Goal: Task Accomplishment & Management: Manage account settings

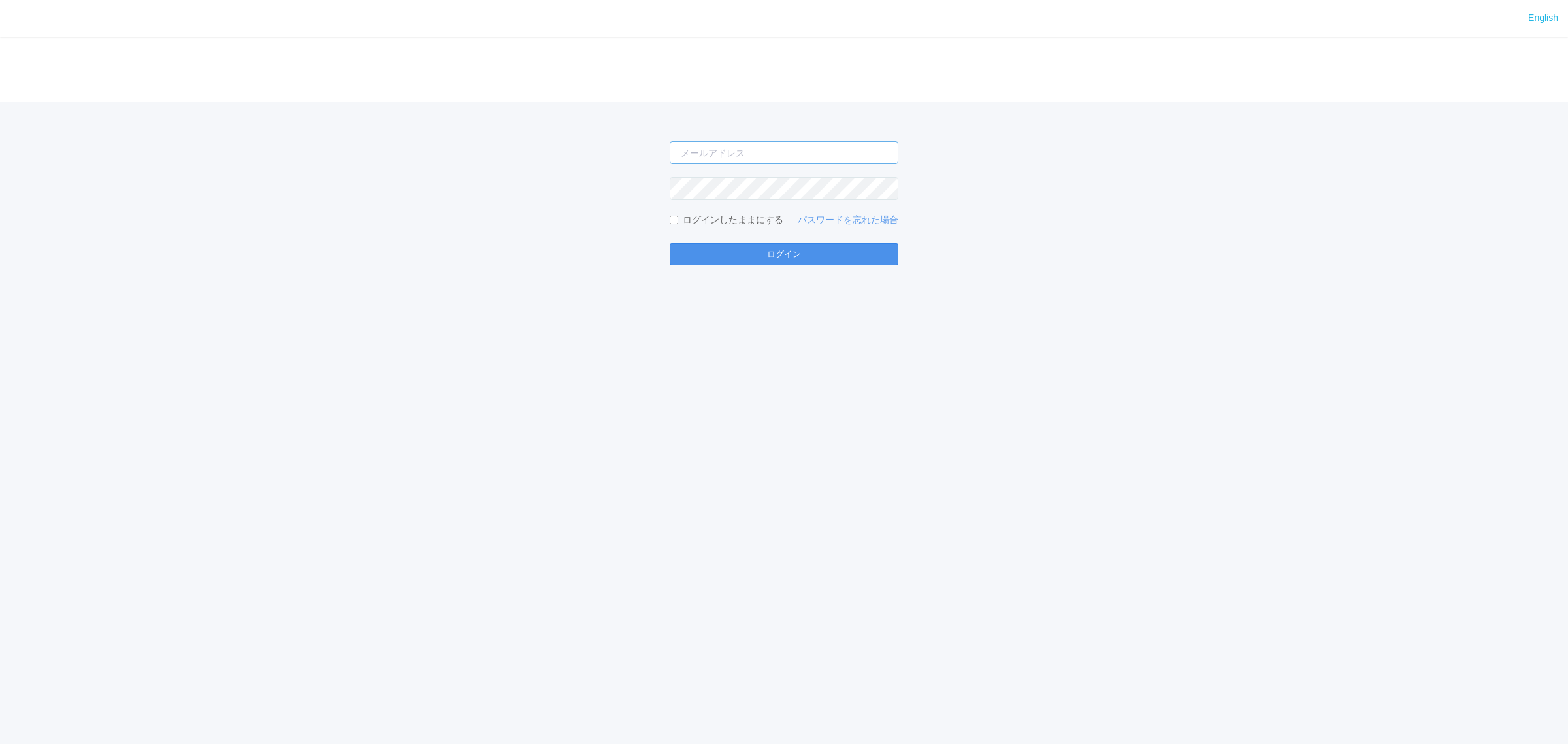
type input "[PERSON_NAME][EMAIL_ADDRESS][DOMAIN_NAME]"
click at [737, 249] on button "ログイン" at bounding box center [783, 254] width 228 height 22
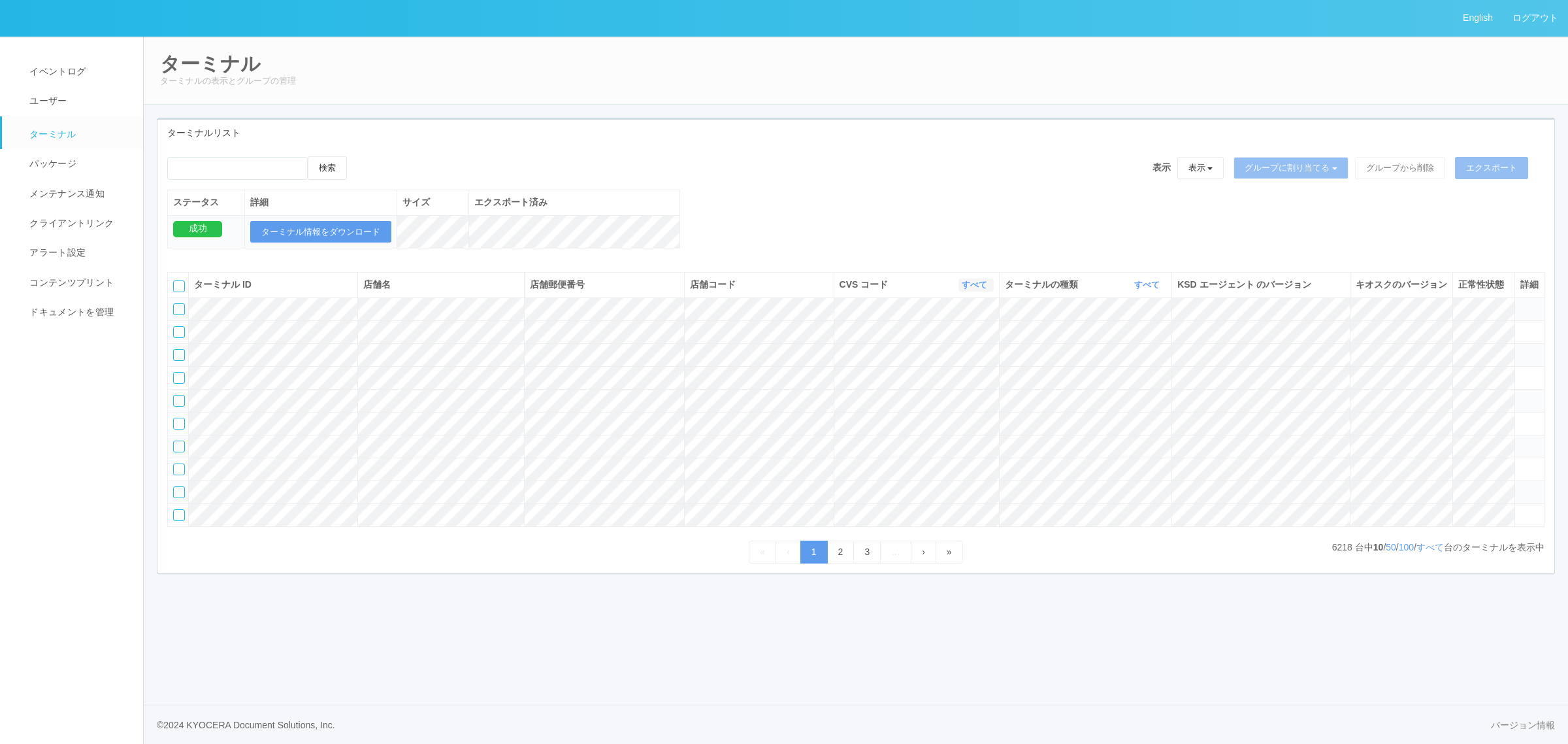
click at [978, 290] on link "すべて" at bounding box center [975, 284] width 29 height 10
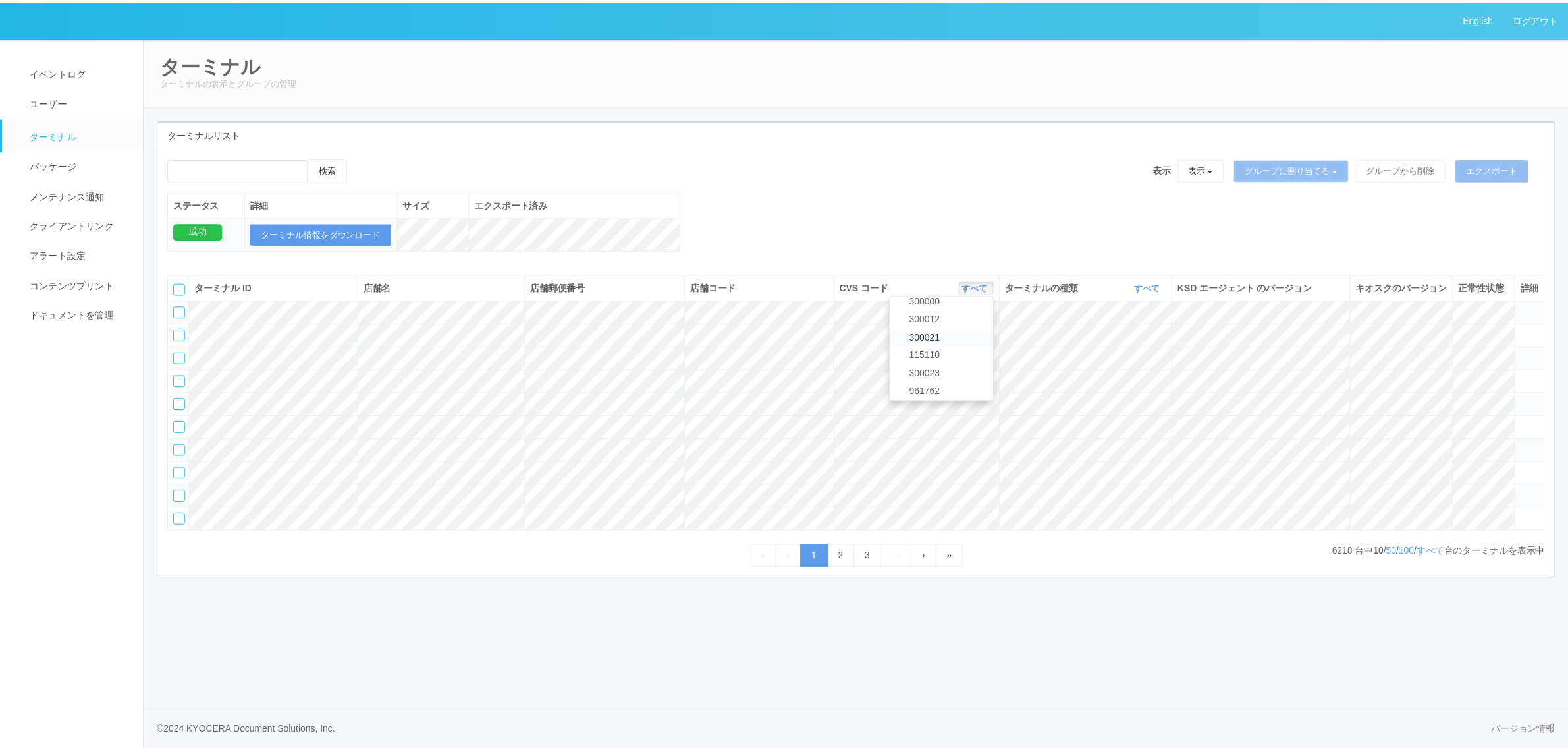
scroll to position [568, 0]
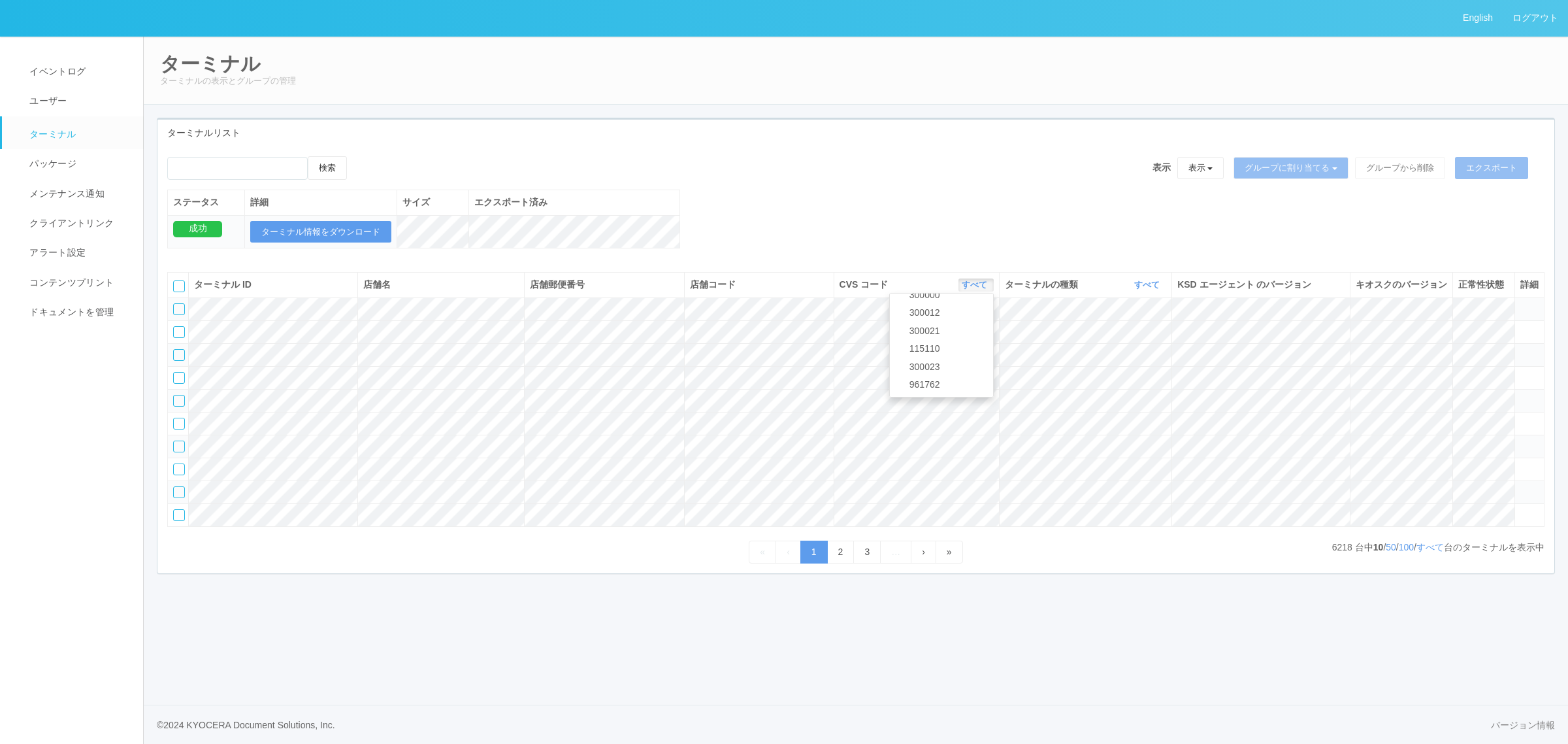
click at [882, 197] on div "検索 表示 表示 すべてのターミナル 未割り当てのターミナル グループを追加 グループ名を編集 アーカイブ済みのターミナル グループに割り当てる グループを追…" at bounding box center [855, 209] width 1397 height 106
click at [77, 158] on link "パッケージ" at bounding box center [79, 163] width 153 height 29
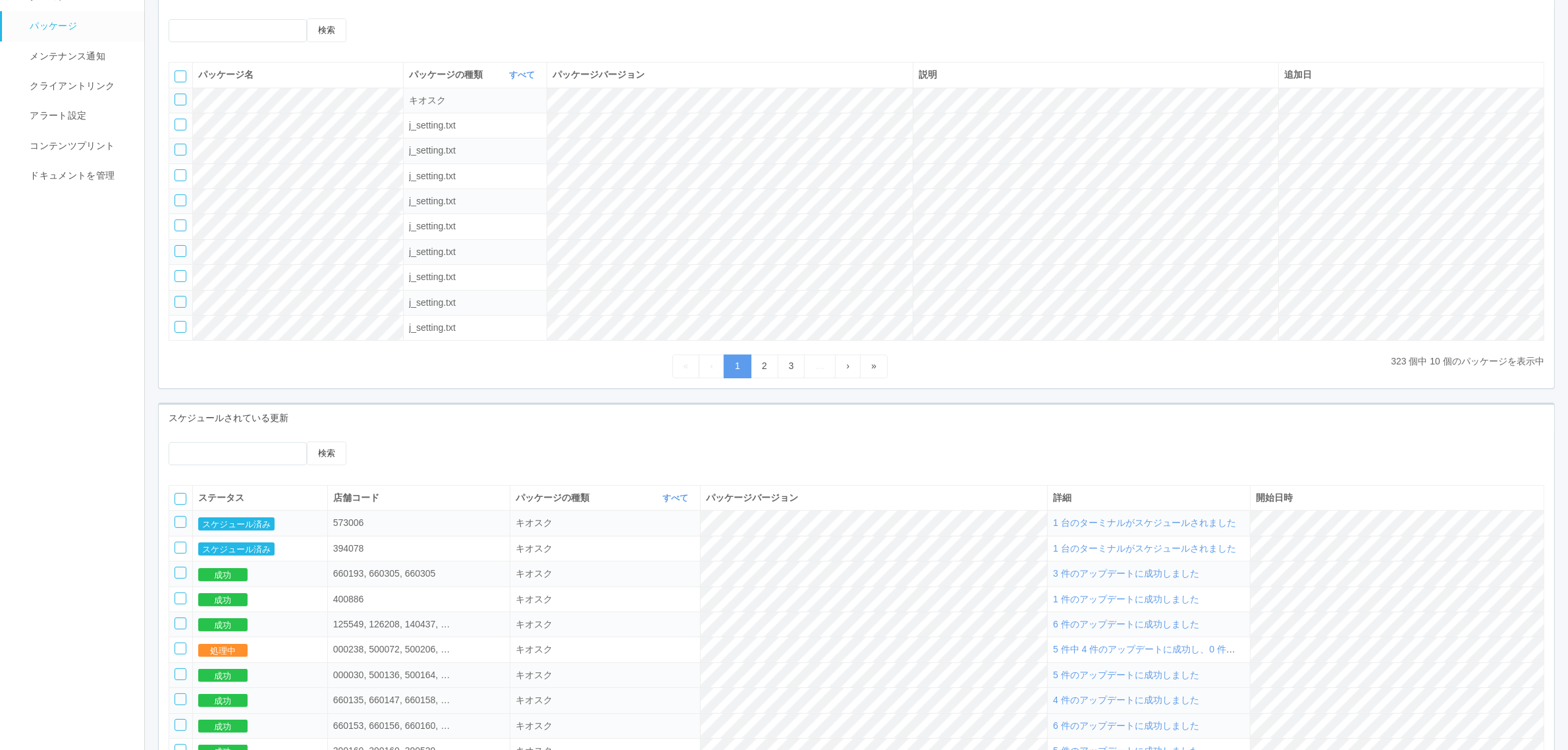
scroll to position [279, 0]
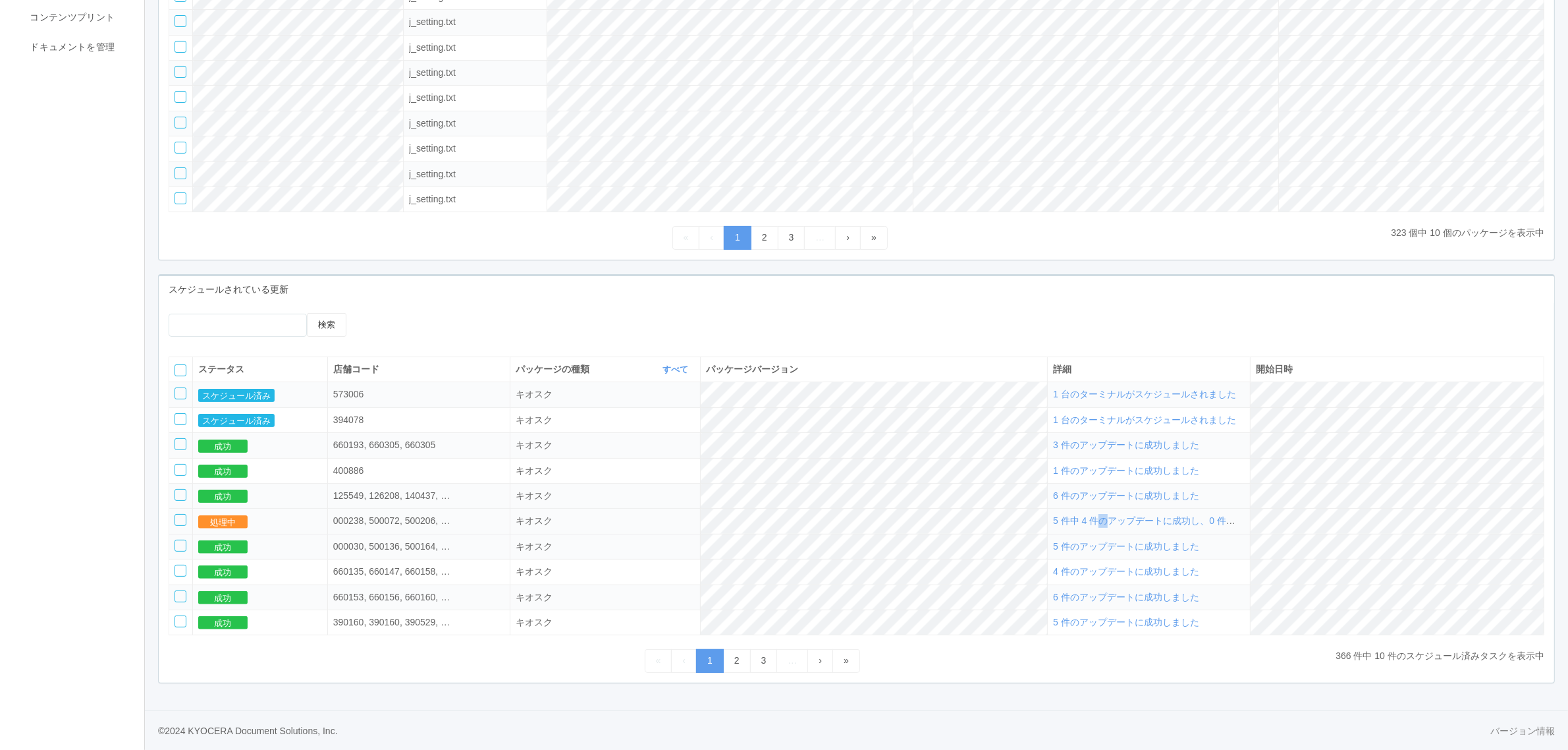
click at [1149, 526] on span "5 件中 4 件のアップデートに成功し、0 件に失敗しました" at bounding box center [1172, 521] width 238 height 11
click at [977, 708] on div "パッケージ パッケージの管理とスケジュール パッケージリスト 検索 パッケージ名 パッケージの種類 すべて 表示 すべて キオスク KSD エージェント j_…" at bounding box center [857, 240] width 1423 height 941
click at [1164, 519] on span "5 件中 4 件のアップデートに成功し、0 件に失敗しました" at bounding box center [1172, 521] width 238 height 11
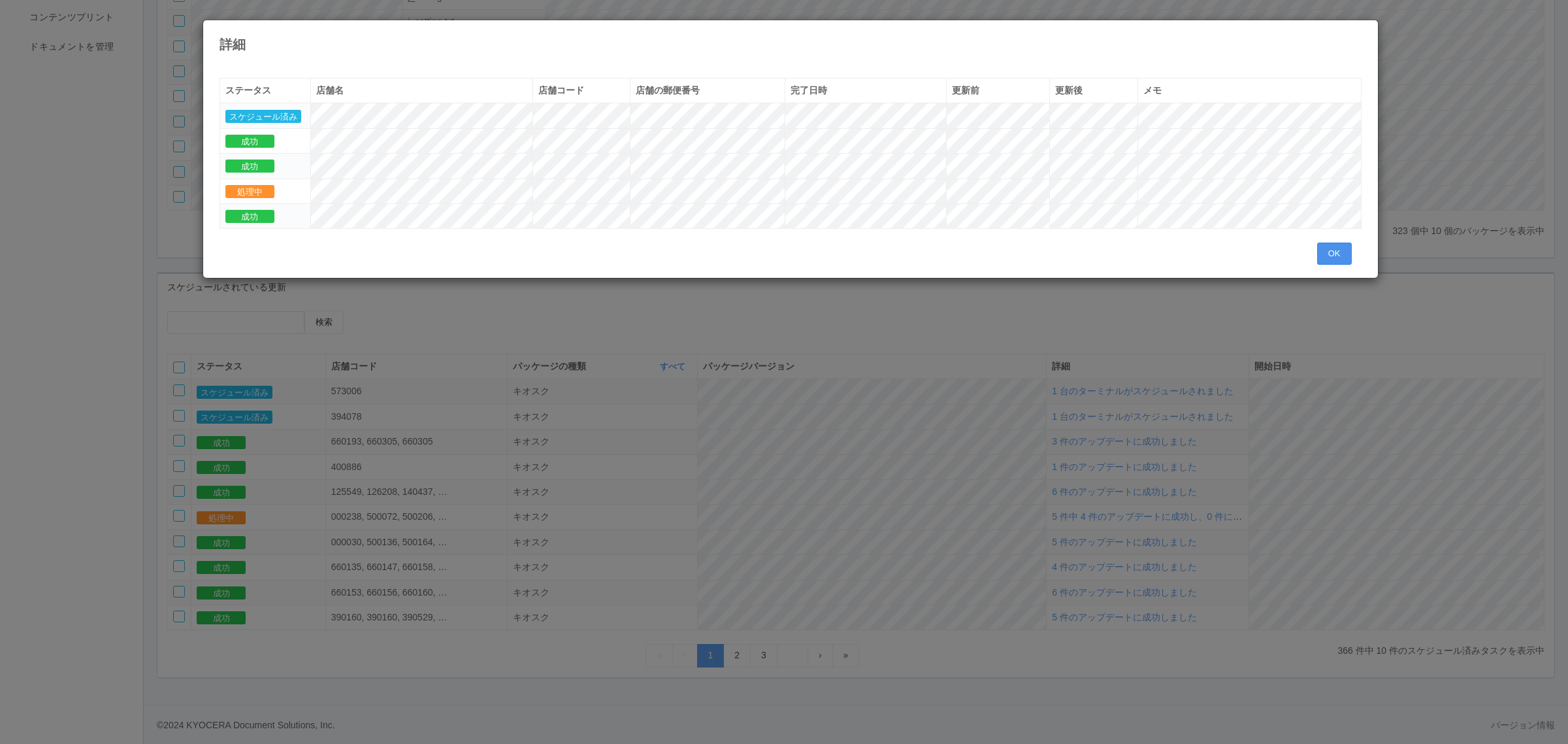
click at [1325, 258] on button "OK" at bounding box center [1334, 253] width 35 height 22
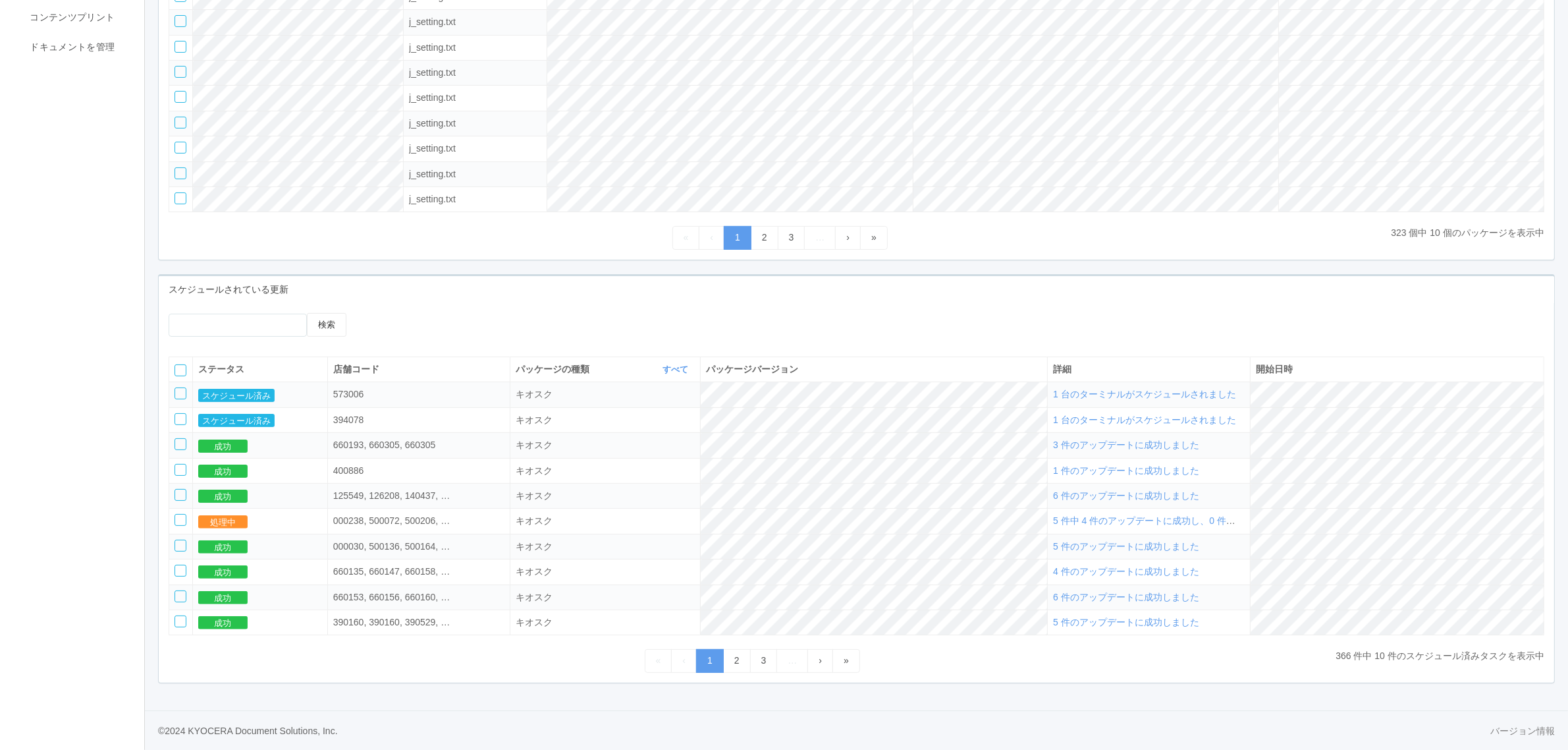
click at [1198, 389] on span "1 台のターミナルがスケジュールされました" at bounding box center [1144, 394] width 183 height 11
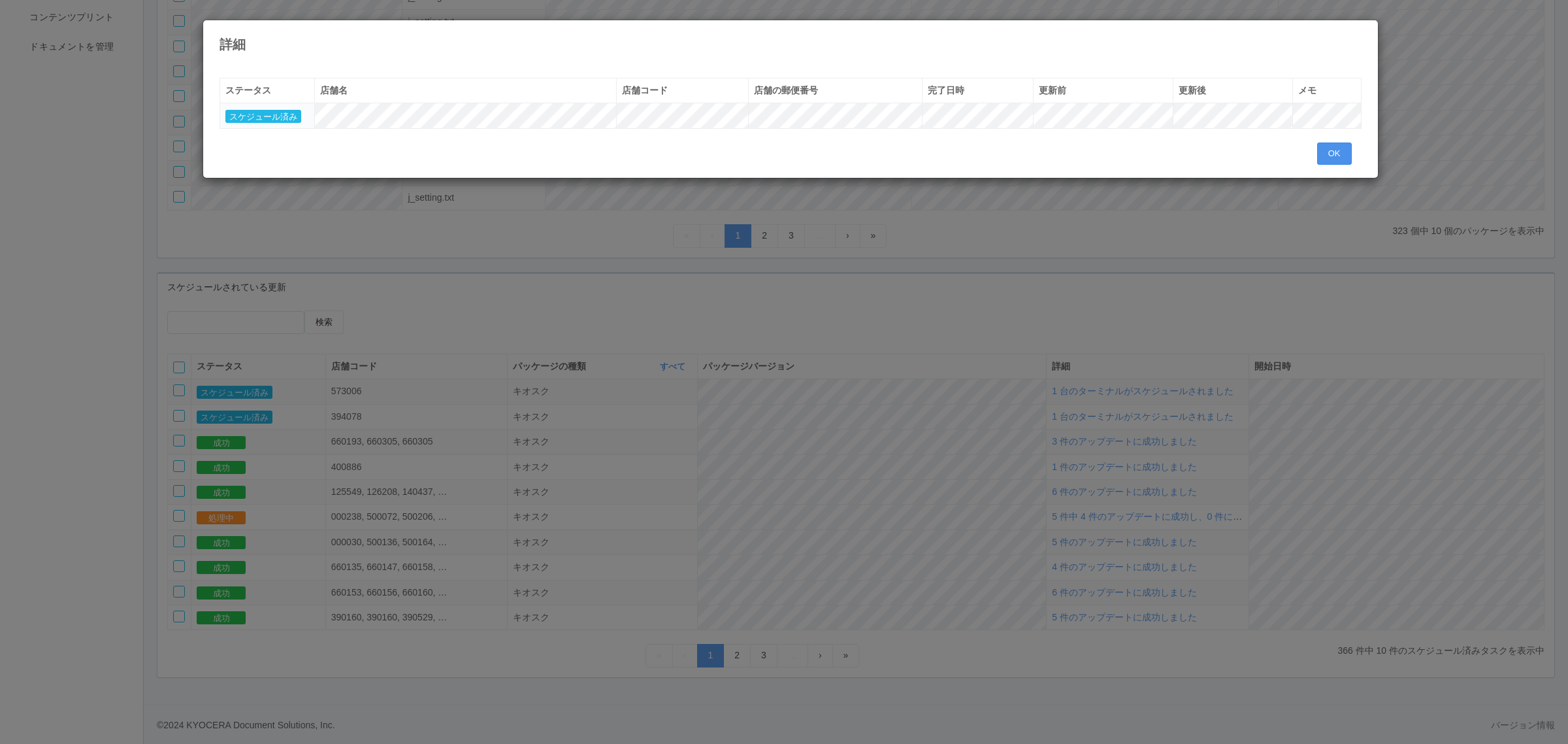
click at [1333, 153] on button "OK" at bounding box center [1334, 153] width 35 height 22
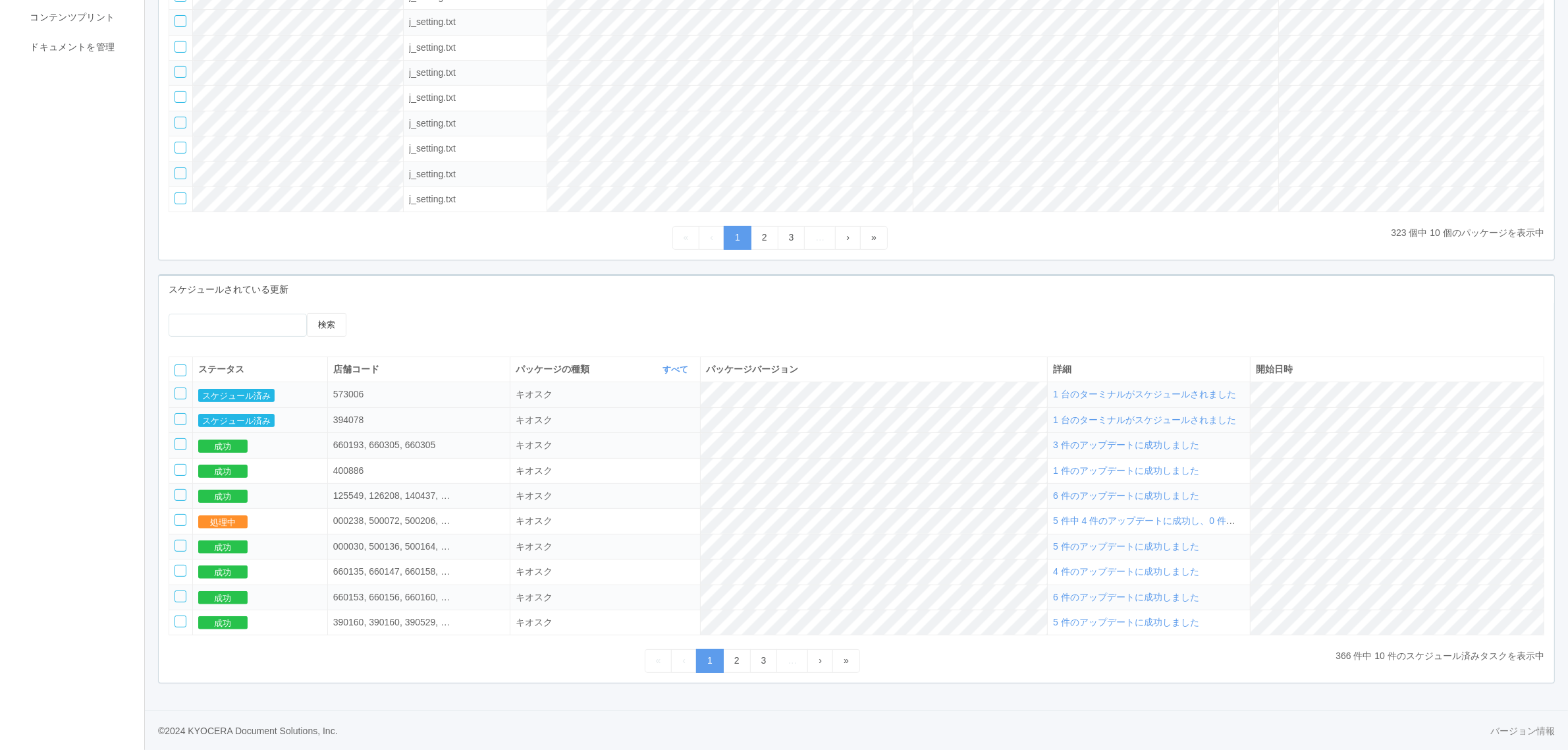
click at [1134, 414] on span "1 台のターミナルがスケジュールされました" at bounding box center [1144, 420] width 183 height 11
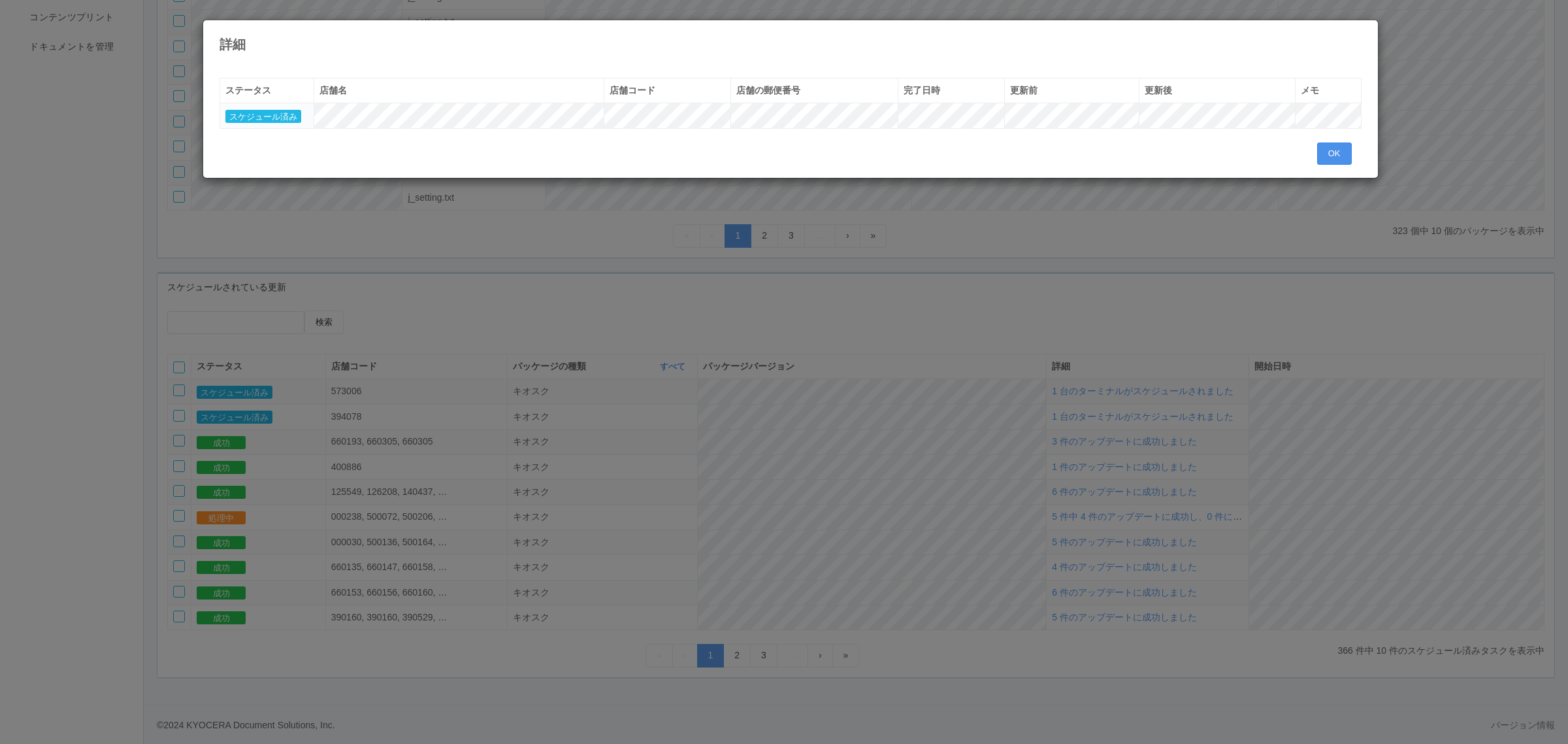
click at [1337, 145] on button "OK" at bounding box center [1334, 153] width 35 height 22
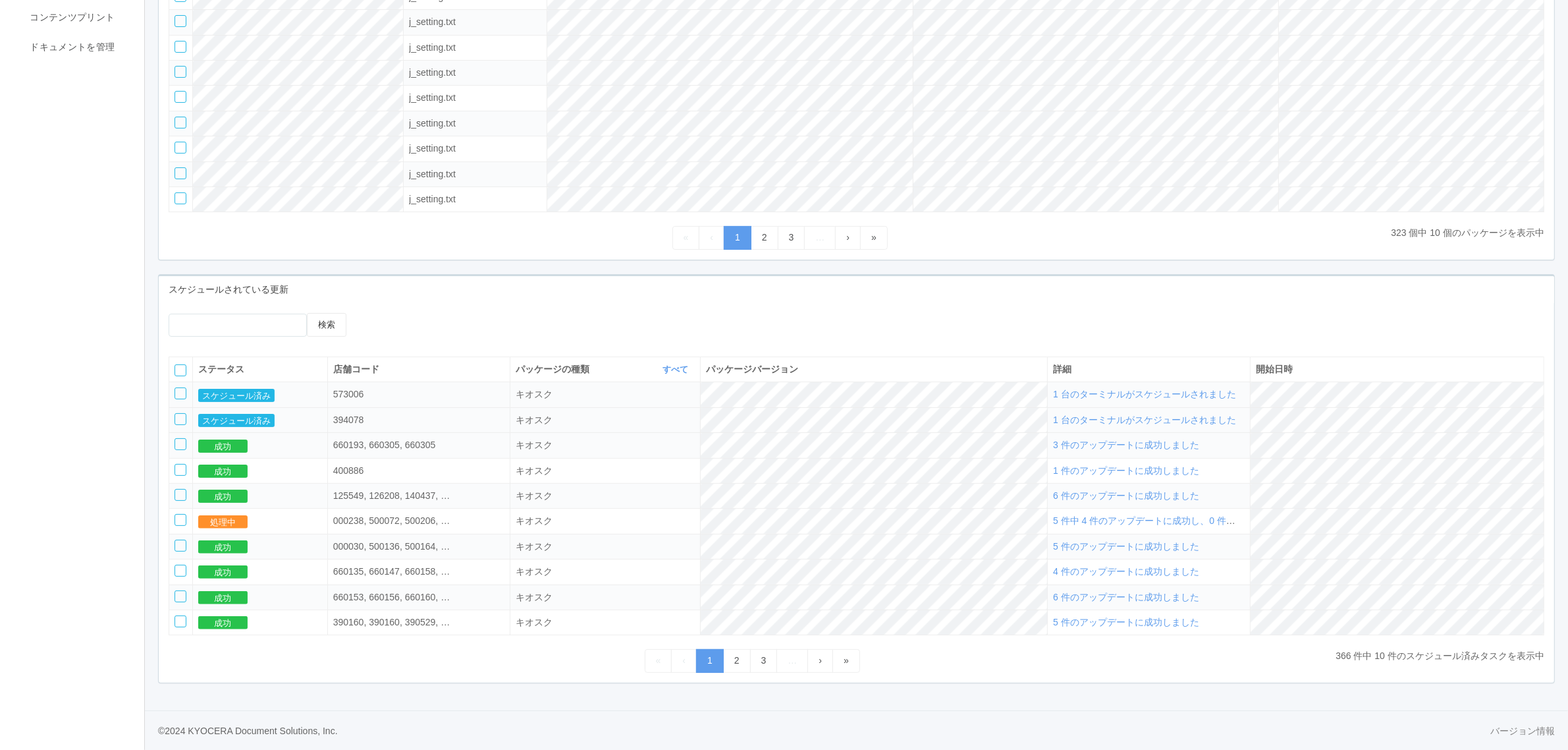
click at [1127, 419] on span "1 台のターミナルがスケジュールされました" at bounding box center [1144, 420] width 183 height 11
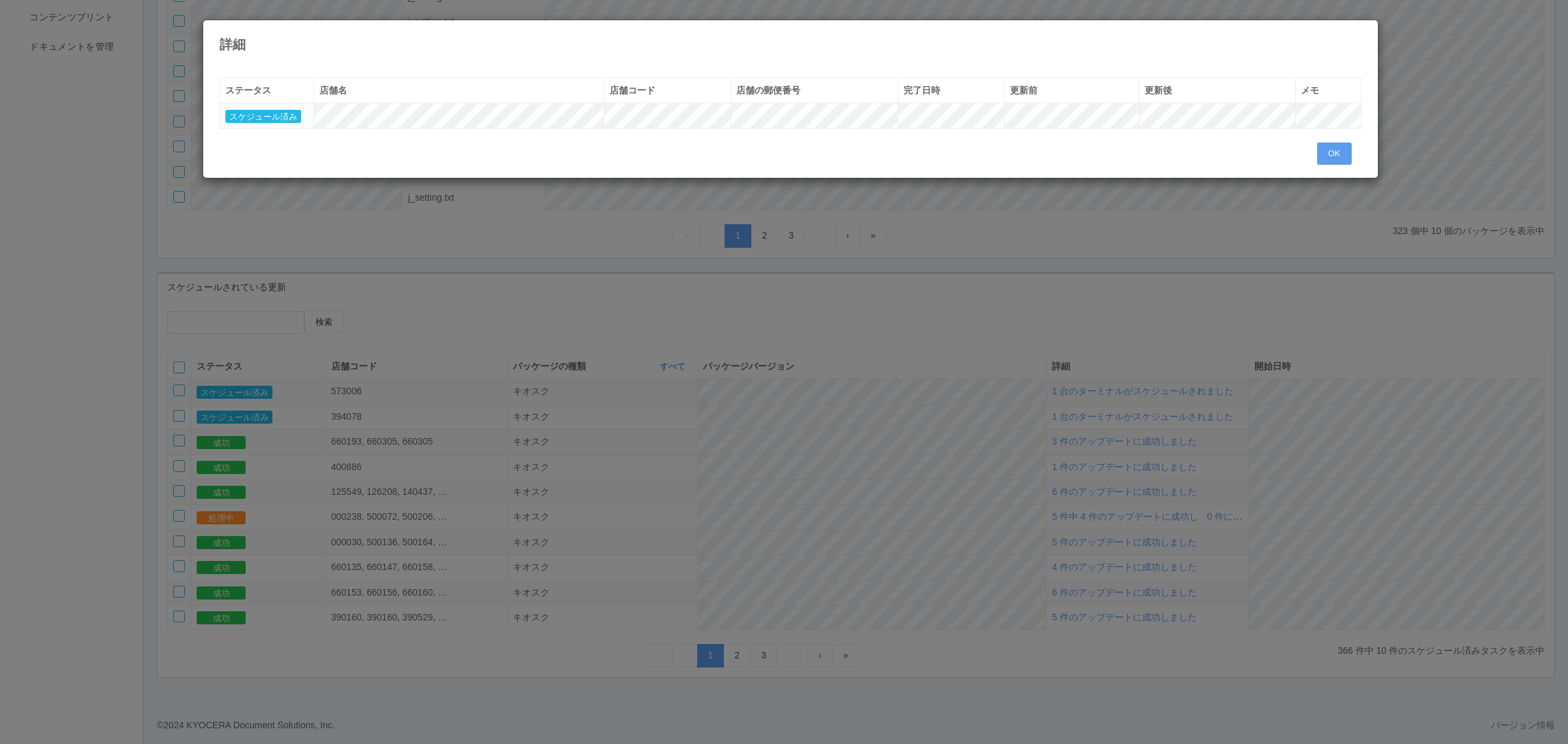
click at [495, 245] on div "詳細 « ‹ 1 › » ステータス 店舗名 店舗コード 店舗の郵便番号 完了日時 更新前 更新後 メモ スケジュール済み OK" at bounding box center [784, 372] width 1568 height 744
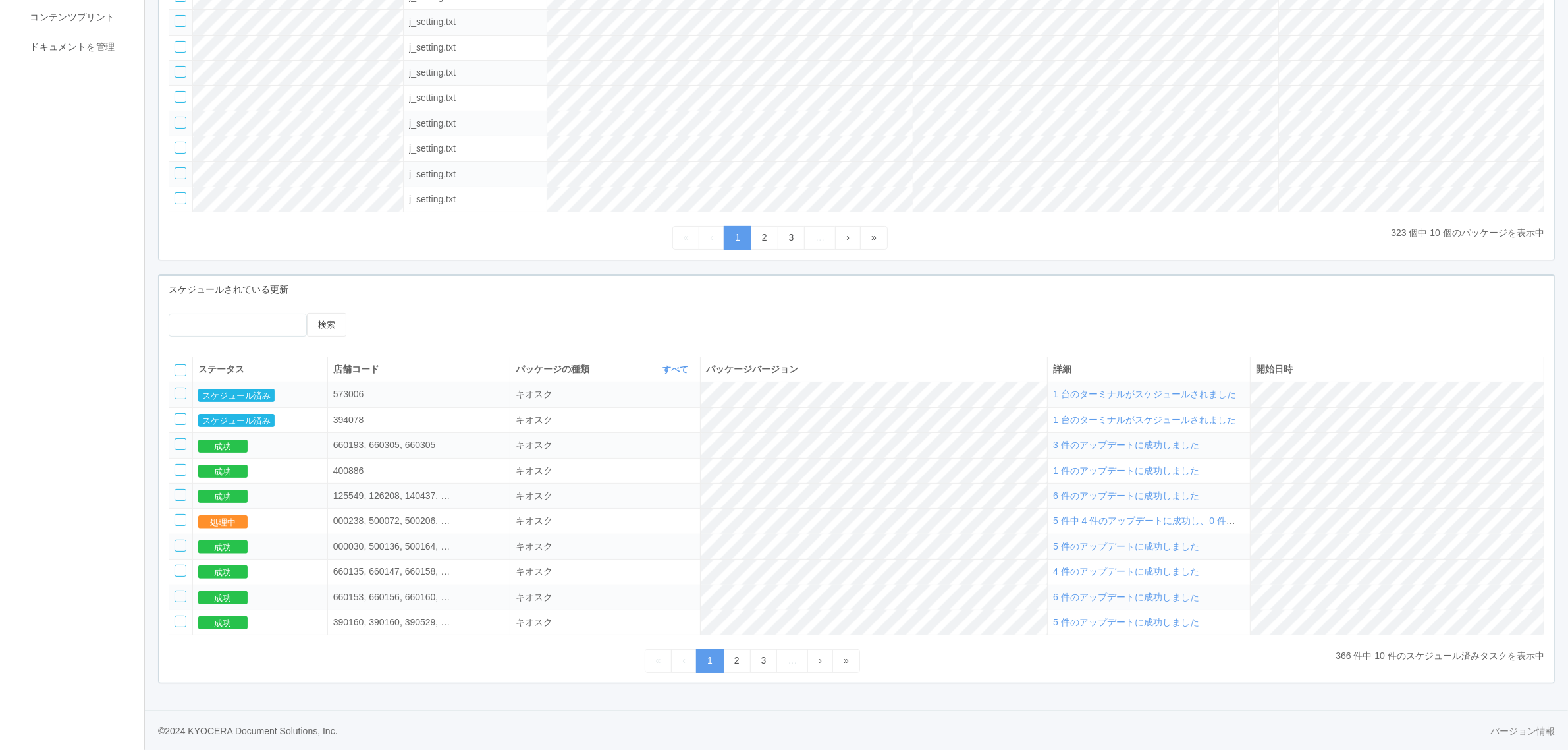
click at [1184, 390] on span "1 台のターミナルがスケジュールされました" at bounding box center [1144, 394] width 183 height 11
click at [1155, 396] on span "1 台のターミナルがスケジュールされました" at bounding box center [1144, 394] width 183 height 11
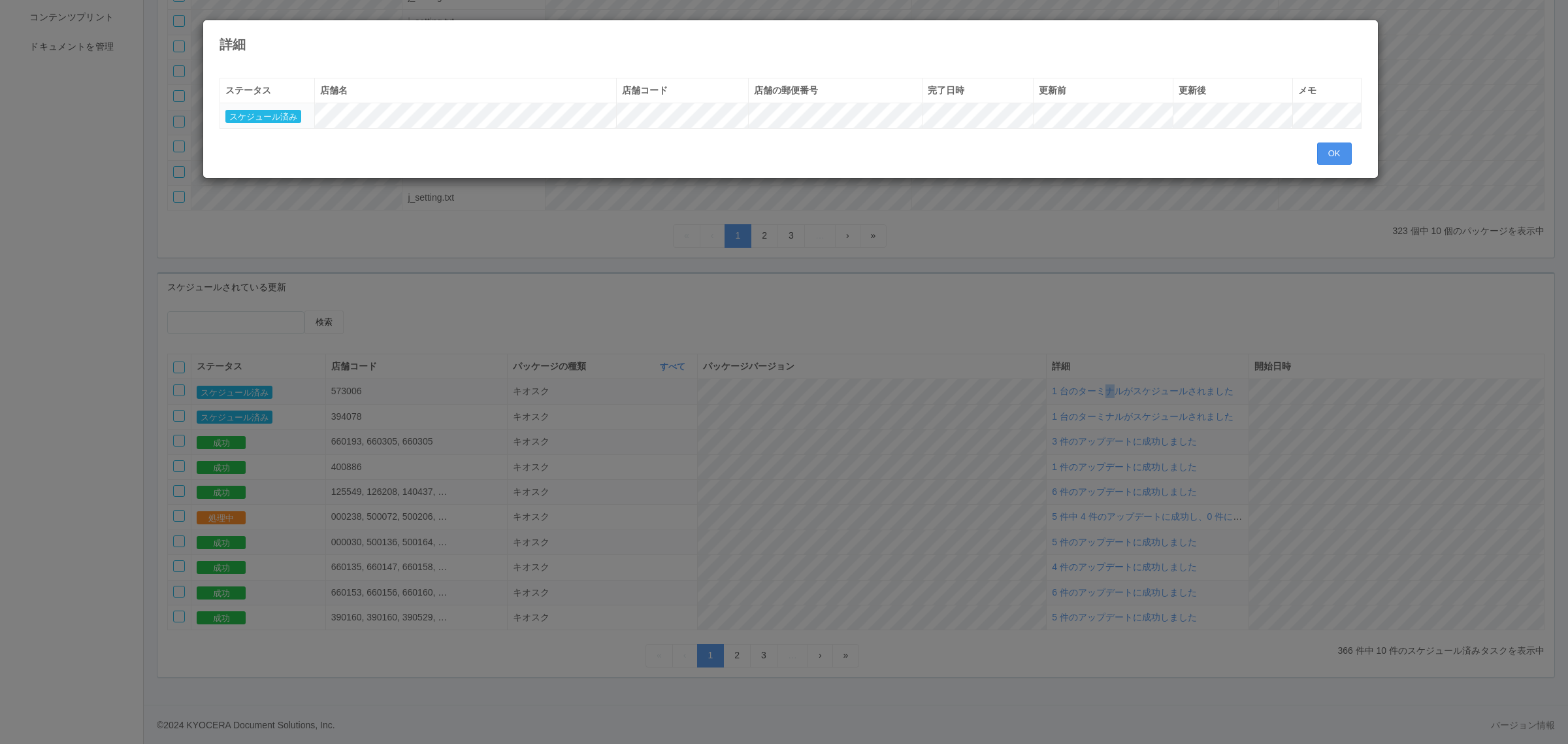
click at [1325, 153] on button "OK" at bounding box center [1334, 153] width 35 height 22
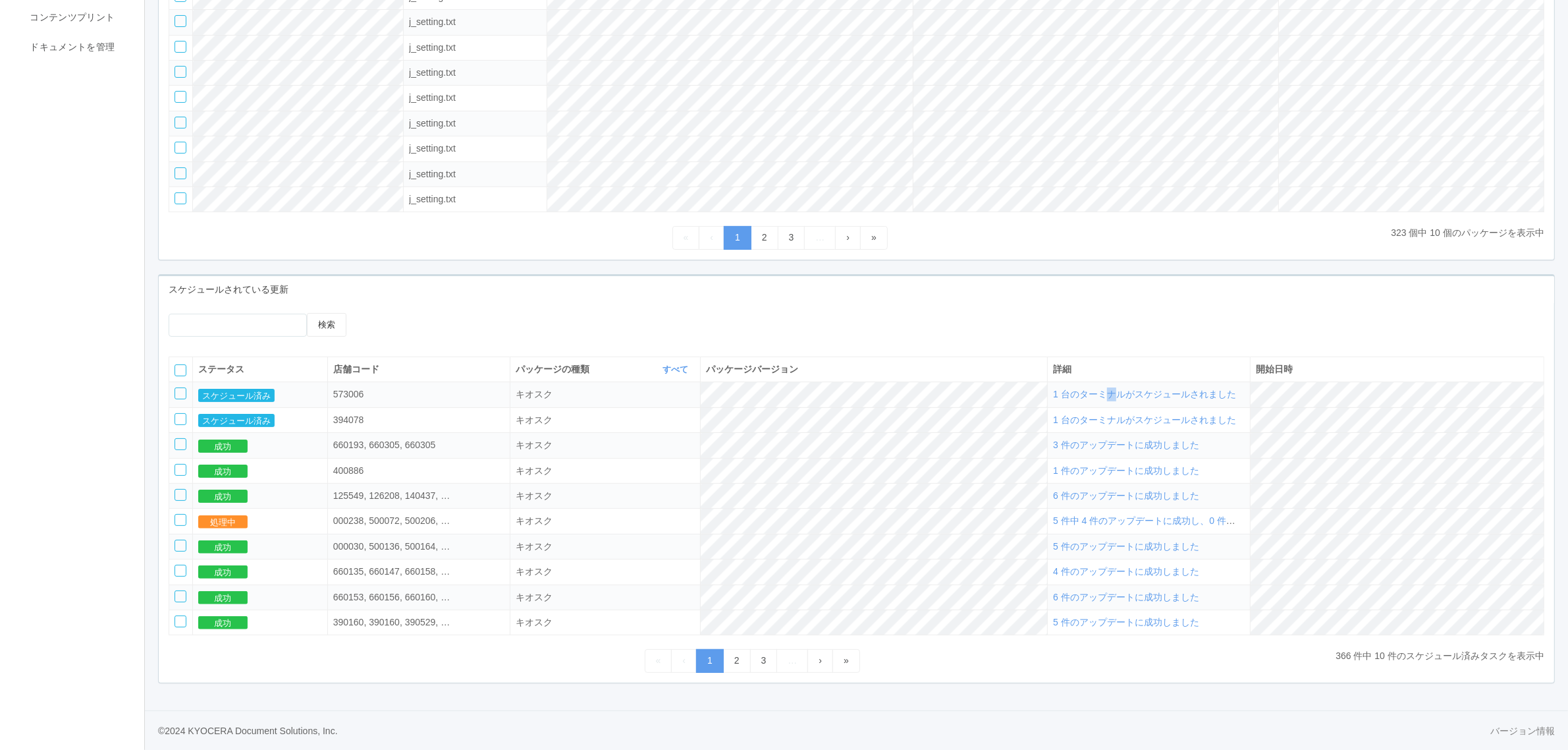
click at [1146, 396] on span "1 台のターミナルがスケジュールされました" at bounding box center [1144, 394] width 183 height 11
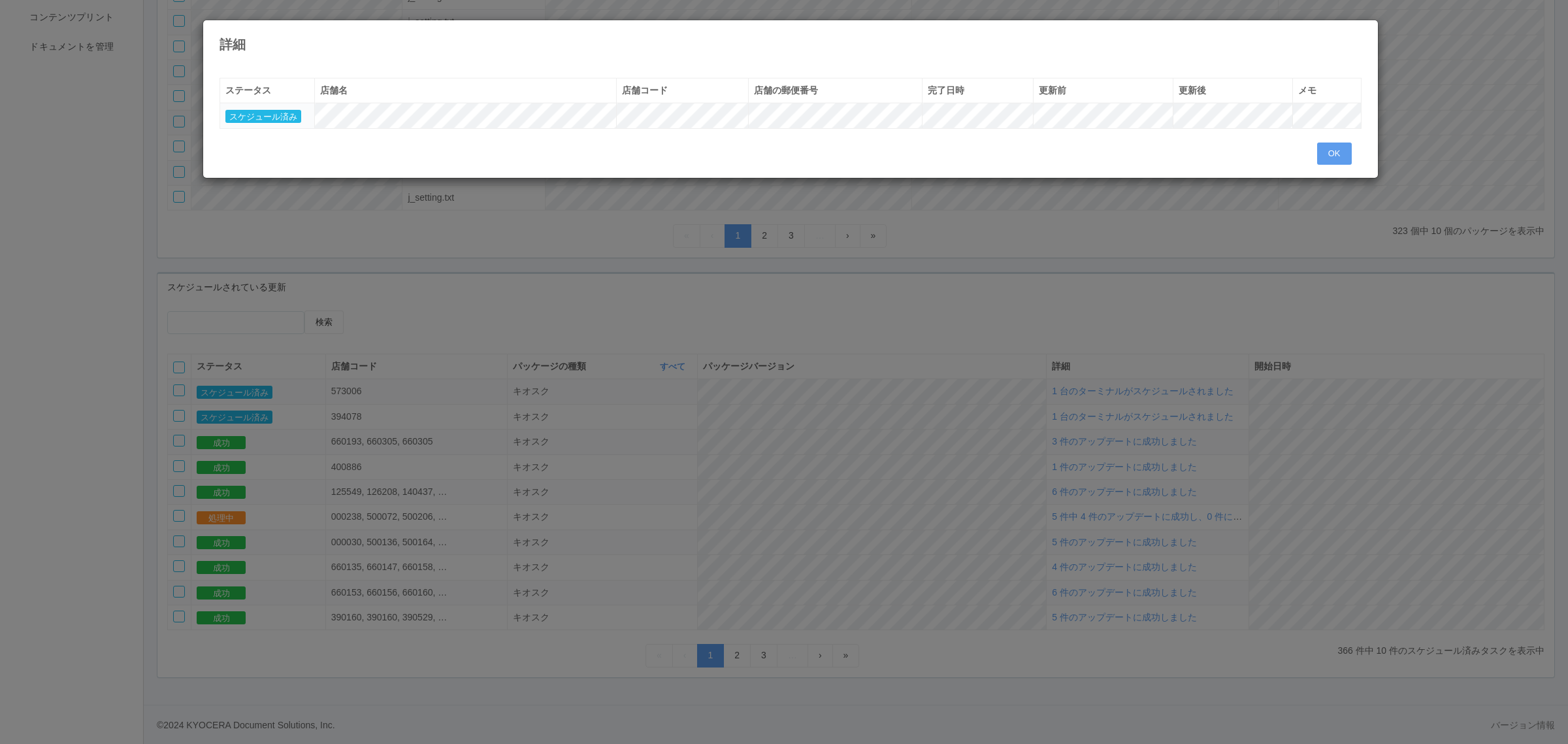
click at [553, 296] on div "詳細 « ‹ 1 › » ステータス 店舗名 店舗コード 店舗の郵便番号 完了日時 更新前 更新後 メモ スケジュール済み OK" at bounding box center [784, 372] width 1568 height 744
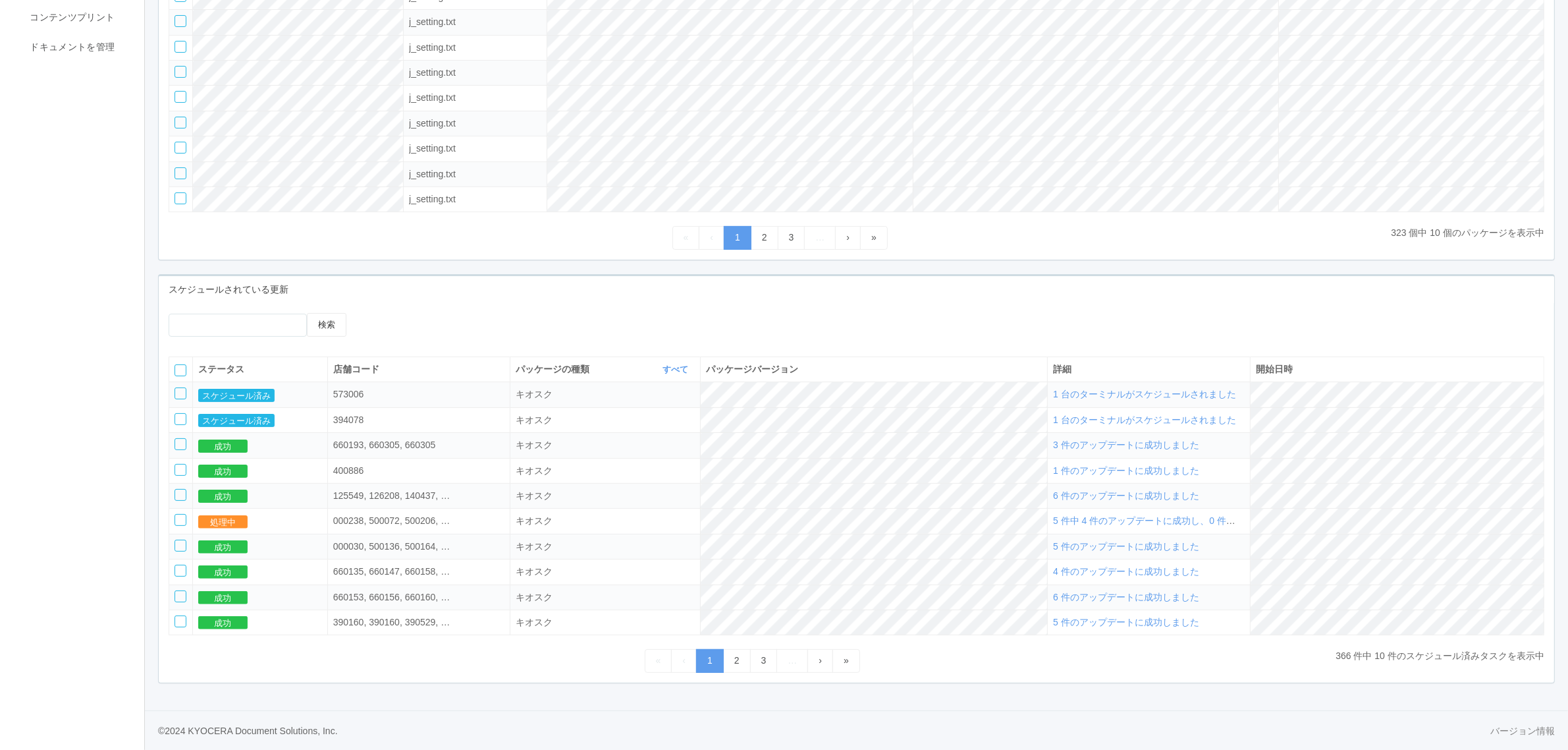
click at [176, 383] on td at bounding box center [181, 395] width 23 height 25
click at [183, 391] on div at bounding box center [180, 393] width 12 height 12
click at [386, 313] on icon at bounding box center [386, 313] width 0 height 0
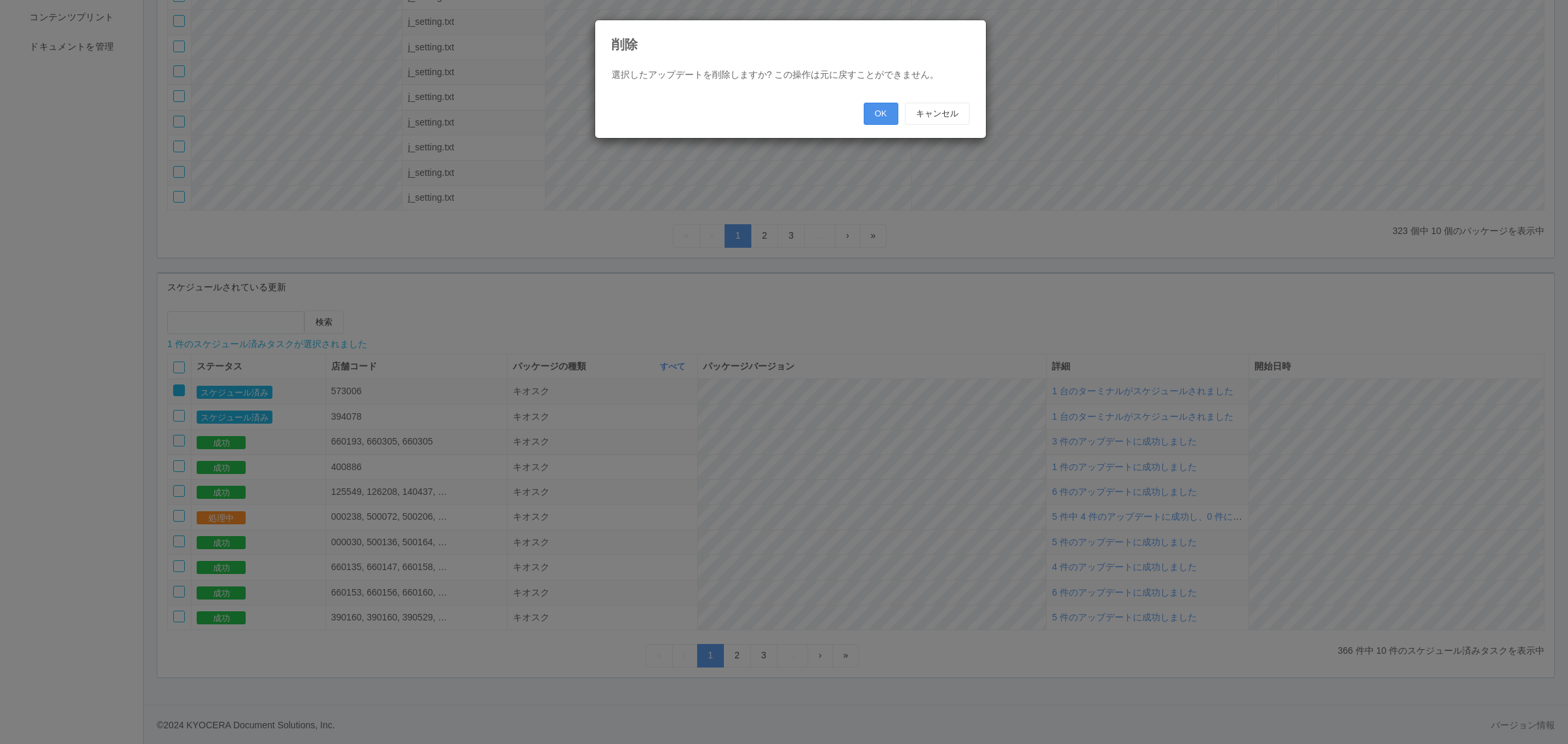
click at [875, 111] on button "OK" at bounding box center [881, 114] width 35 height 22
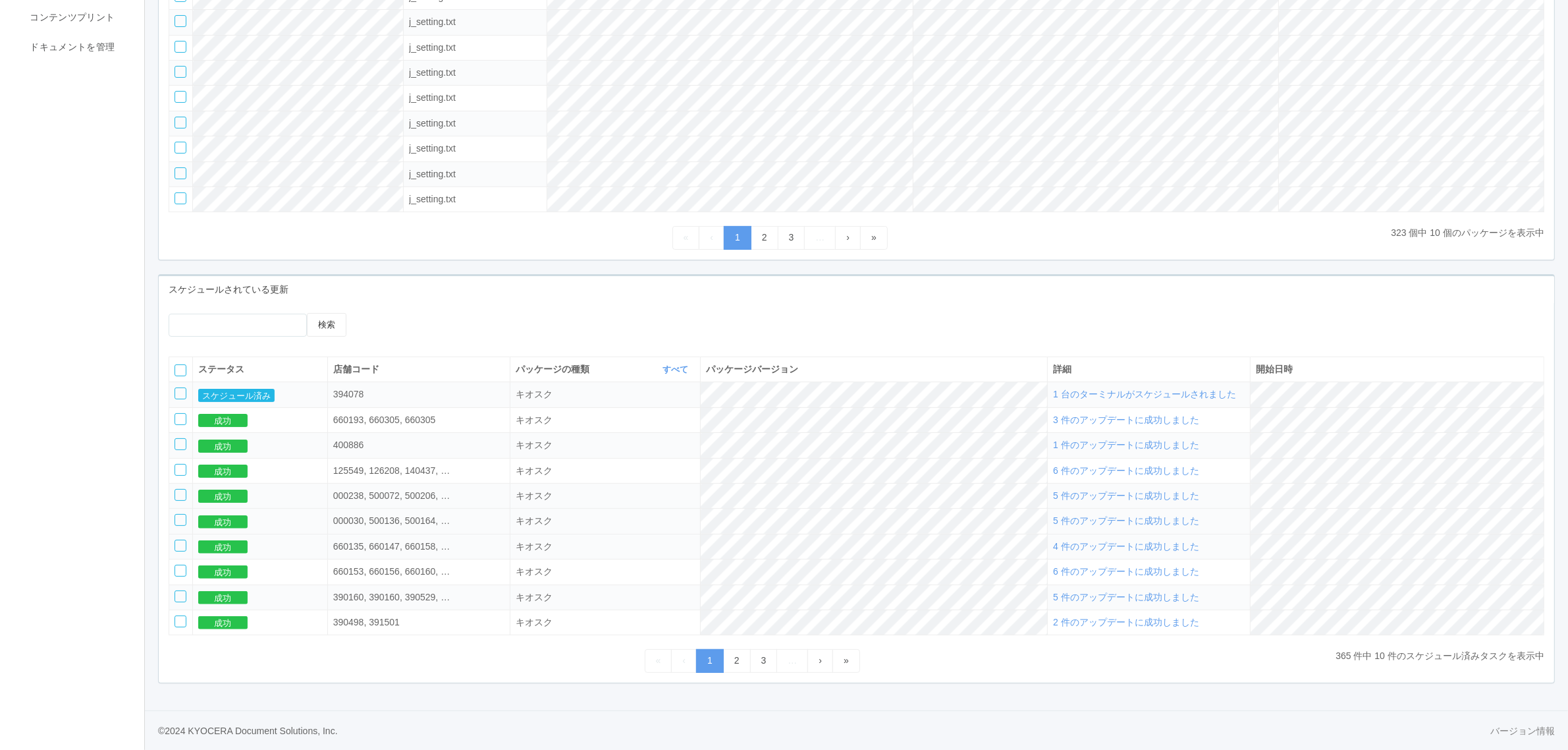
click at [452, 525] on div "000030, 500136, 500164, 500179, 500303" at bounding box center [392, 521] width 119 height 14
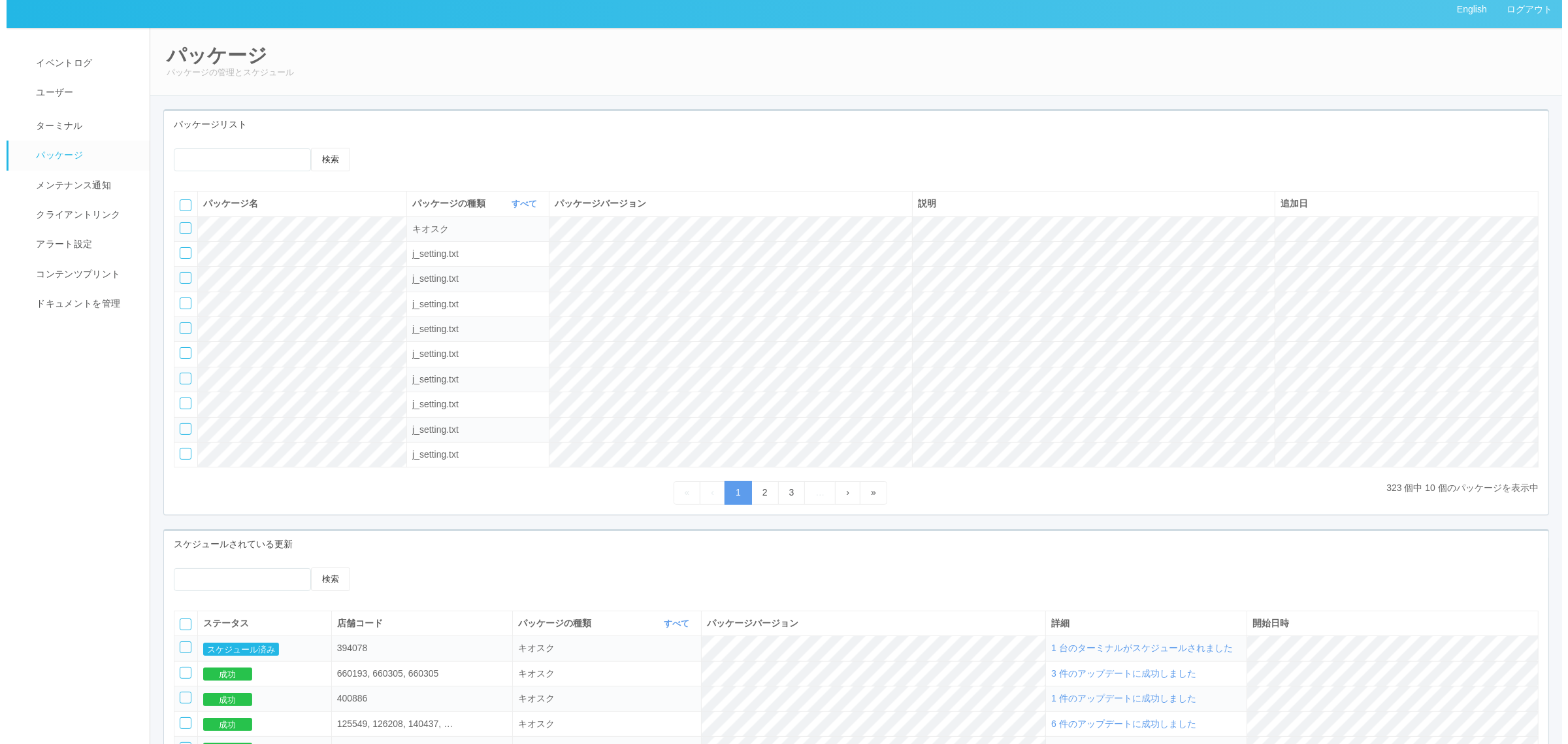
scroll to position [0, 0]
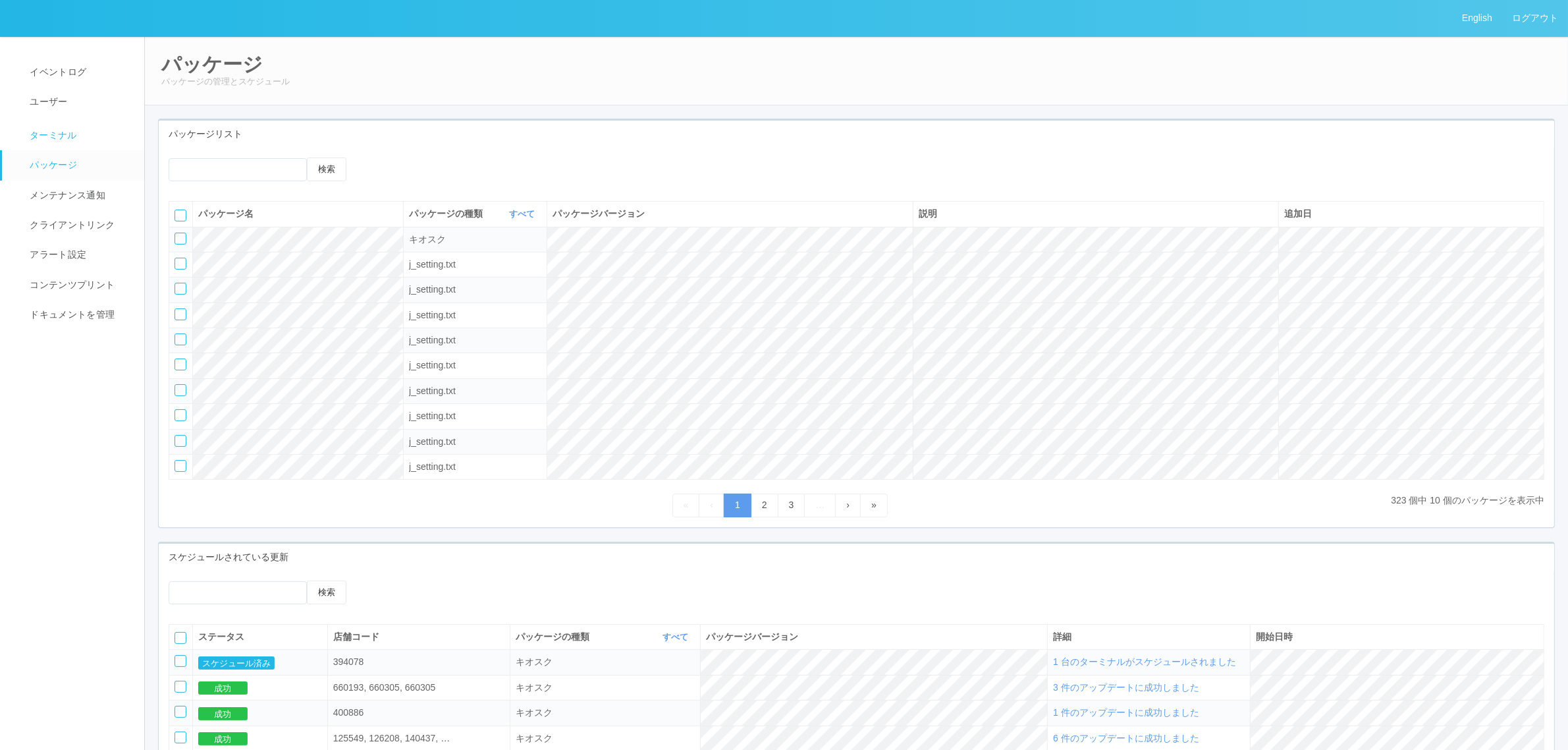
click at [83, 140] on link "ターミナル" at bounding box center [80, 133] width 154 height 33
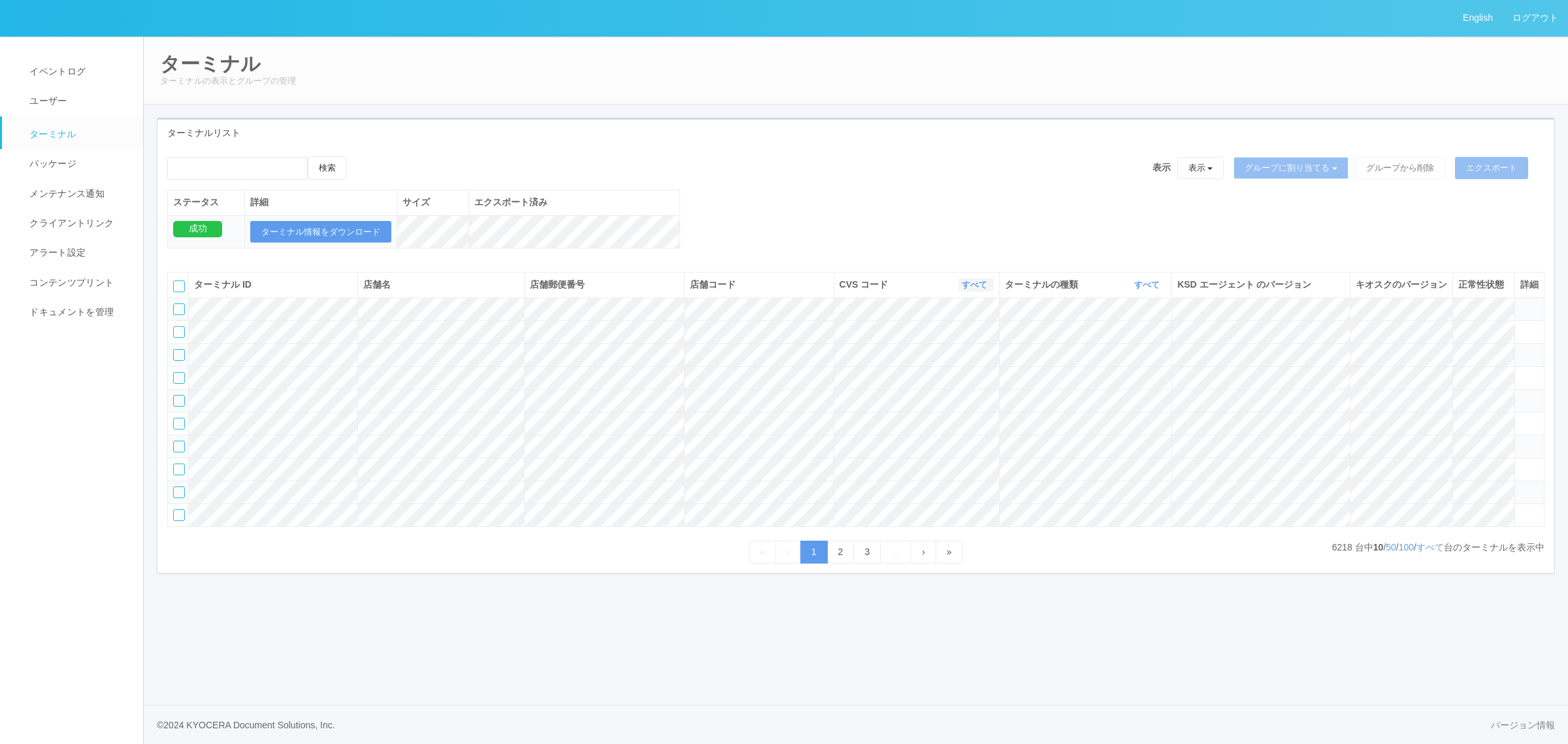
click at [977, 290] on link "すべて" at bounding box center [975, 284] width 29 height 10
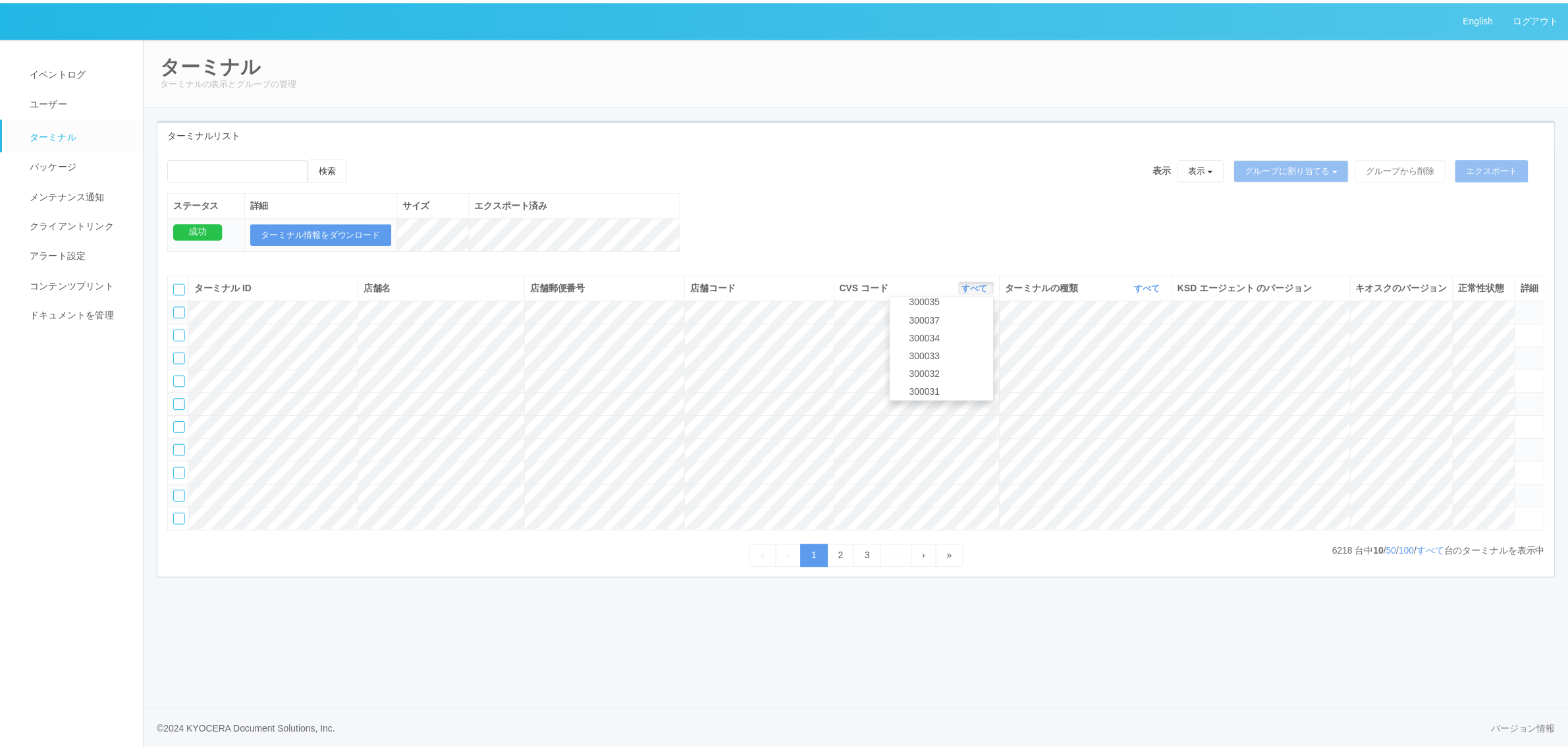
scroll to position [69, 0]
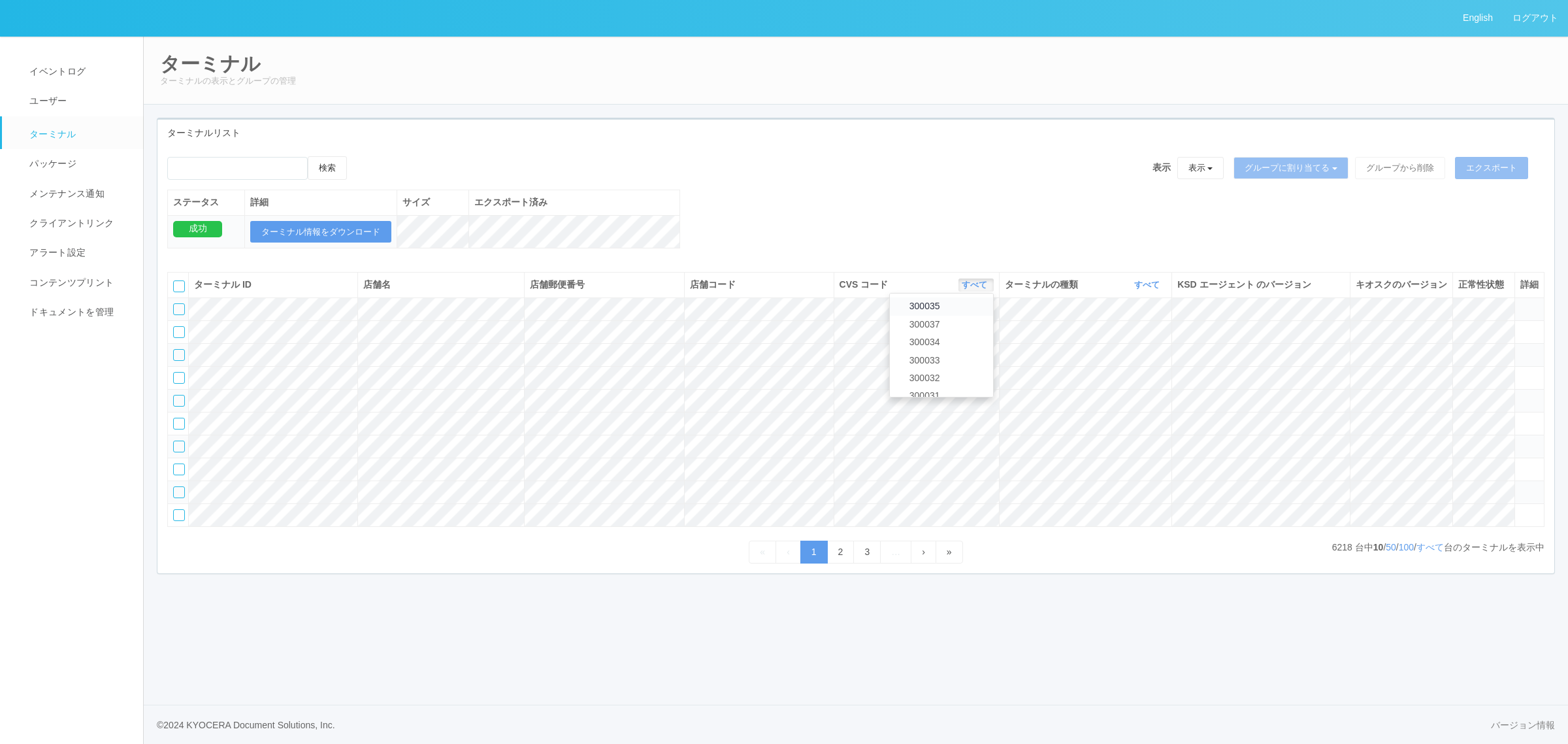
click at [960, 315] on link "300035" at bounding box center [941, 306] width 103 height 18
click at [1517, 343] on td at bounding box center [1529, 332] width 29 height 23
click at [1520, 326] on icon at bounding box center [1520, 326] width 0 height 0
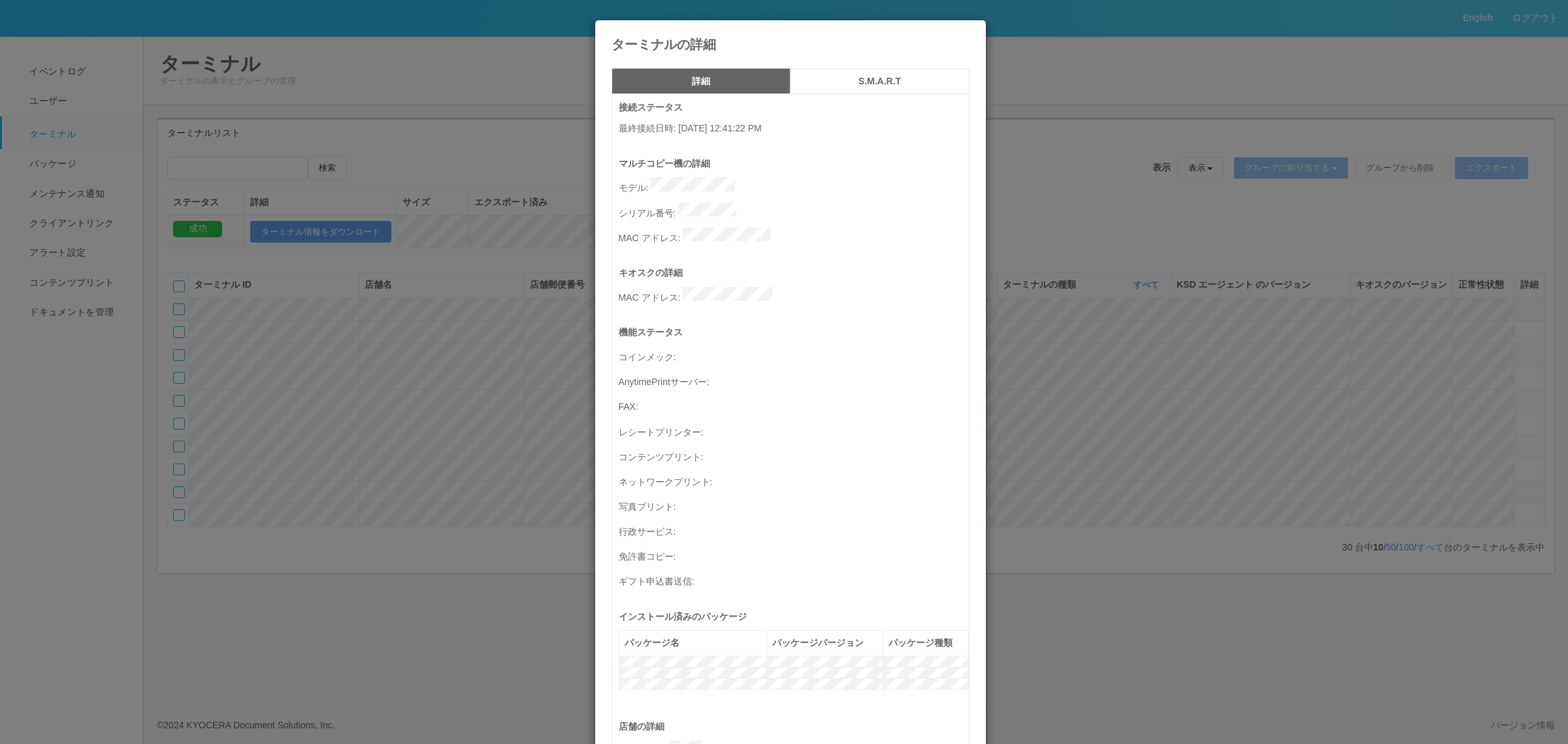
click at [1277, 343] on div "ターミナルの詳細 詳細 S.M.A.R.T 接続ステータス 最終接続日時 : [DATE] 12:41:22 PM マルチコピー機の詳細 モデル : シリアル…" at bounding box center [784, 372] width 1568 height 744
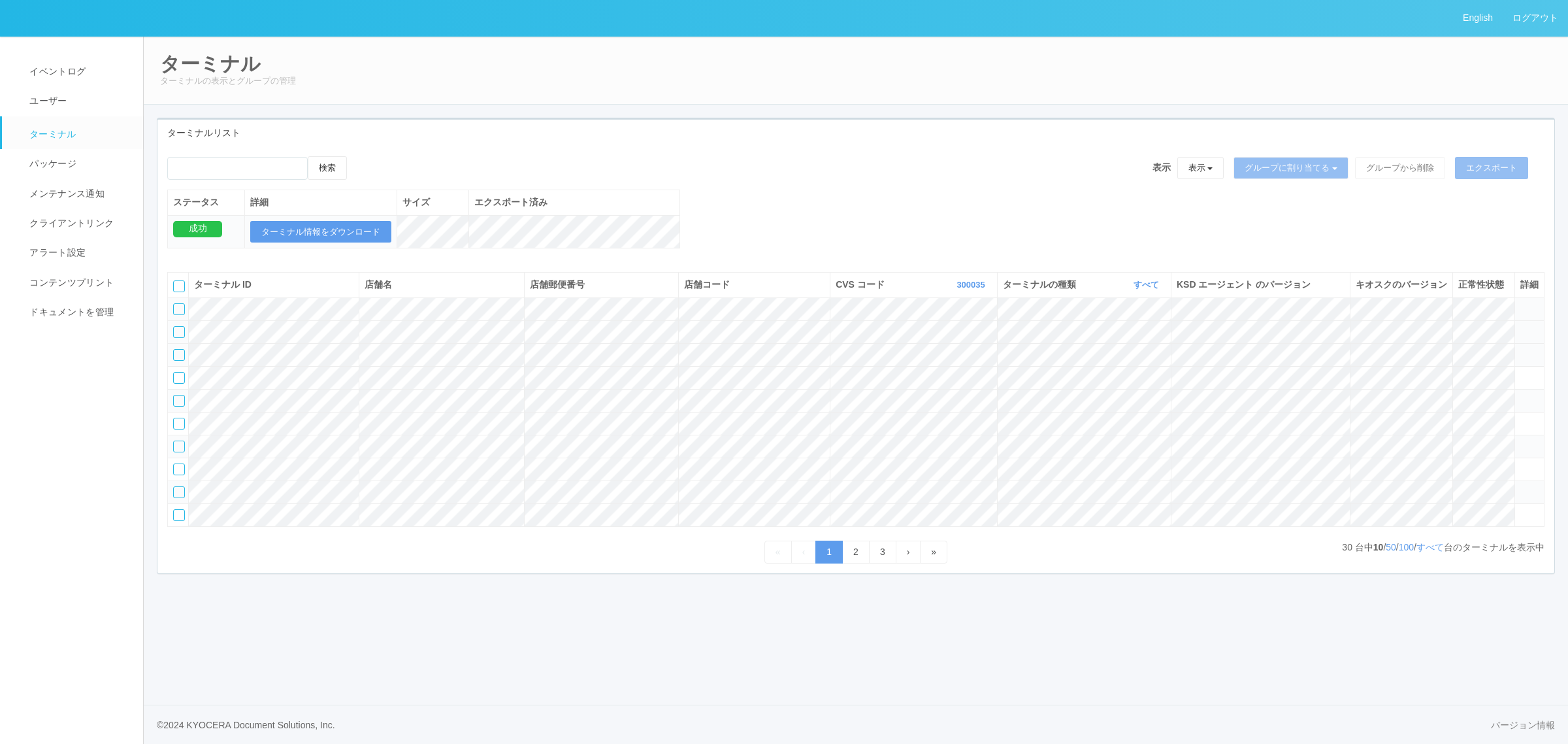
click at [1520, 326] on icon at bounding box center [1520, 326] width 0 height 0
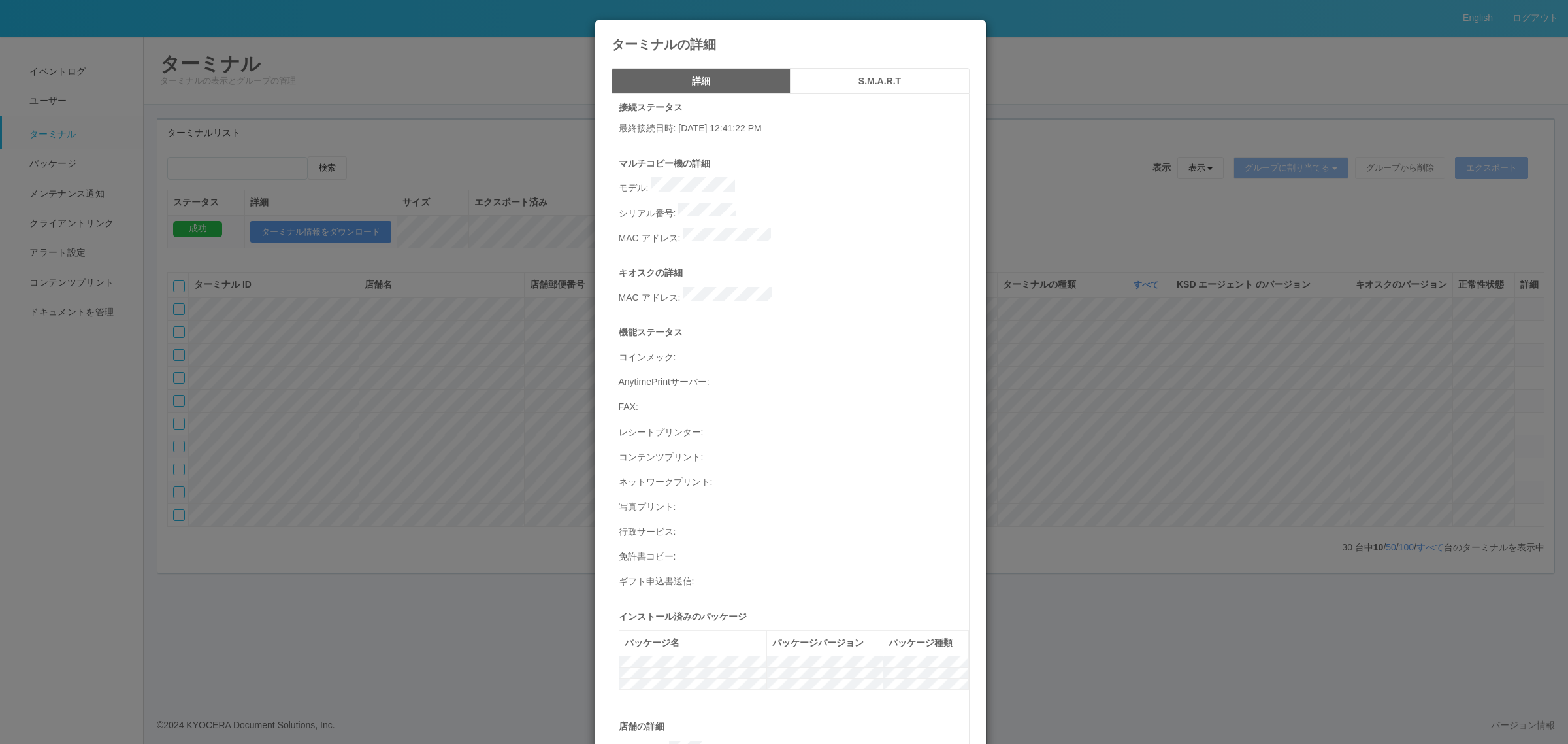
click at [1314, 334] on div "ターミナルの詳細 詳細 S.M.A.R.T 接続ステータス 最終接続日時 : [DATE] 12:41:22 PM マルチコピー機の詳細 モデル : シリアル…" at bounding box center [784, 372] width 1568 height 744
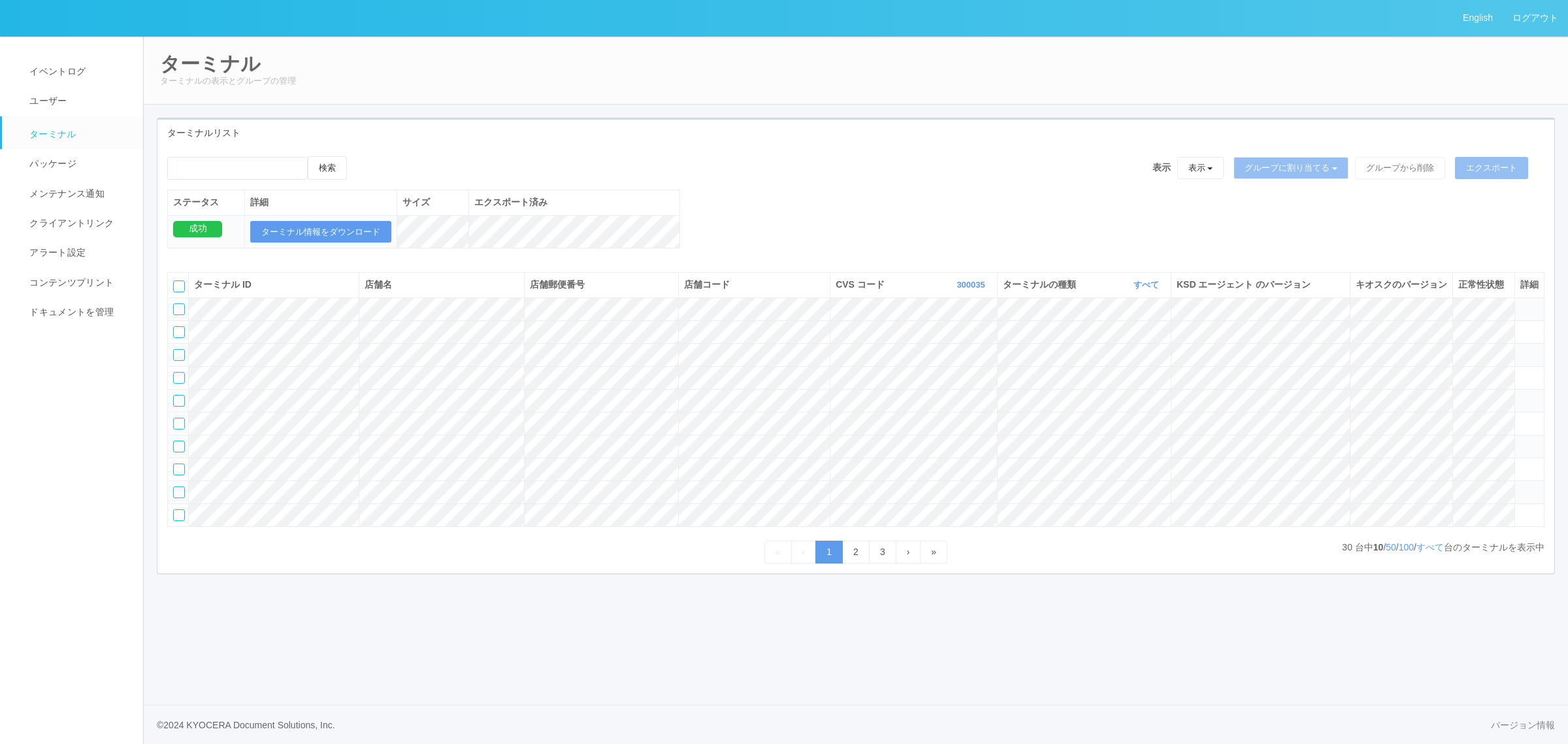
click at [1425, 343] on tr at bounding box center [856, 332] width 1376 height 23
click at [1425, 552] on link "すべて" at bounding box center [1429, 547] width 27 height 11
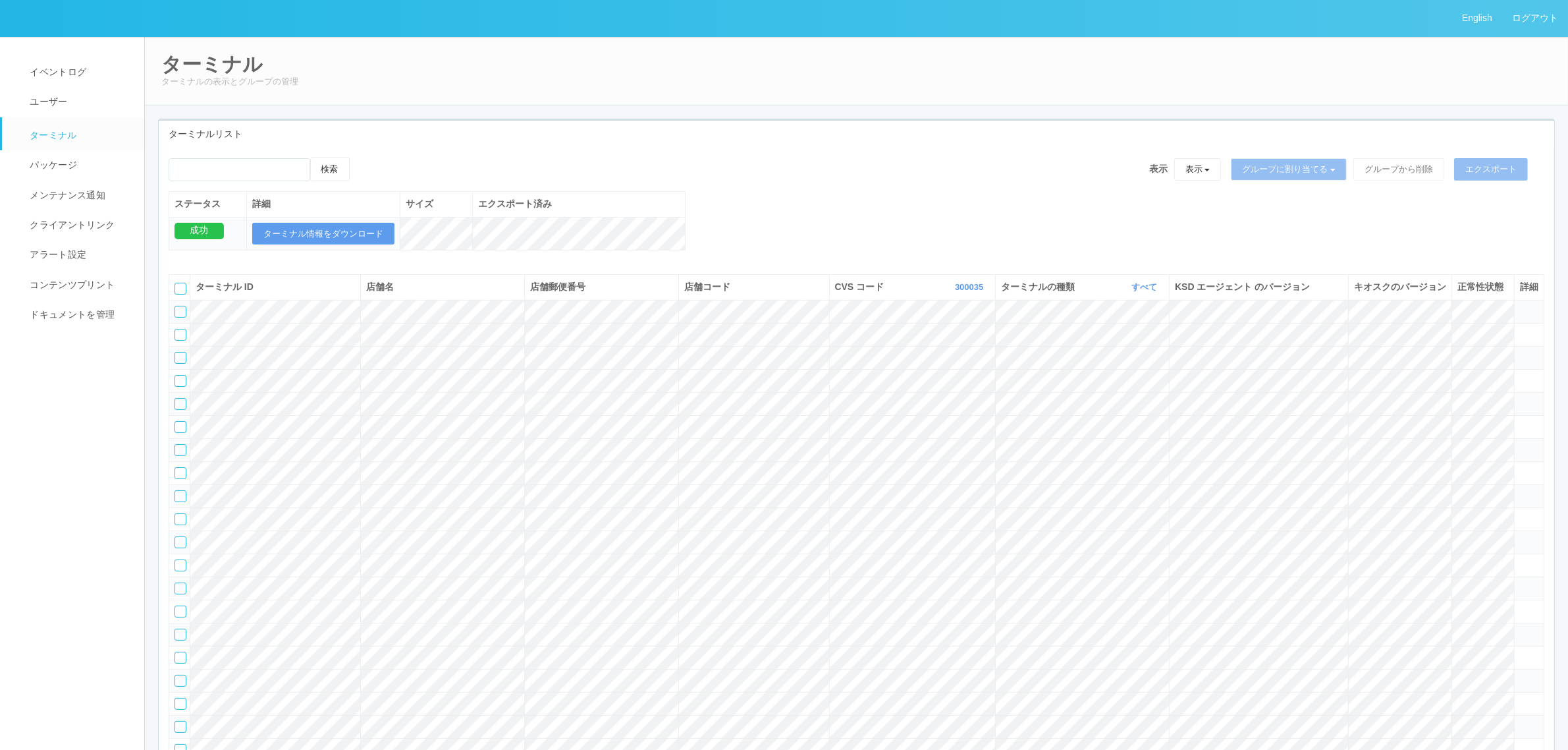
scroll to position [494, 0]
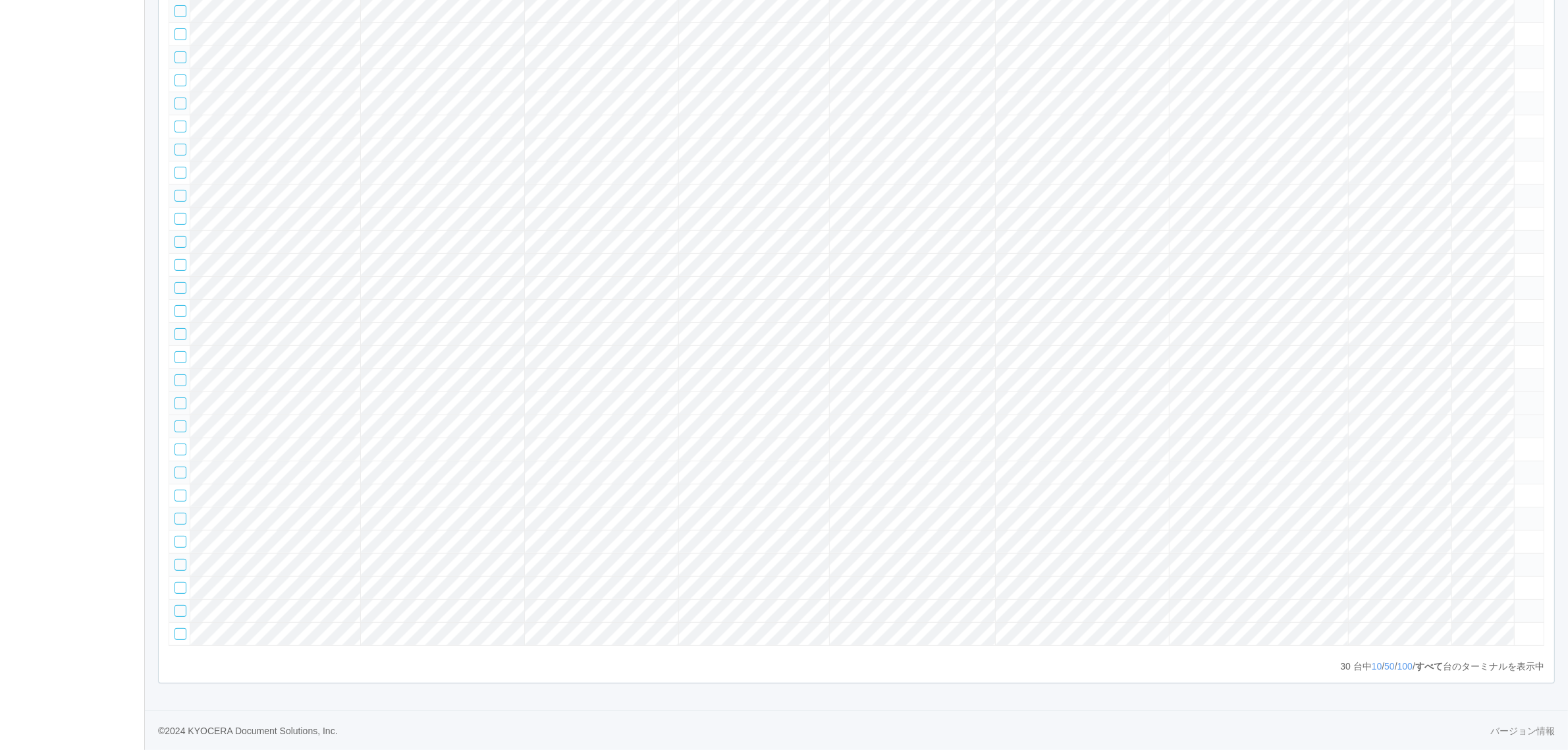
click at [1520, 397] on icon at bounding box center [1520, 397] width 0 height 0
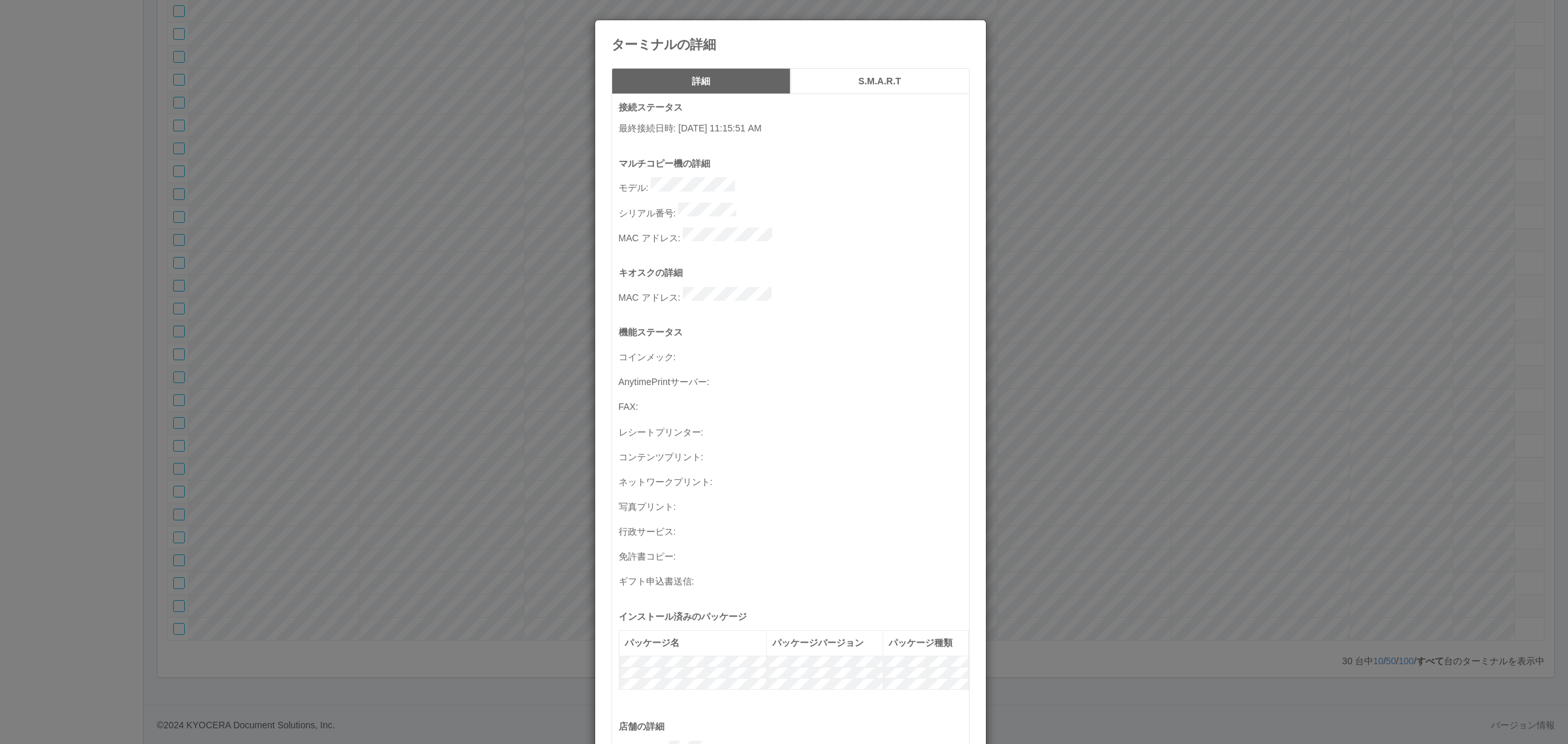
click at [1171, 345] on div "ターミナルの詳細 詳細 S.M.A.R.T 接続ステータス 最終接続日時 : [DATE] 11:15:51 AM マルチコピー機の詳細 モデル : シリアル…" at bounding box center [784, 372] width 1568 height 744
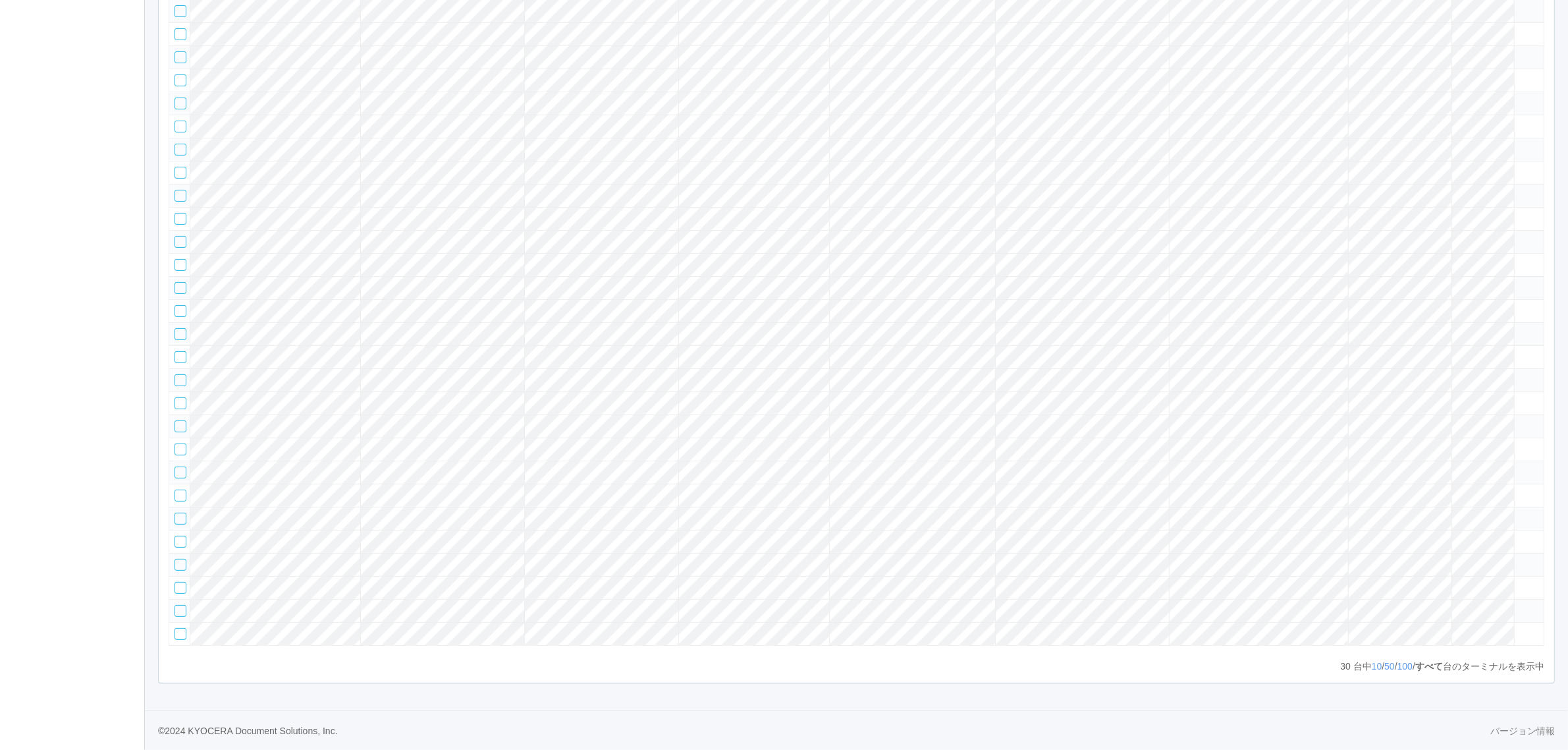
scroll to position [554, 0]
click at [1520, 605] on icon at bounding box center [1520, 605] width 0 height 0
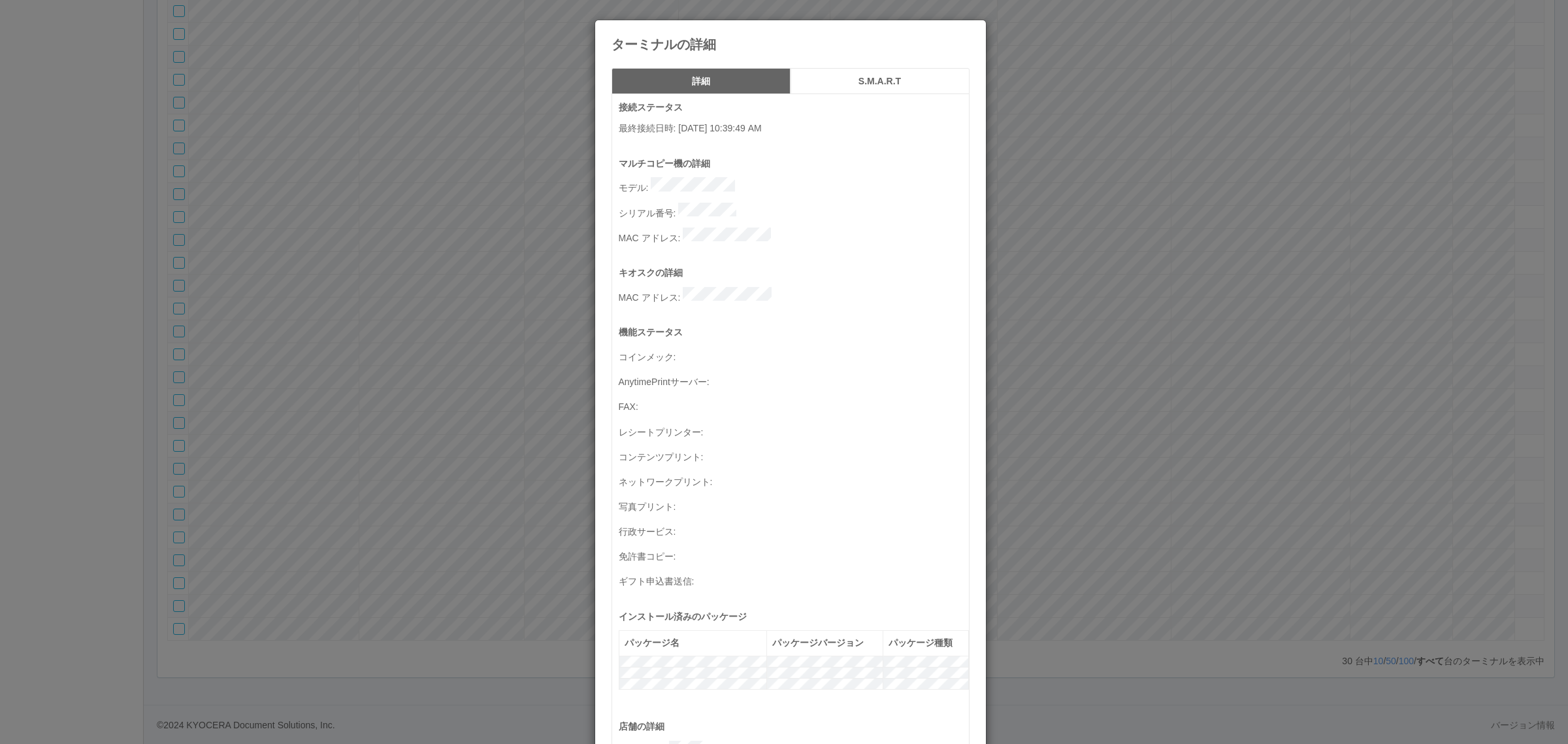
click at [1140, 438] on div "ターミナルの詳細 詳細 S.M.A.R.T 接続ステータス 最終接続日時 : [DATE] 10:39:49 AM マルチコピー機の詳細 モデル : シリアル…" at bounding box center [784, 372] width 1568 height 744
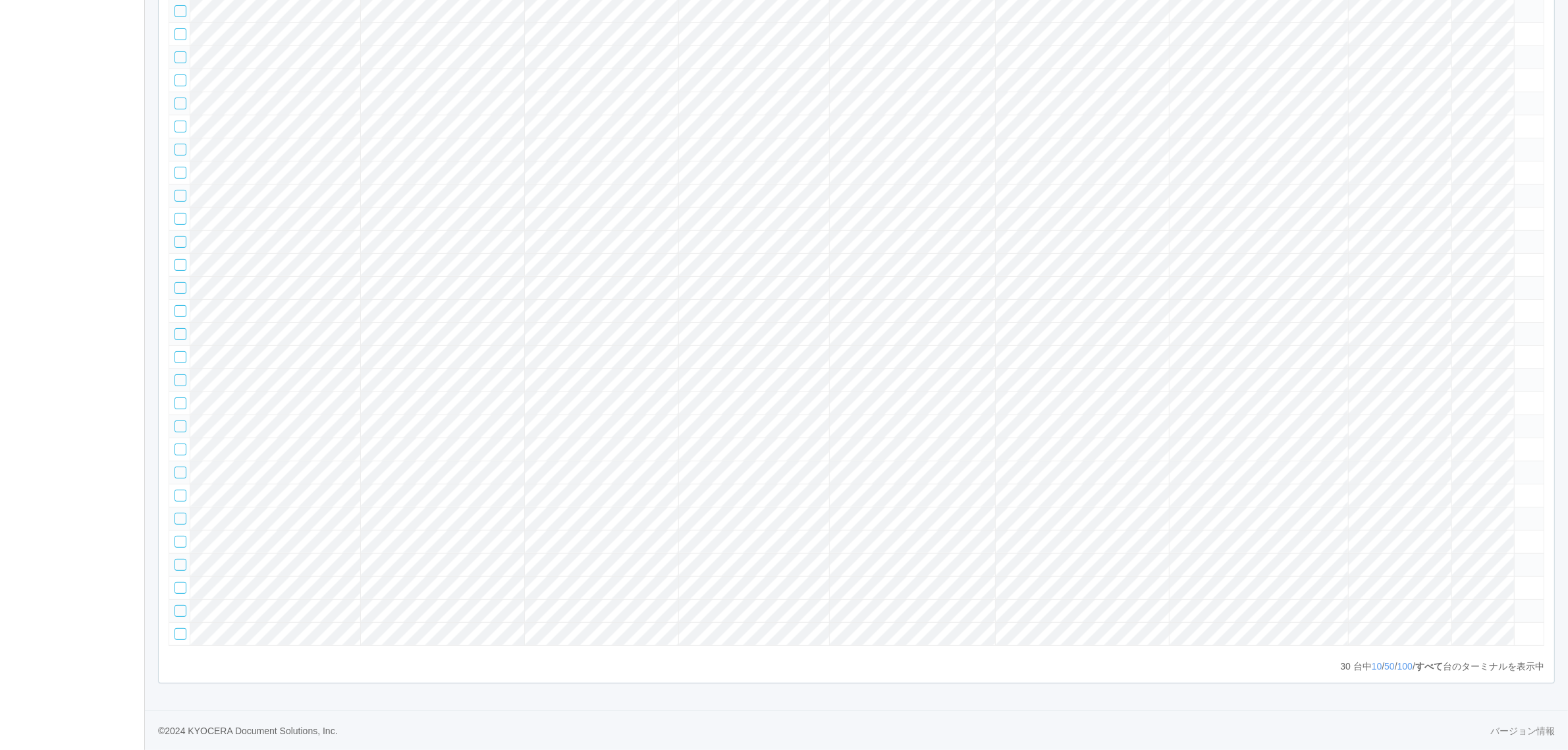
click at [186, 605] on div at bounding box center [180, 610] width 12 height 12
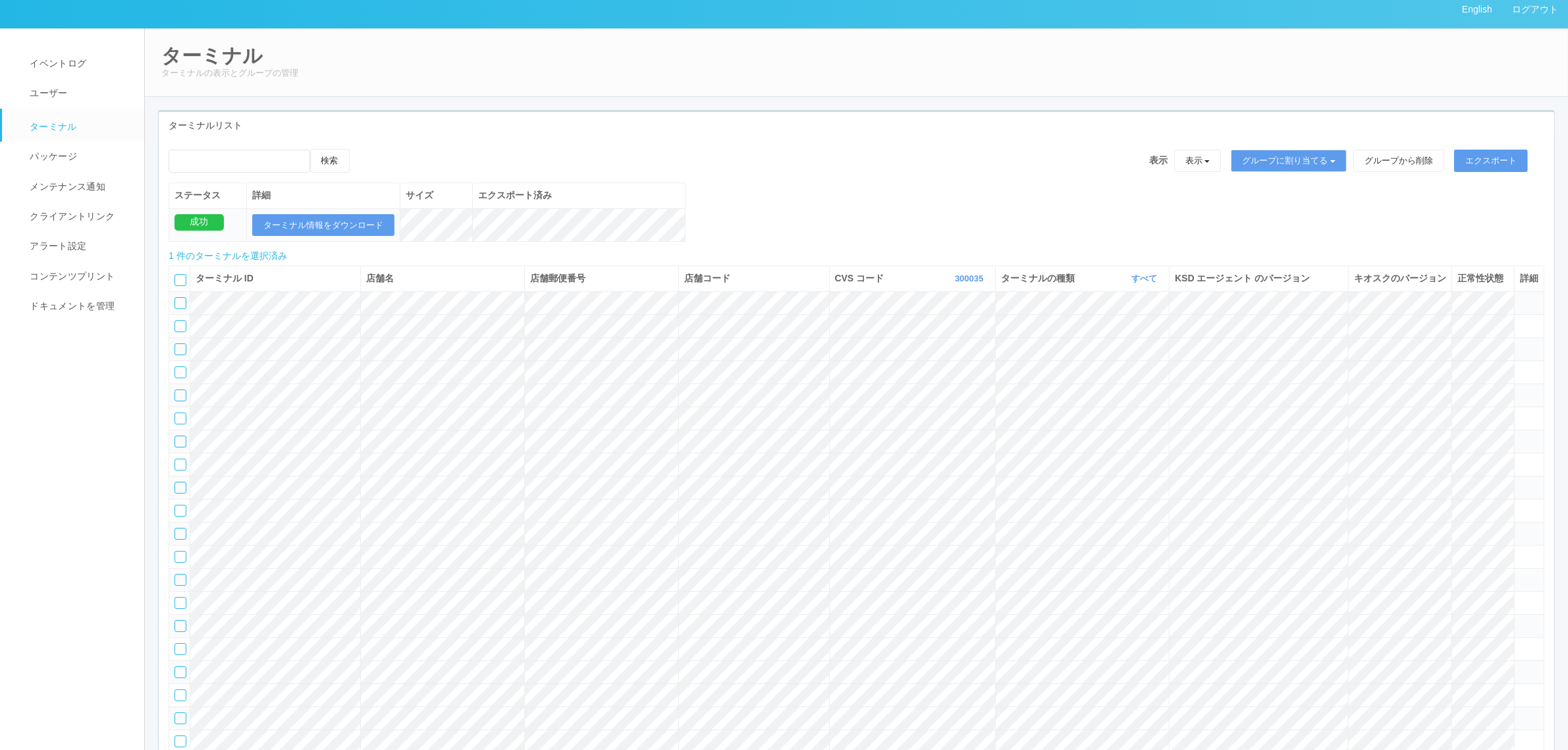
scroll to position [0, 0]
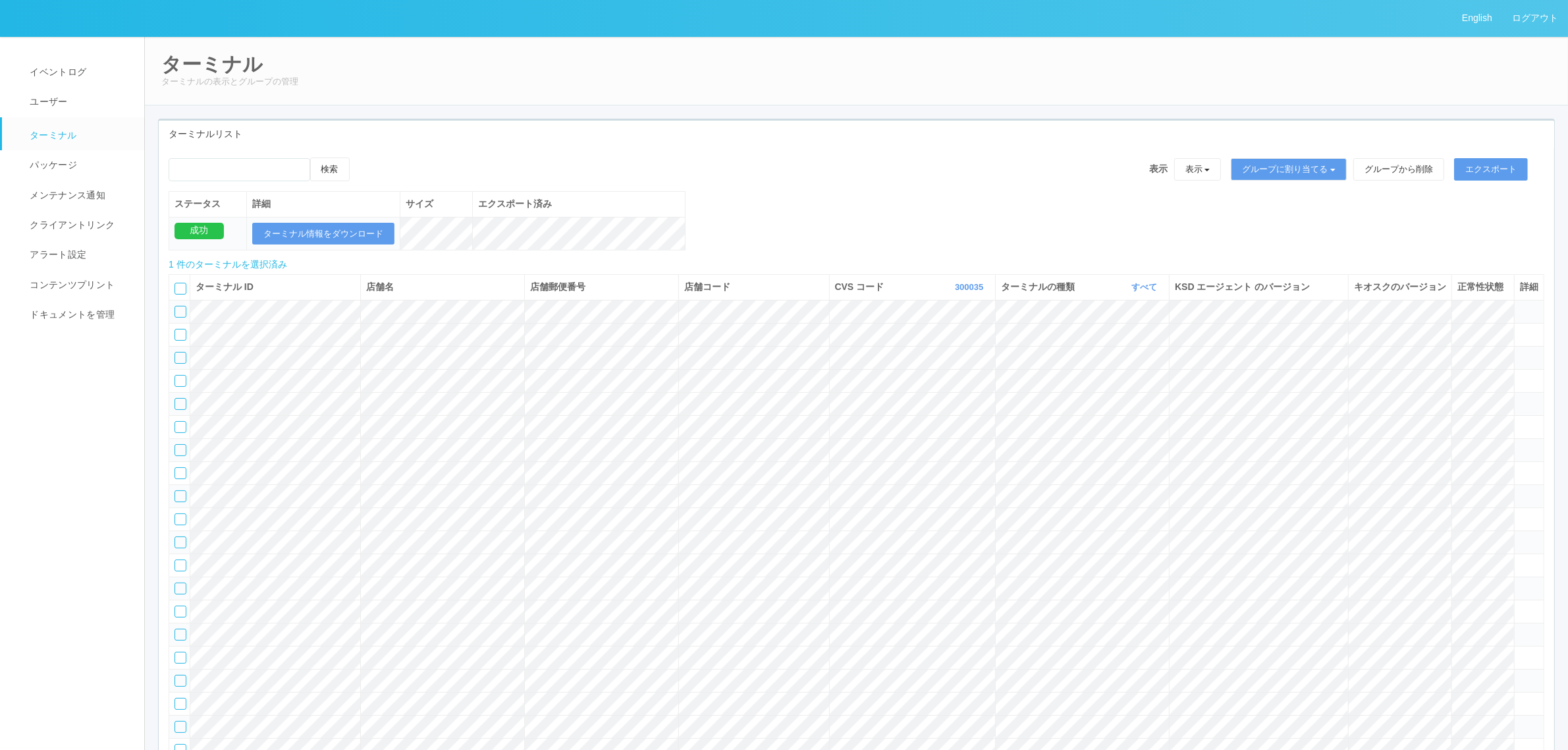
click at [363, 158] on icon at bounding box center [363, 158] width 0 height 0
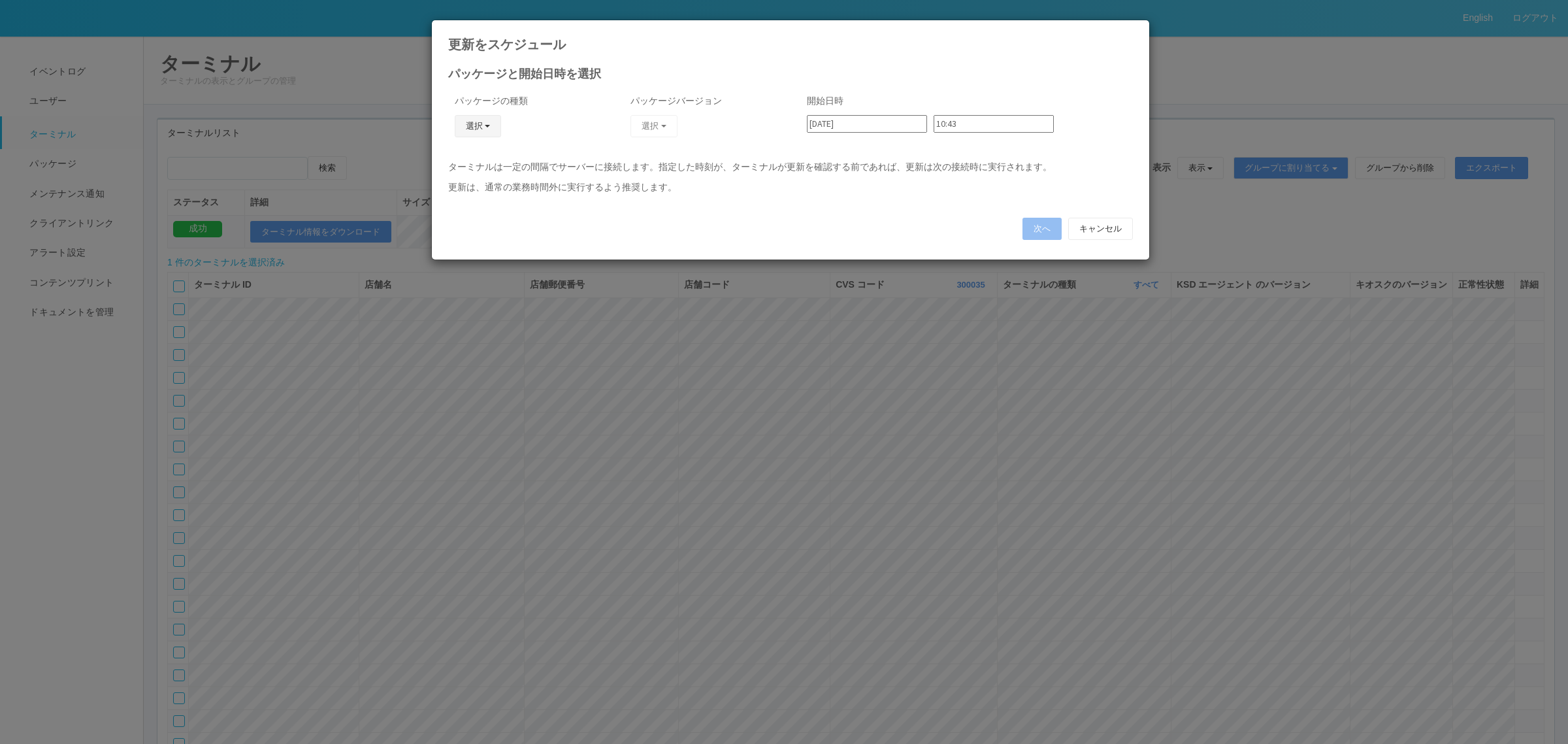
click at [481, 132] on button "選択" at bounding box center [478, 126] width 47 height 22
click at [474, 187] on link "キオスク" at bounding box center [458, 183] width 103 height 20
click at [656, 136] on button "選択" at bounding box center [654, 126] width 47 height 22
click at [614, 184] on link "2.1.5218" at bounding box center [627, 183] width 118 height 20
click at [1039, 227] on button "次へ" at bounding box center [1042, 228] width 39 height 22
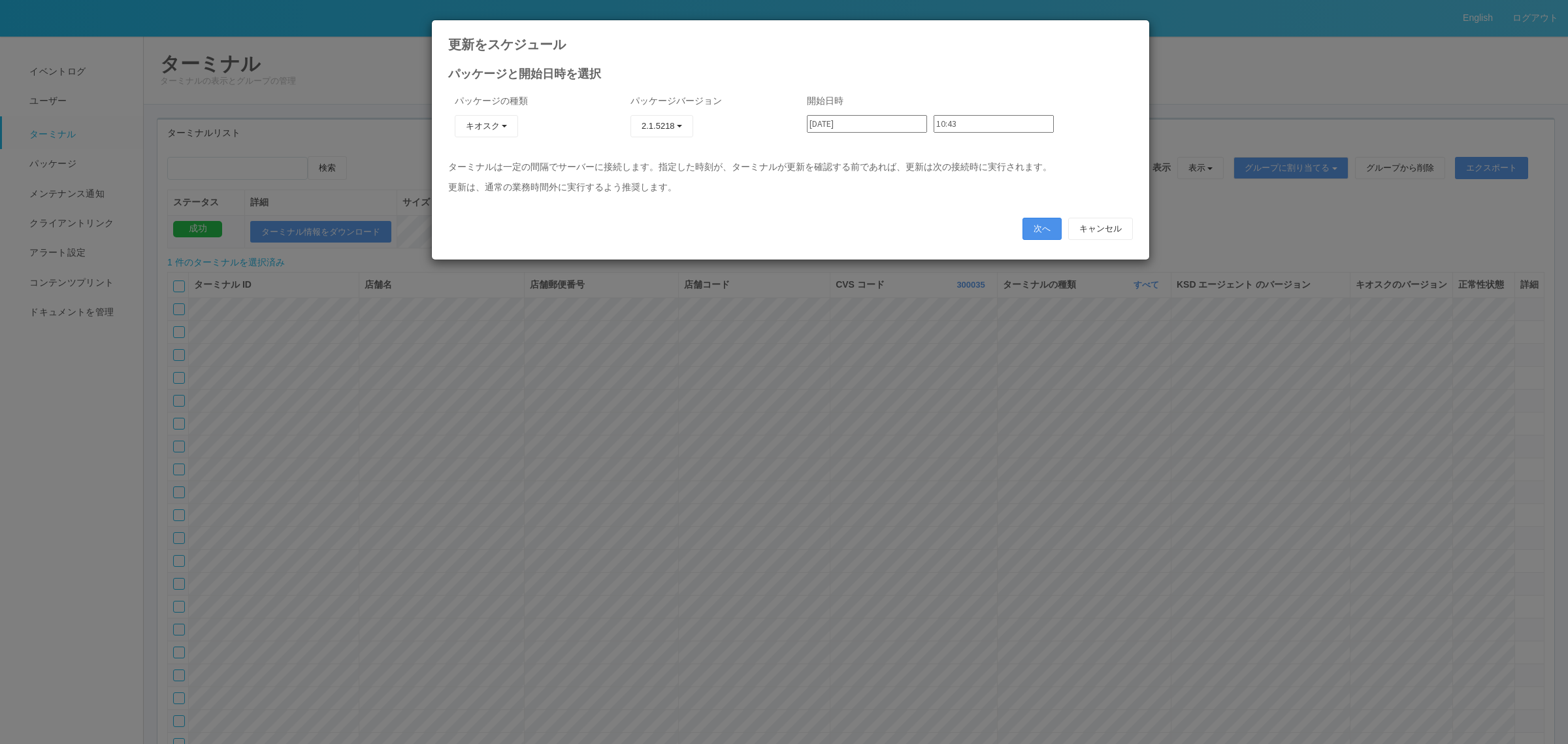
type input "10:44"
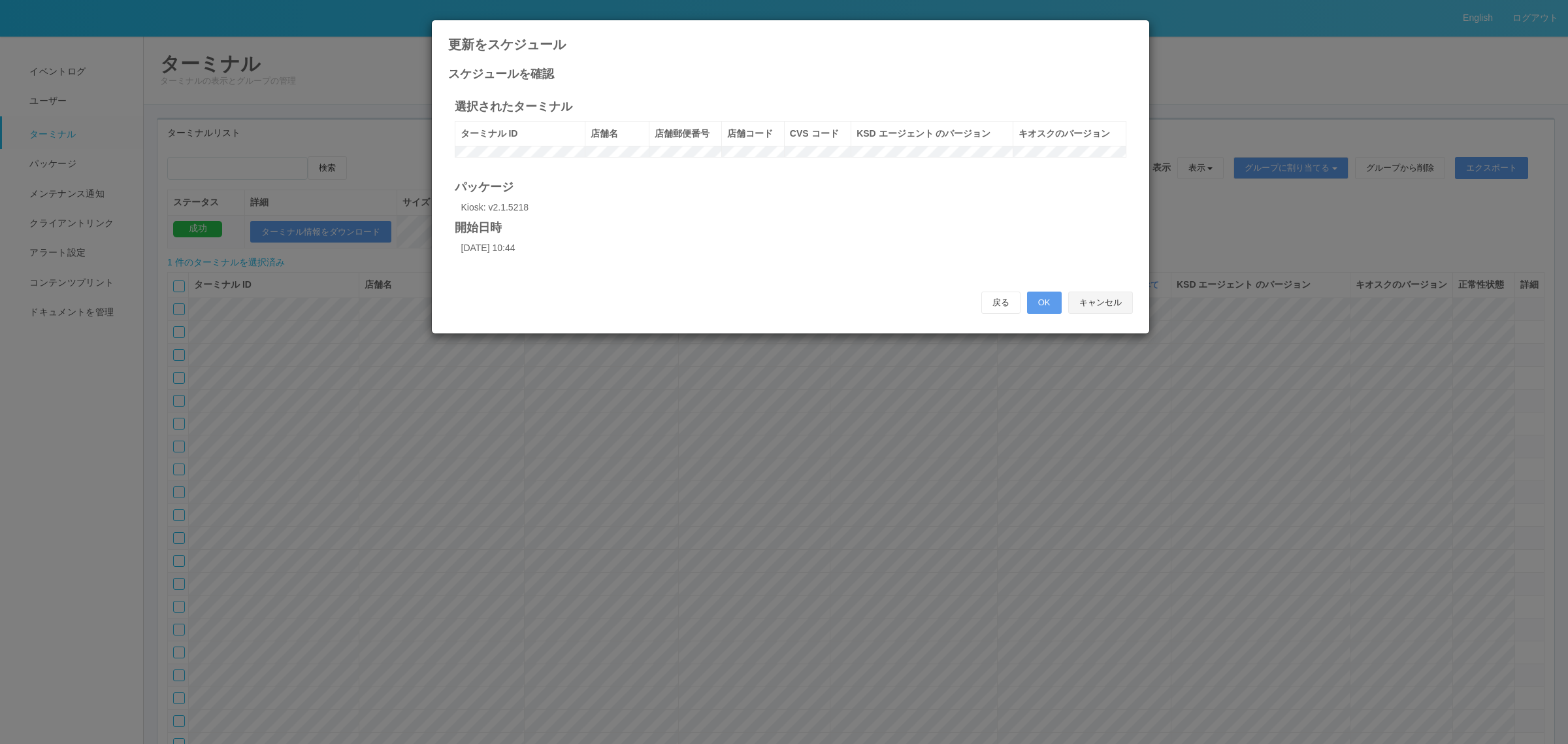
click at [1125, 314] on button "キャンセル" at bounding box center [1101, 302] width 65 height 22
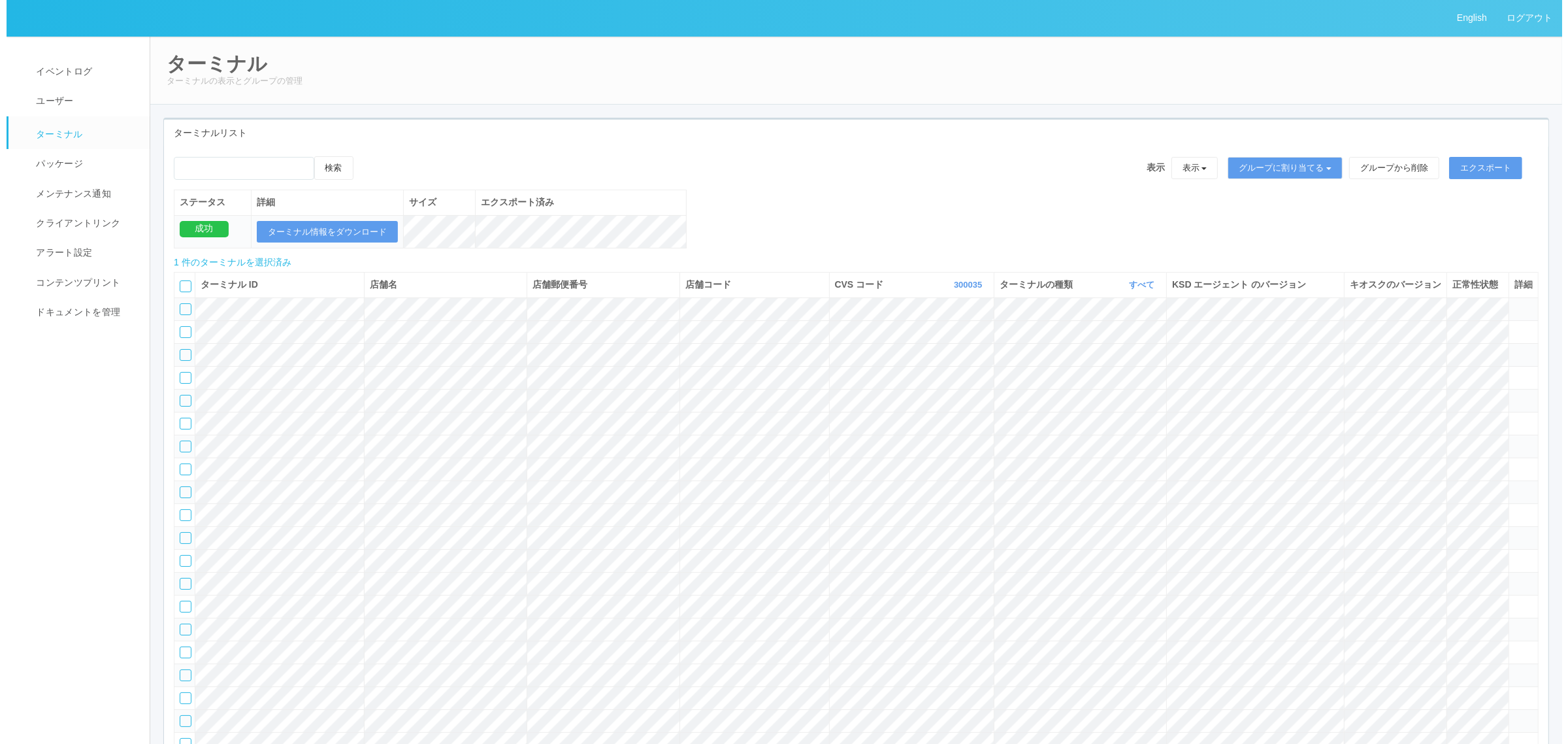
scroll to position [490, 0]
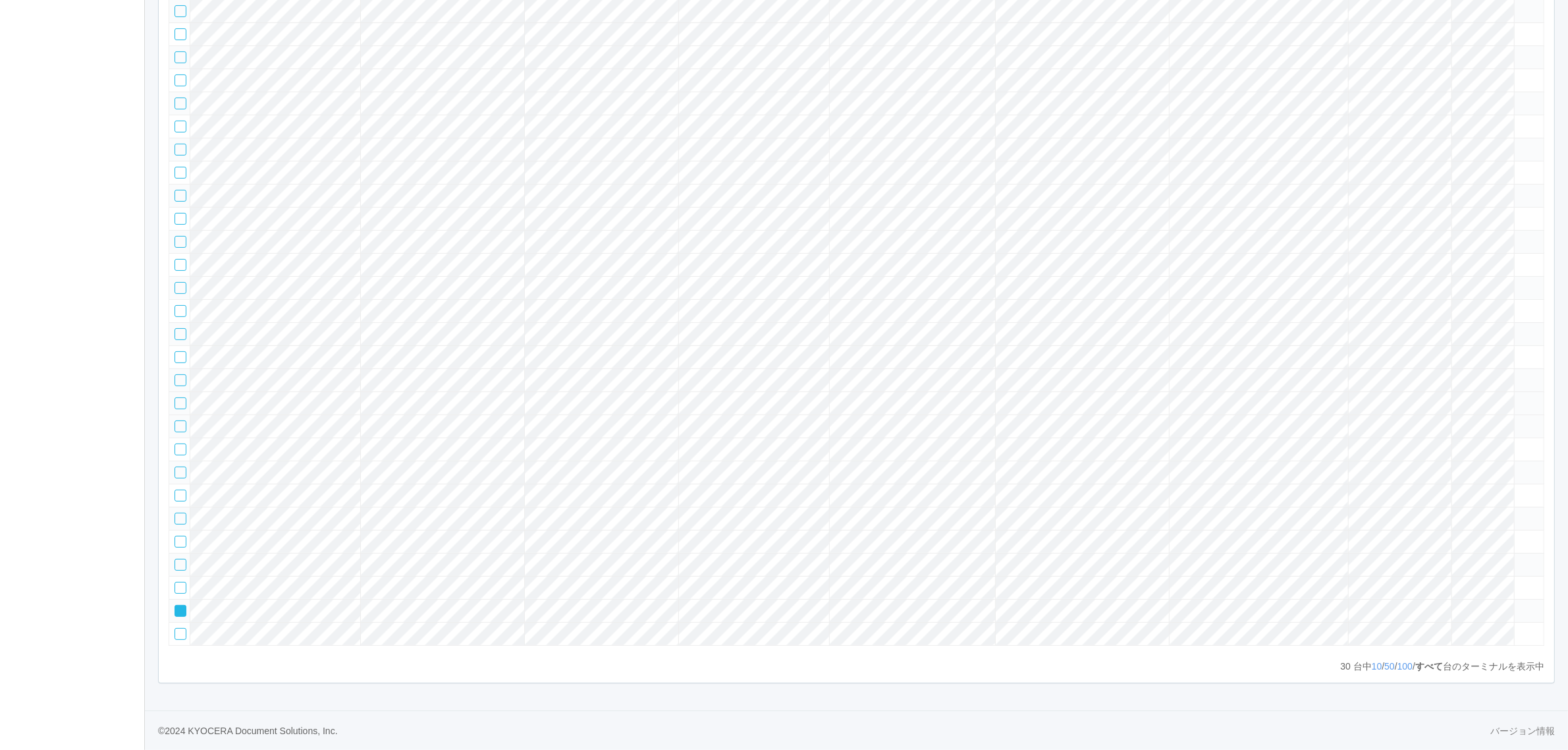
click at [1538, 400] on tr at bounding box center [857, 403] width 1375 height 23
click at [1520, 397] on icon at bounding box center [1520, 397] width 0 height 0
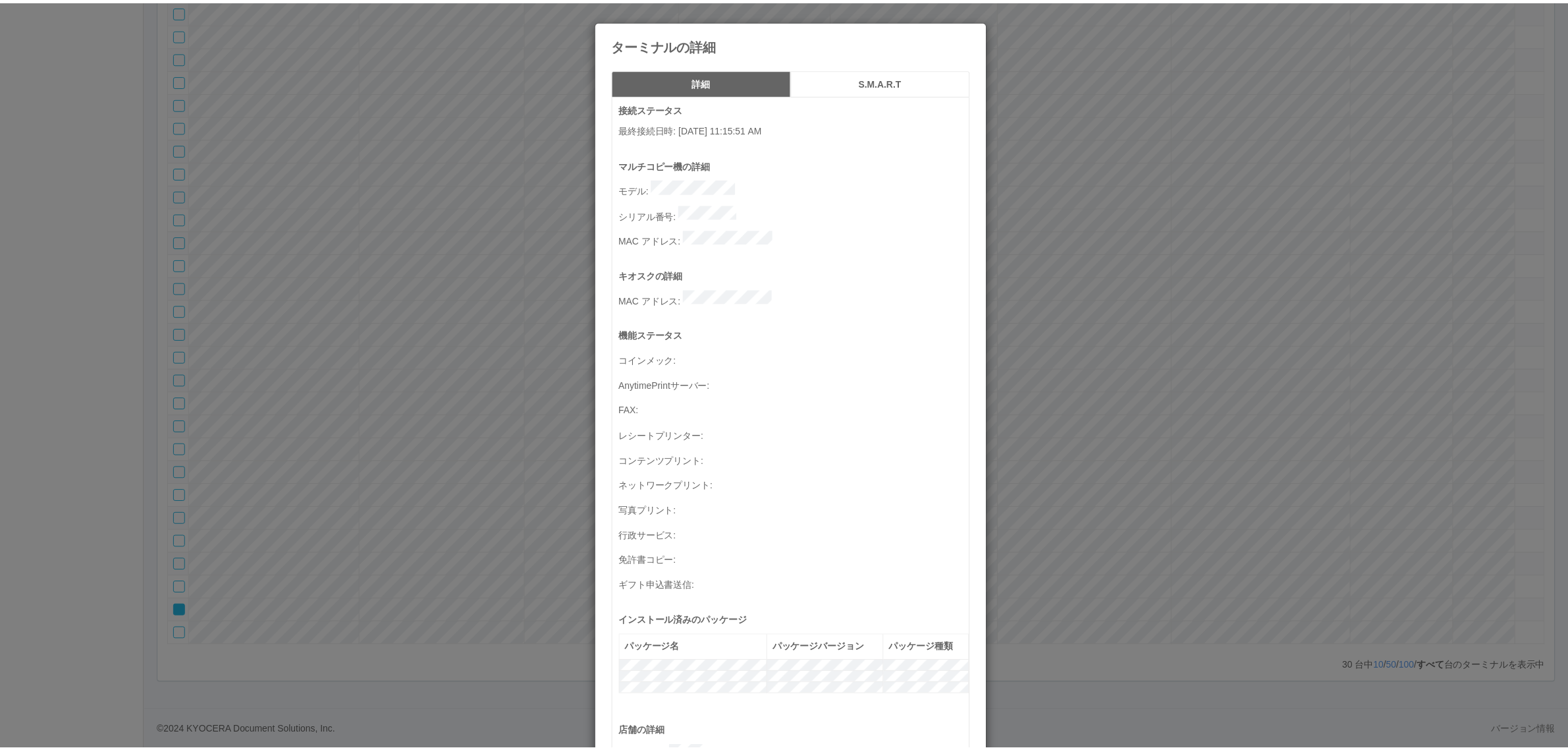
scroll to position [432, 0]
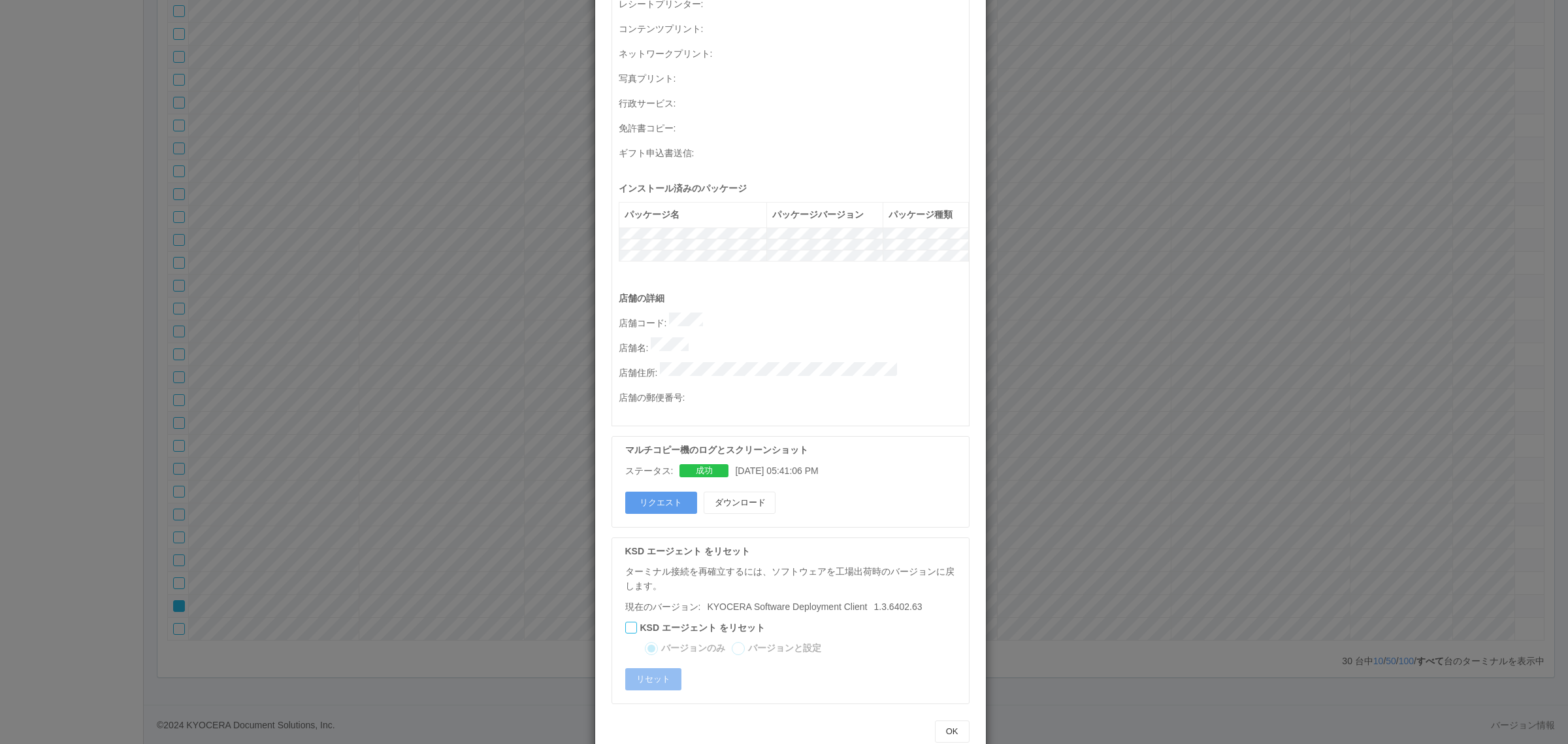
drag, startPoint x: 1092, startPoint y: 334, endPoint x: 1086, endPoint y: 337, distance: 6.7
click at [1093, 335] on div "ターミナルの詳細 詳細 S.M.A.R.T 接続ステータス 最終接続日時 : [DATE] 11:15:51 AM マルチコピー機の詳細 モデル : シリアル…" at bounding box center [784, 372] width 1568 height 744
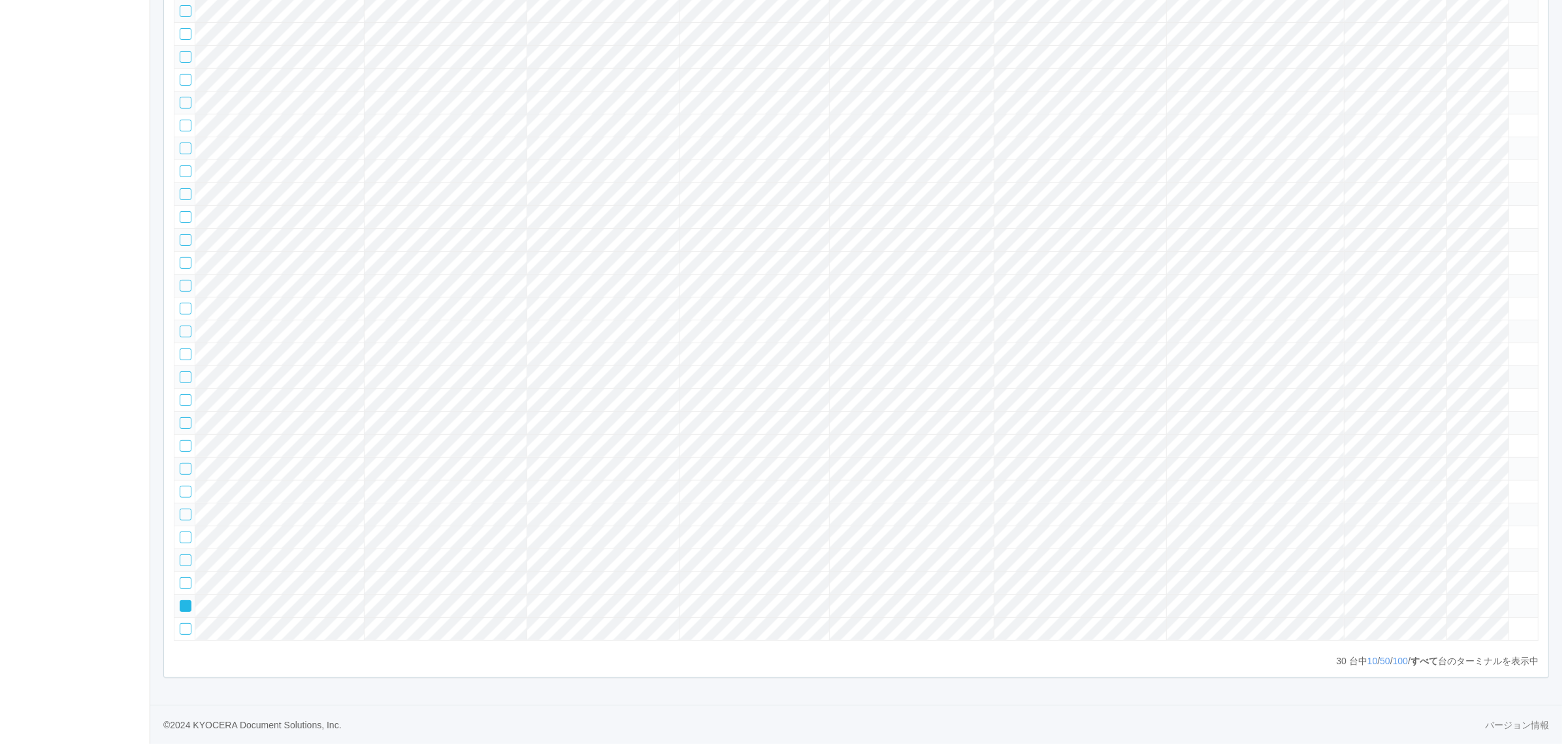
scroll to position [550, 0]
click at [1508, 600] on icon at bounding box center [1508, 600] width 0 height 0
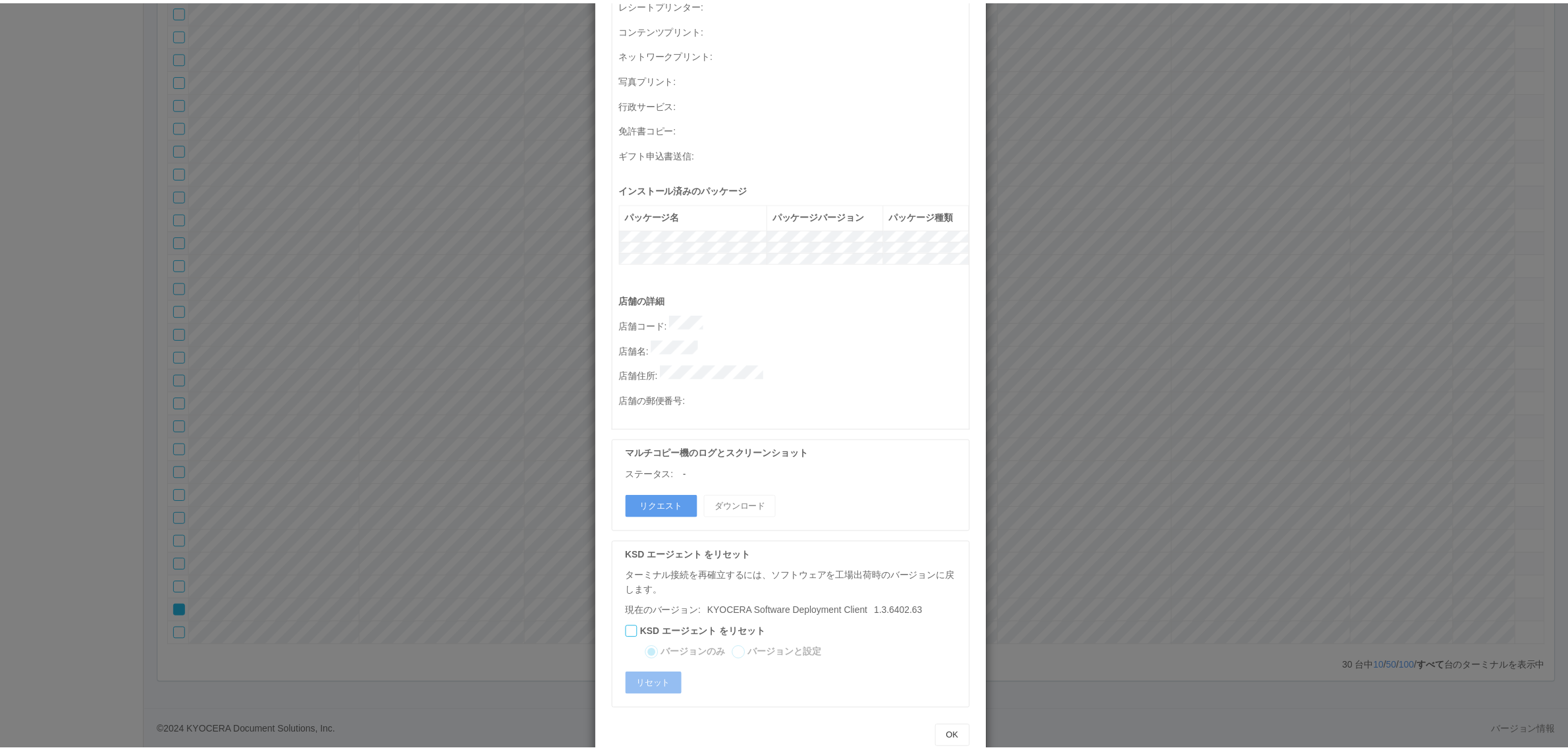
scroll to position [0, 0]
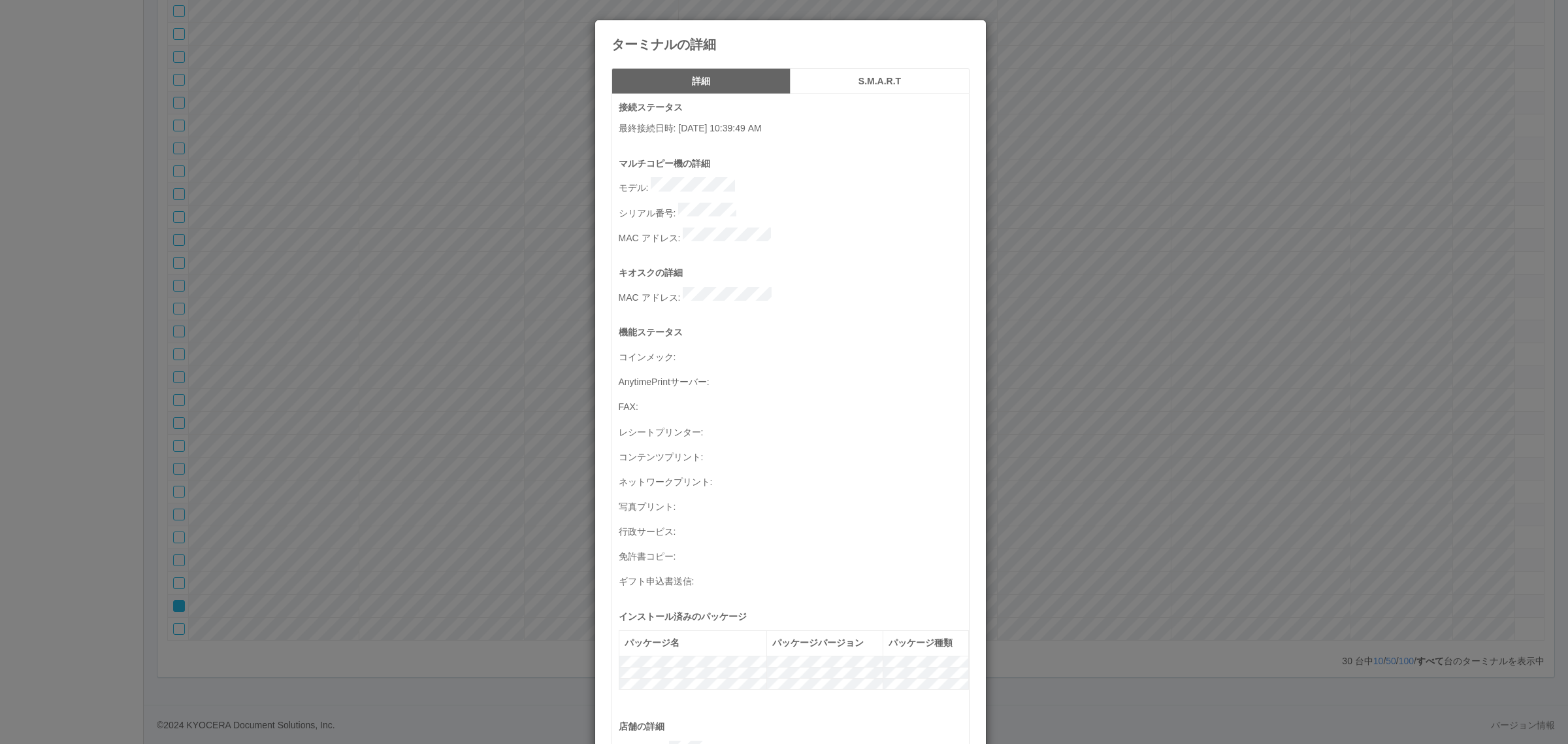
click at [1104, 427] on div "ターミナルの詳細 詳細 S.M.A.R.T 接続ステータス 最終接続日時 : [DATE] 10:39:49 AM マルチコピー機の詳細 モデル : シリアル…" at bounding box center [784, 372] width 1568 height 744
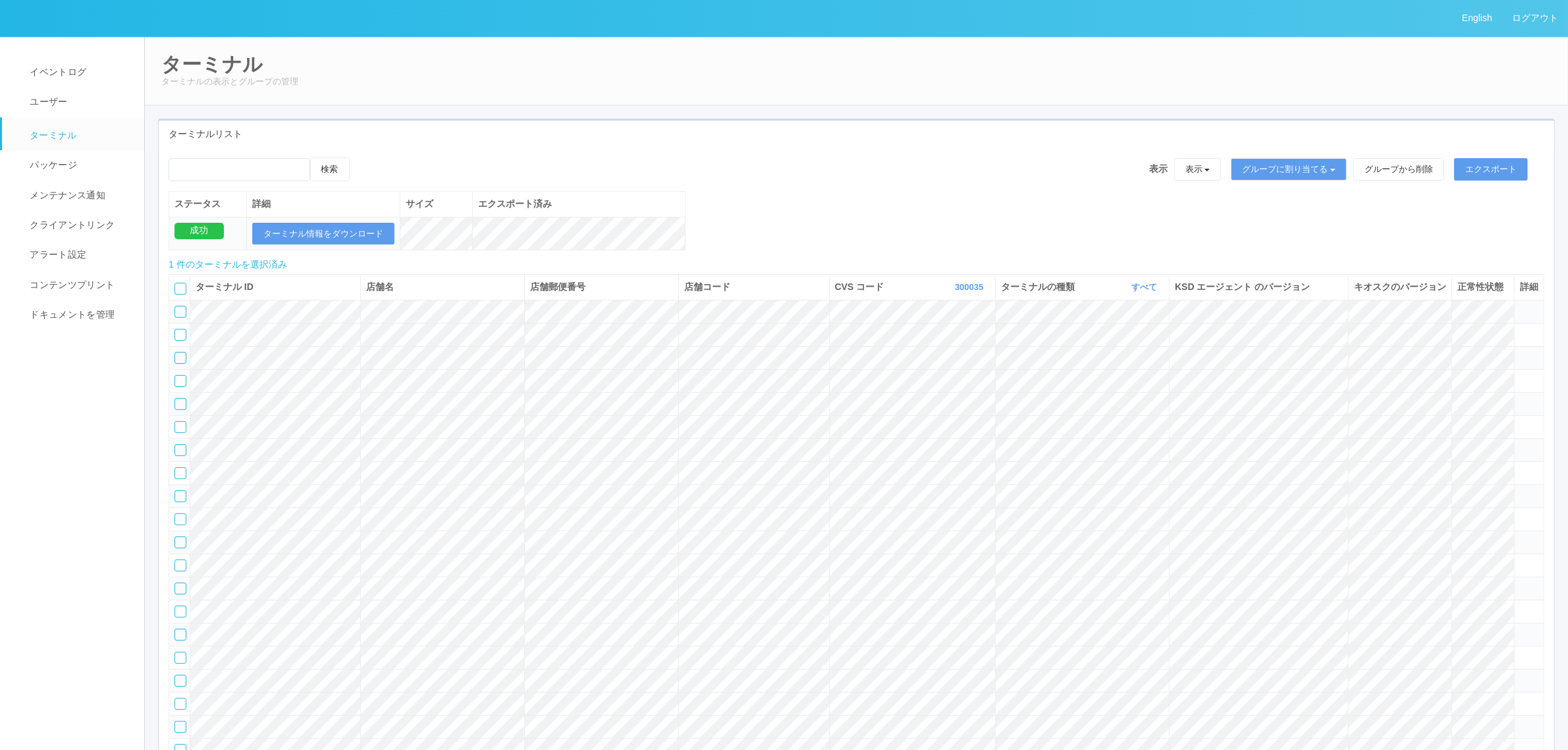
click at [363, 158] on icon at bounding box center [363, 158] width 0 height 0
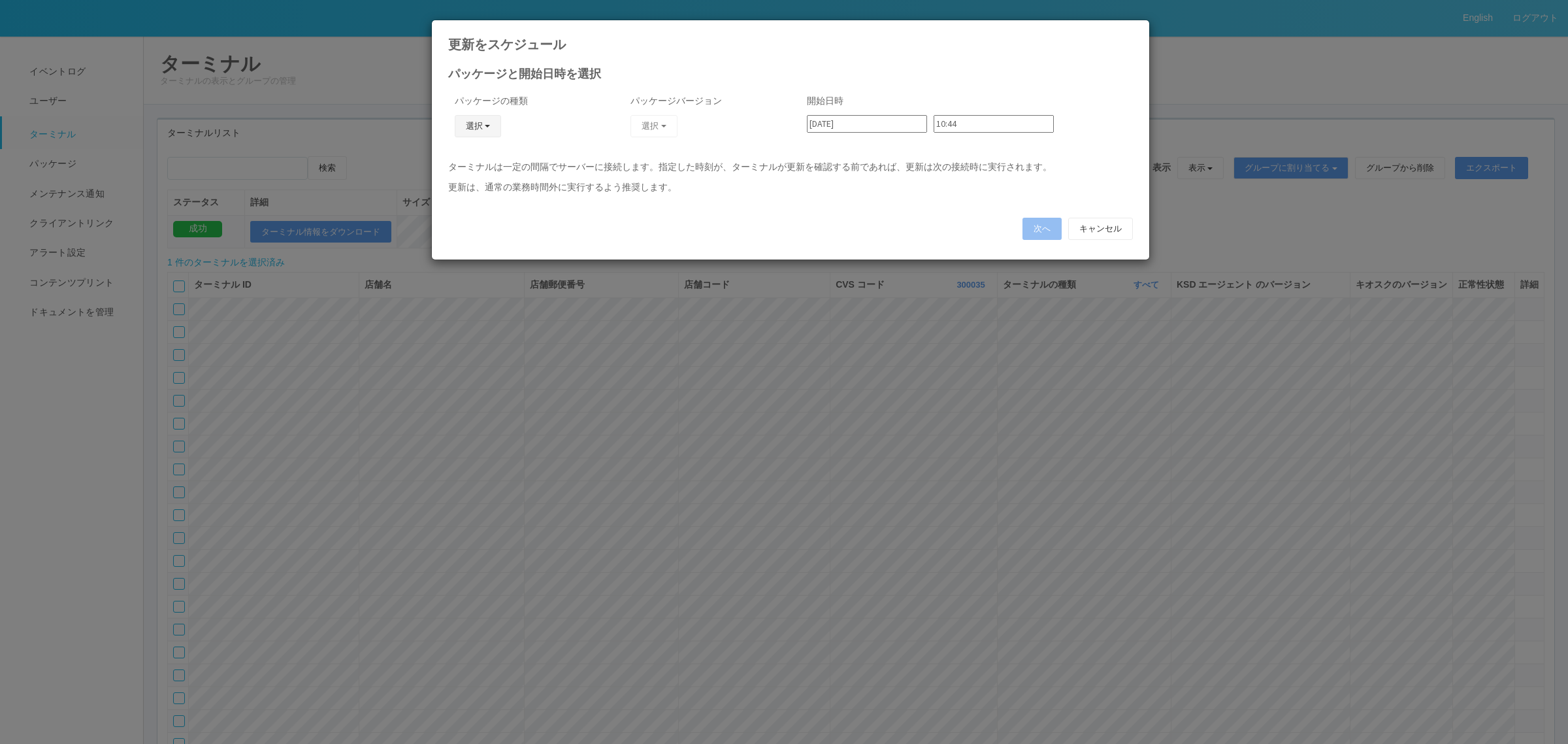
click at [488, 123] on button "選択" at bounding box center [478, 126] width 47 height 22
click at [472, 182] on link "キオスク" at bounding box center [458, 183] width 103 height 20
click at [673, 119] on button "選択" at bounding box center [654, 126] width 47 height 22
click at [621, 178] on link "2.1.5218" at bounding box center [627, 183] width 118 height 20
click at [1042, 230] on button "次へ" at bounding box center [1042, 228] width 39 height 22
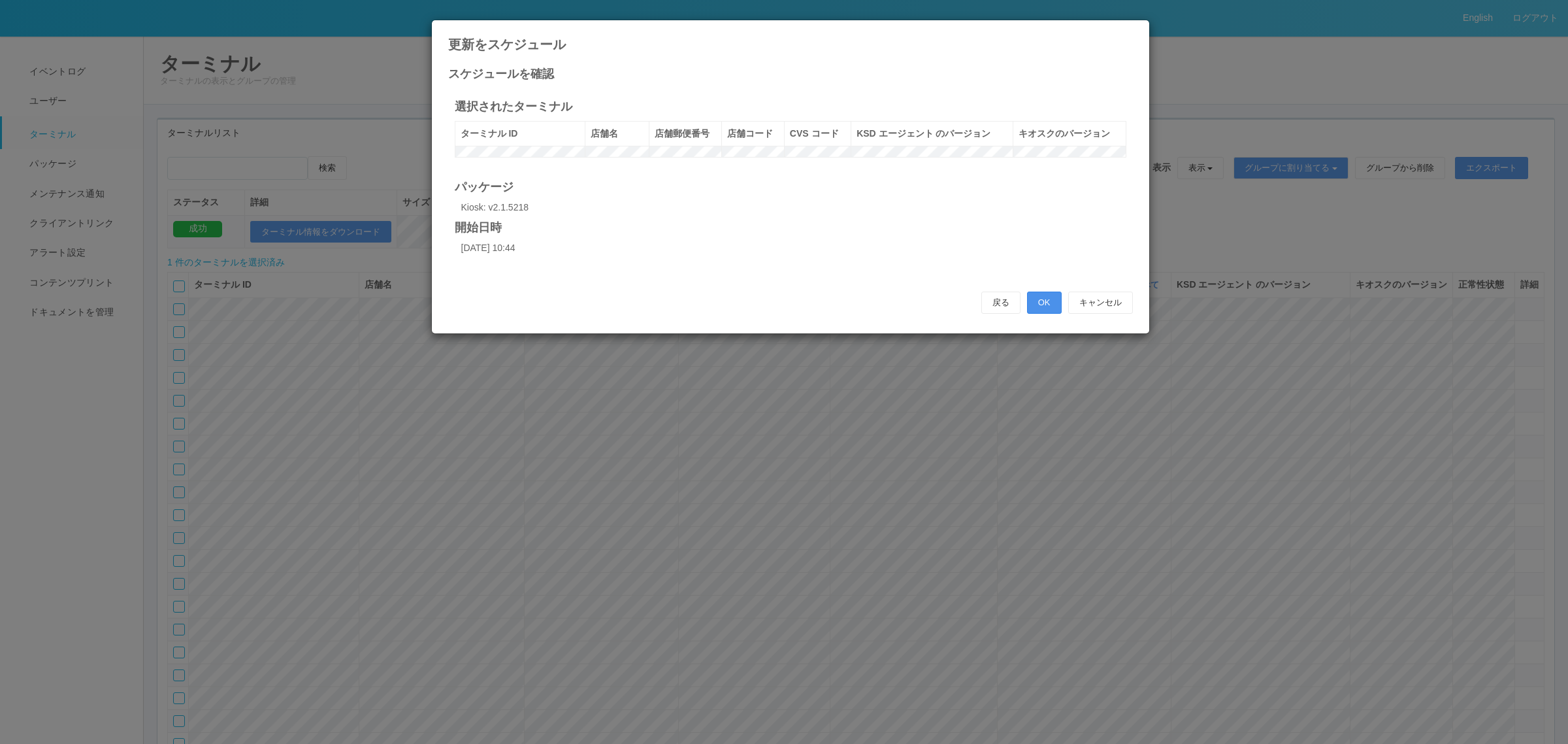
click at [1054, 311] on button "OK" at bounding box center [1044, 302] width 35 height 22
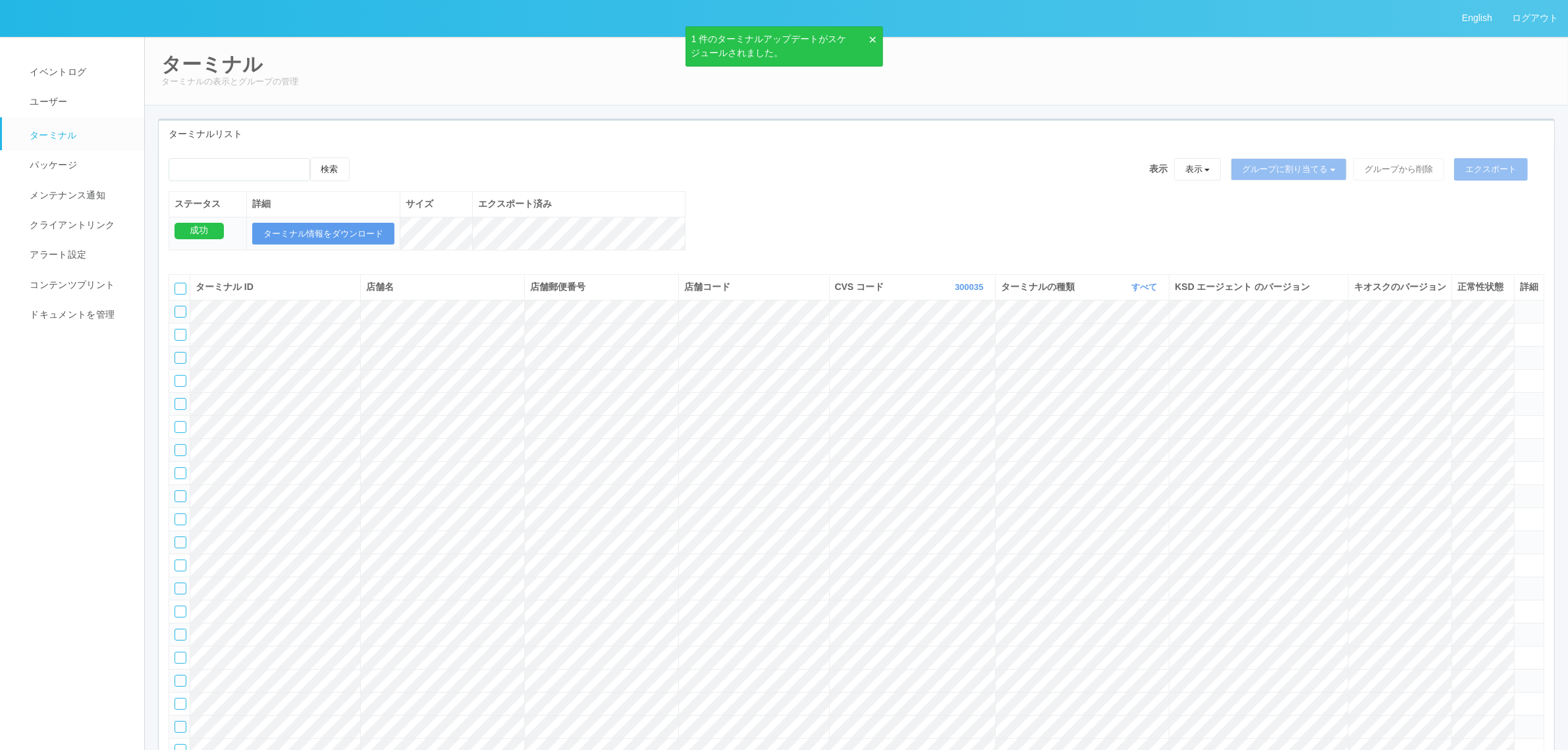
click at [64, 137] on span "ターミナル" at bounding box center [51, 135] width 51 height 11
click at [59, 162] on span "パッケージ" at bounding box center [51, 165] width 51 height 11
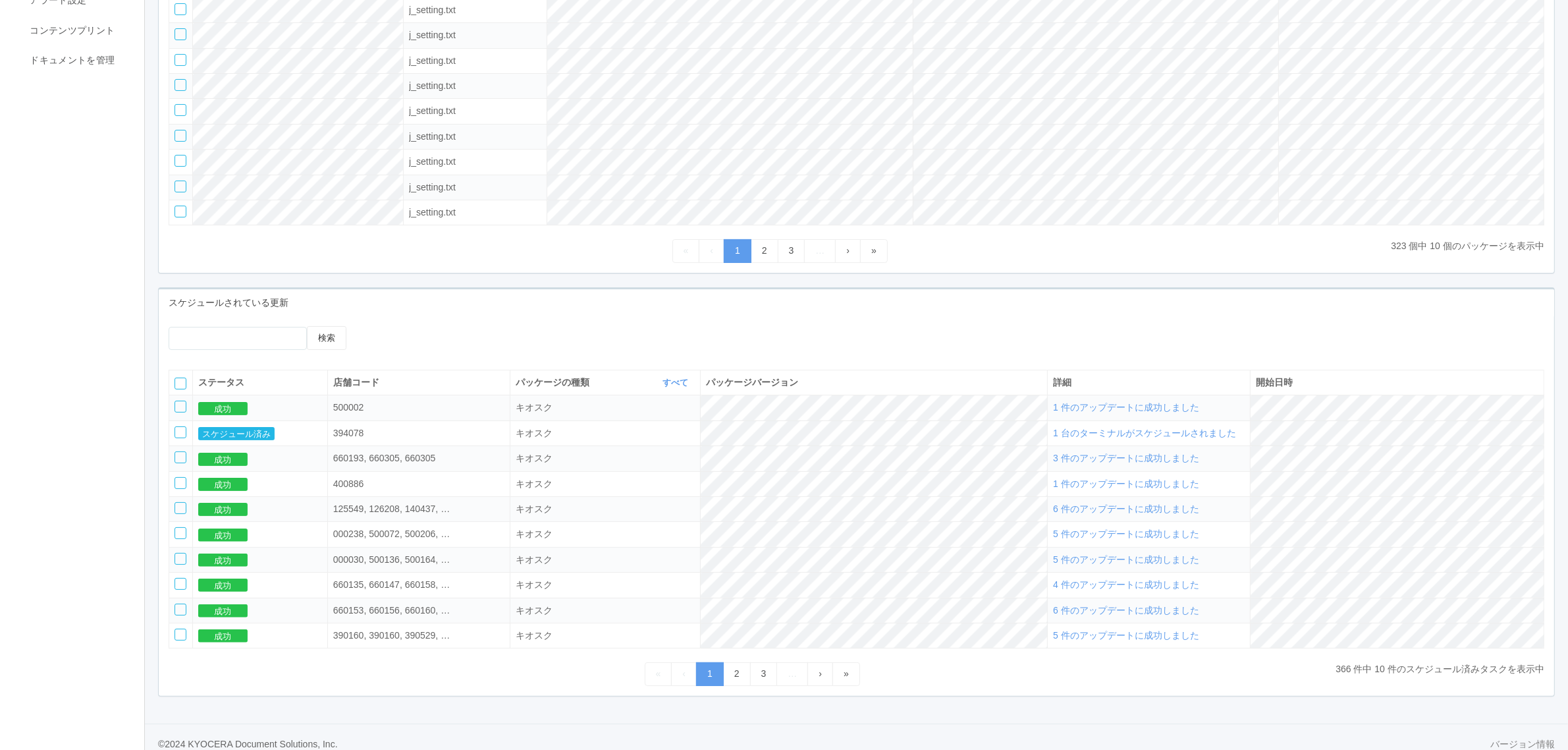
scroll to position [279, 0]
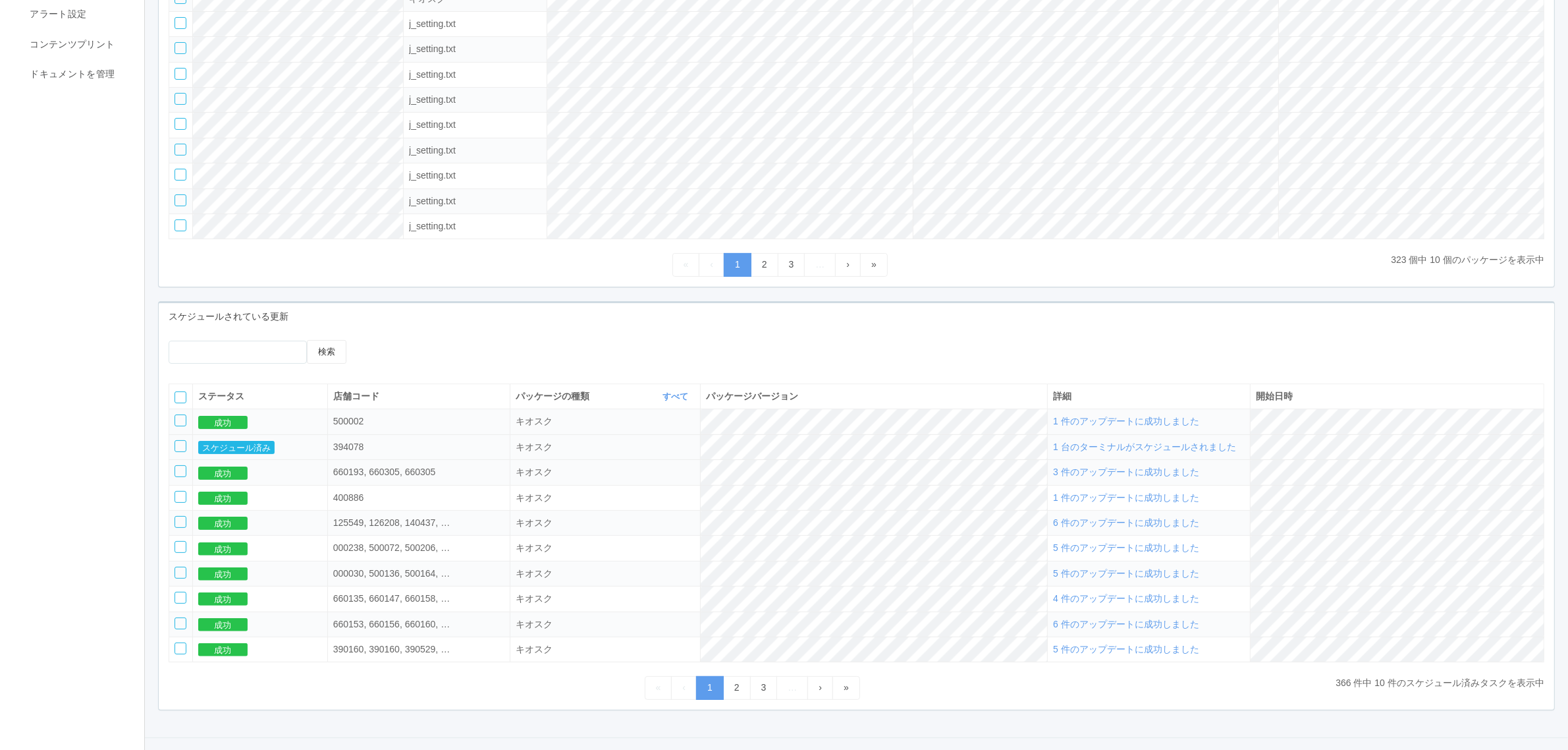
scroll to position [279, 0]
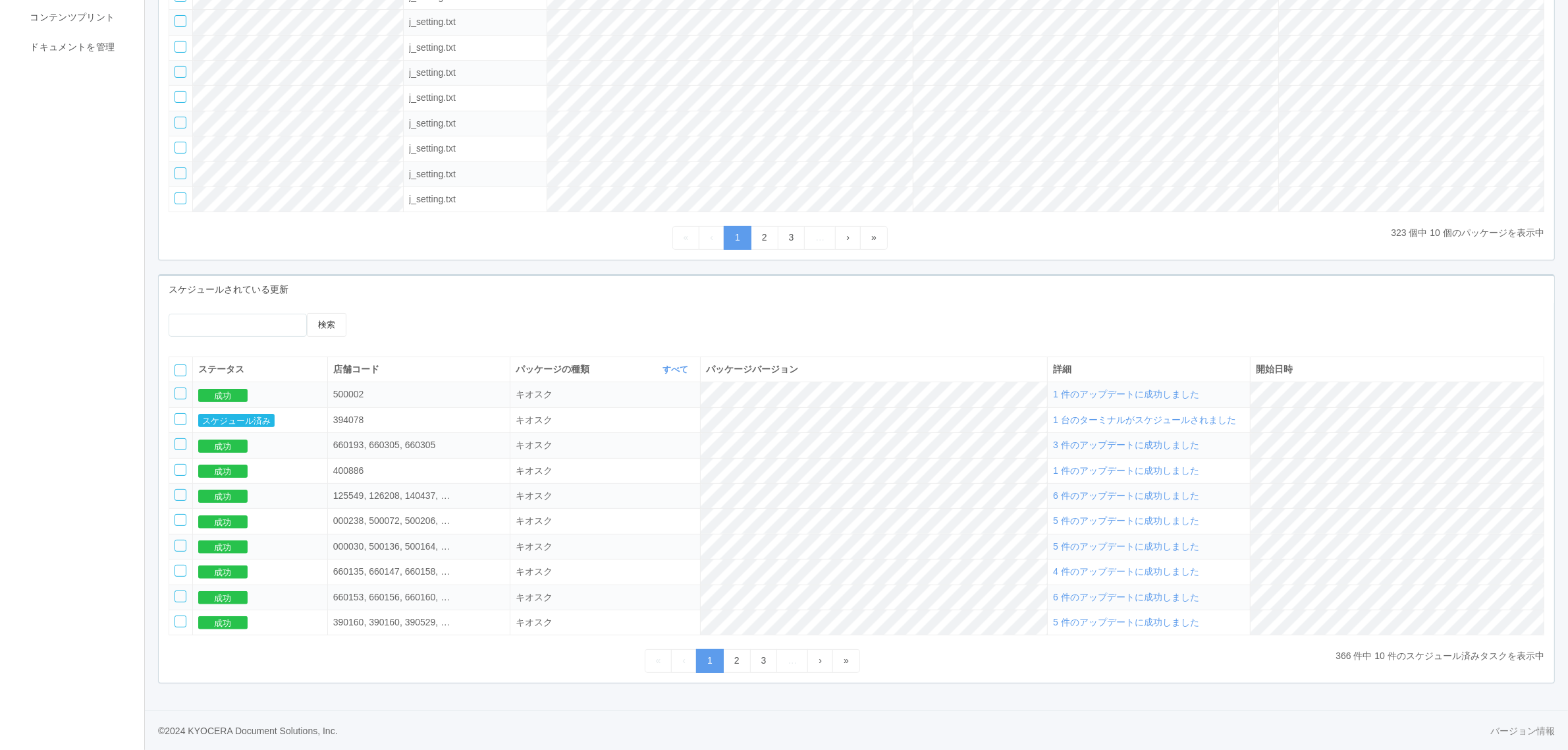
click at [1199, 393] on span "1 件のアップデートに成功しました" at bounding box center [1126, 394] width 146 height 11
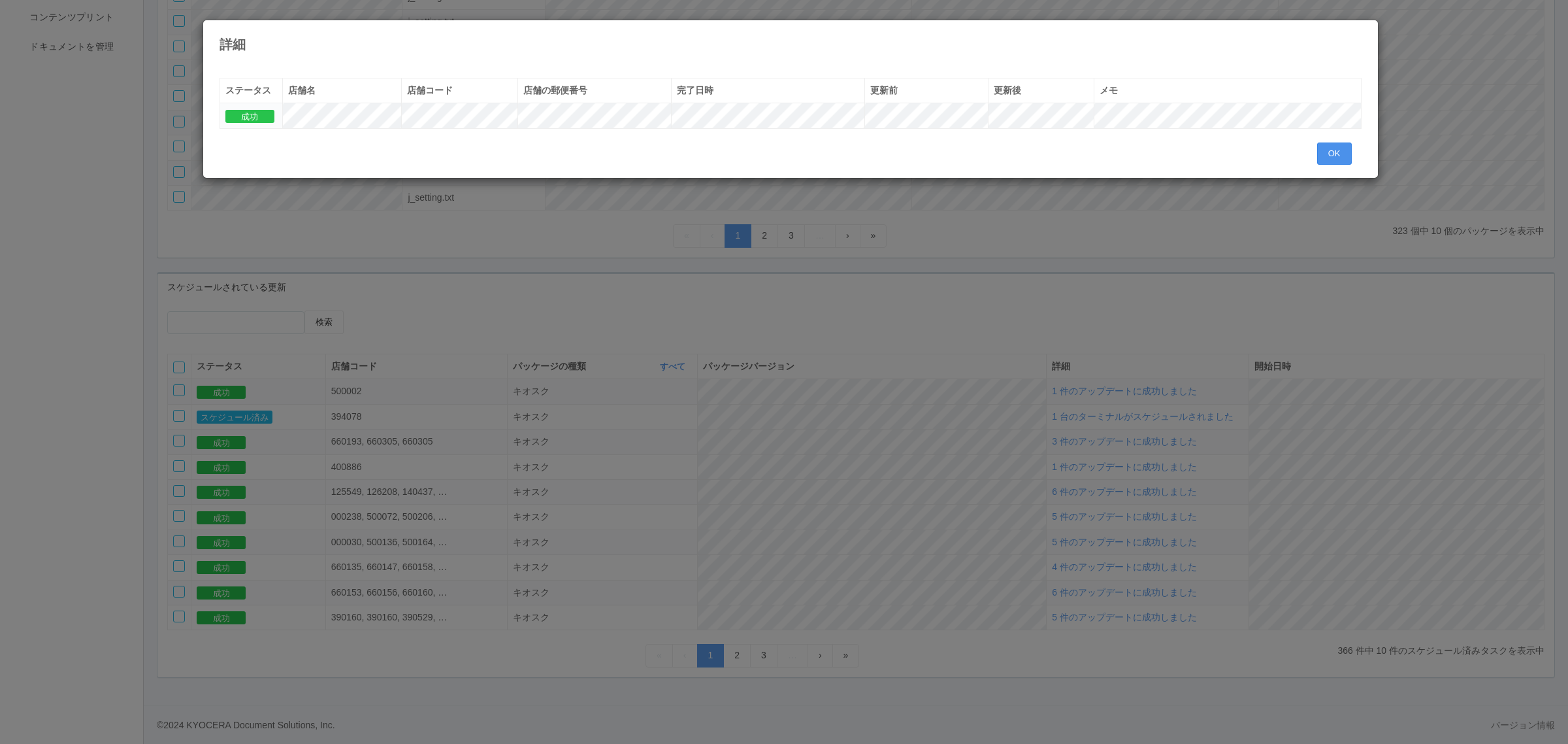
click at [1328, 153] on button "OK" at bounding box center [1334, 153] width 35 height 22
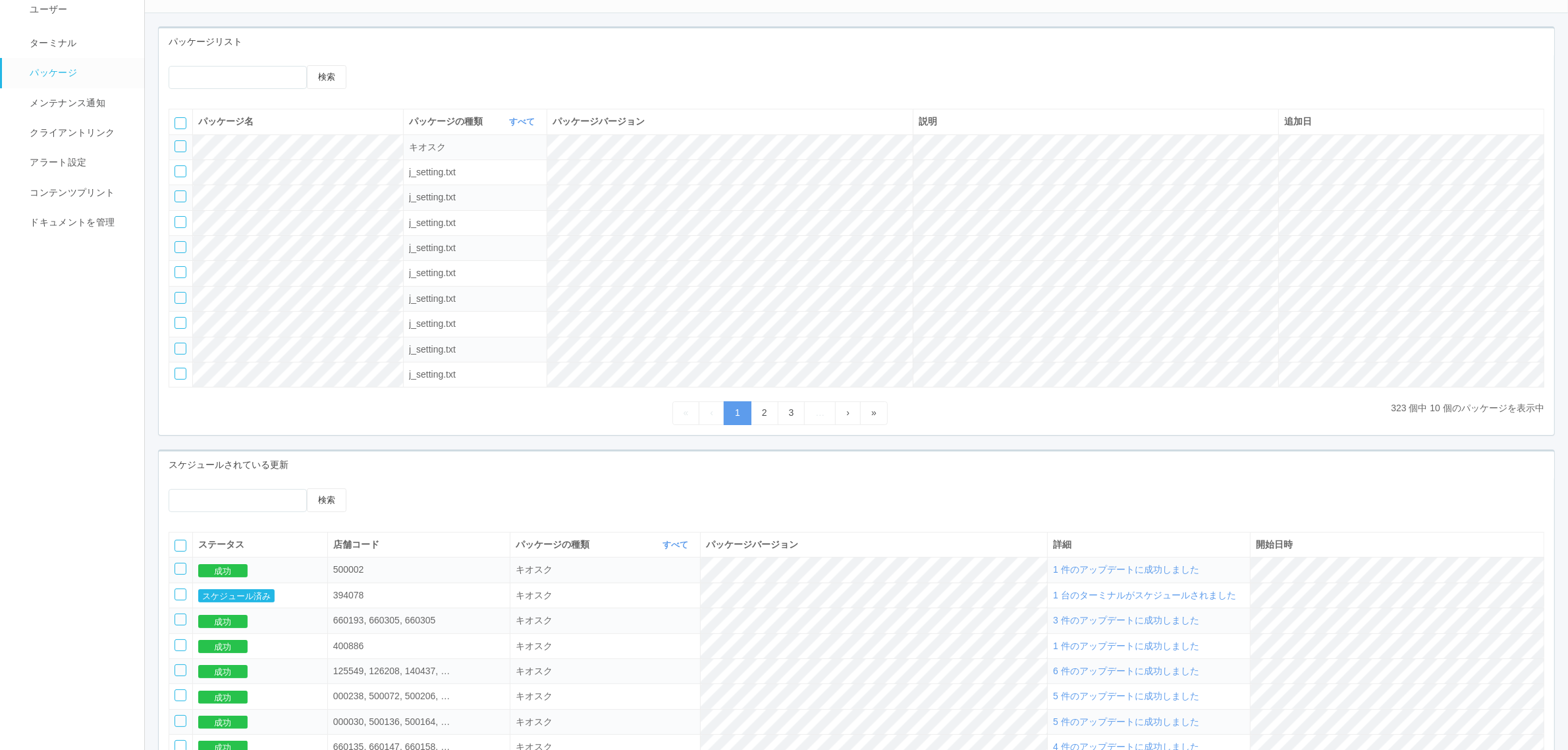
scroll to position [0, 0]
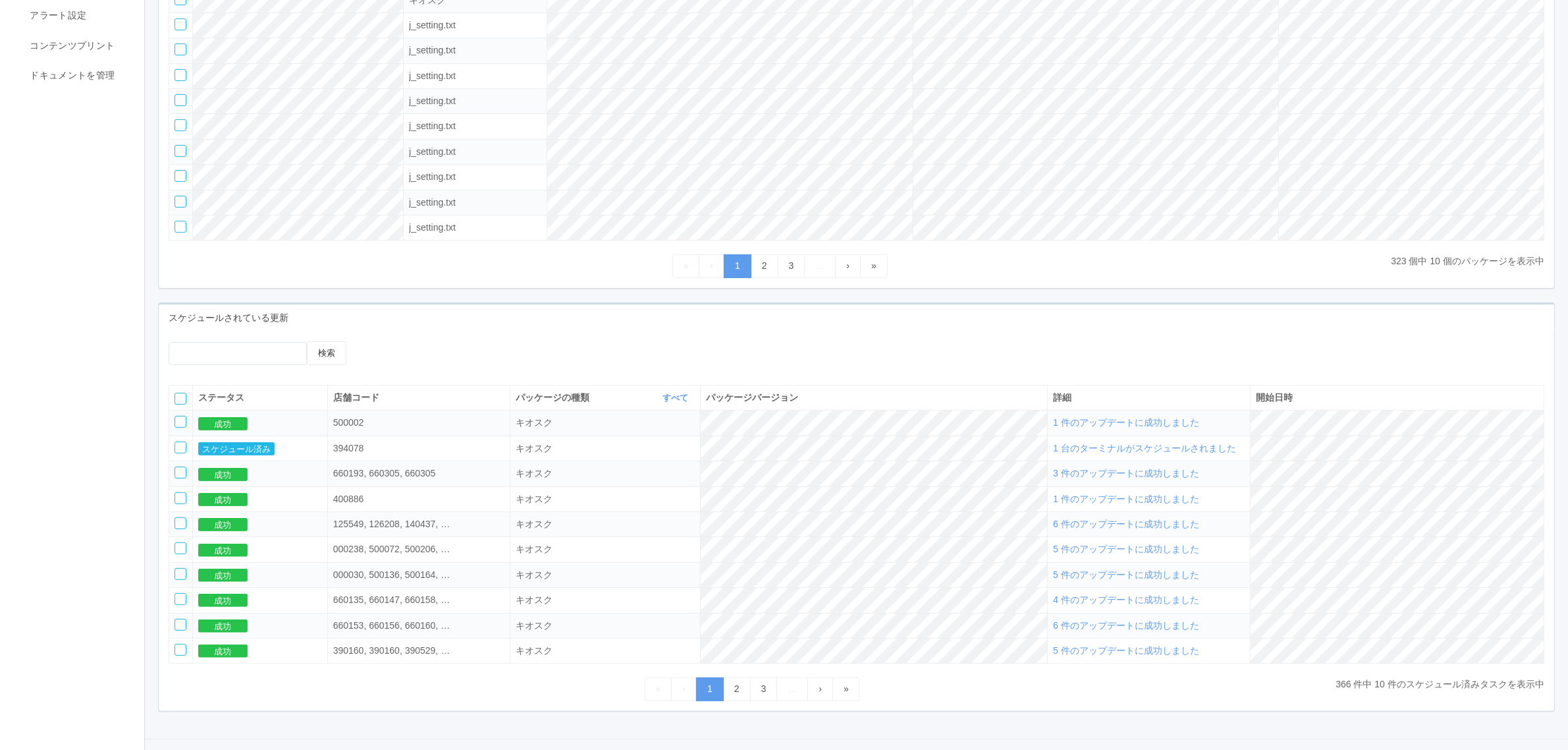
scroll to position [279, 0]
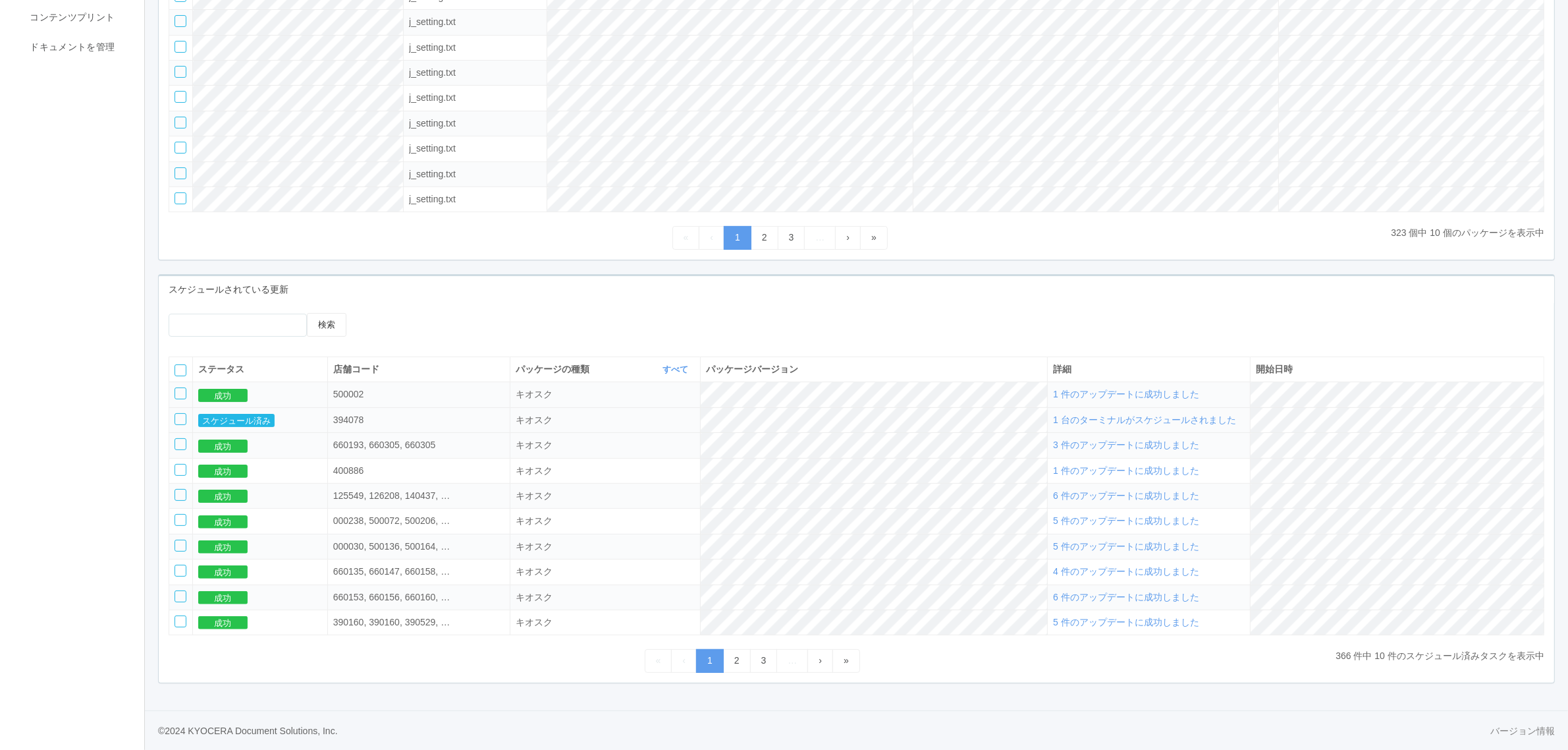
click at [1134, 416] on span "1 台のターミナルがスケジュールされました" at bounding box center [1144, 420] width 183 height 11
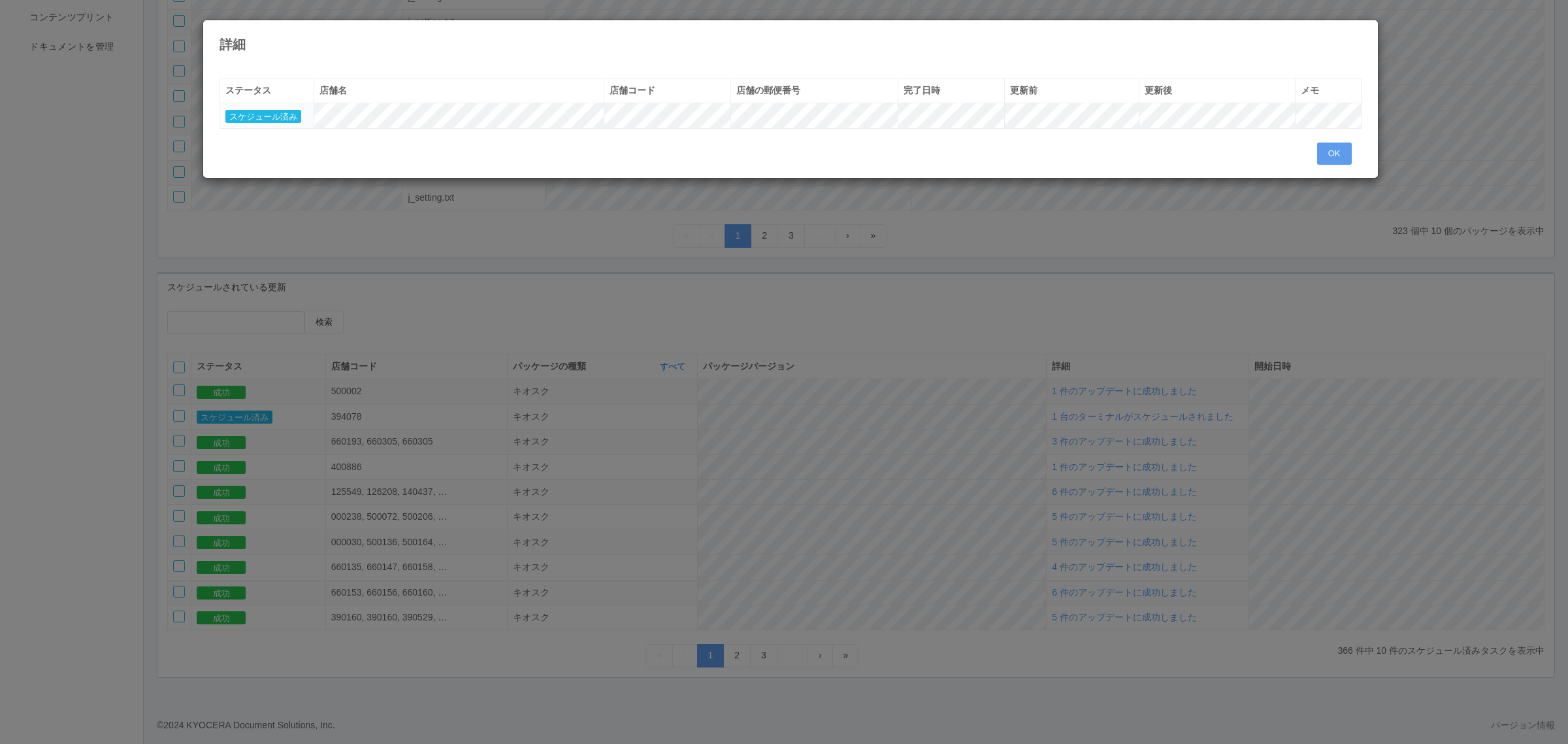
click at [1315, 147] on div "« ‹ 1 › » ステータス 店舗名 店舗コード 店舗の郵便番号 完了日時 更新前 更新後 メモ スケジュール済み OK" at bounding box center [790, 116] width 1162 height 97
click at [1334, 151] on button "OK" at bounding box center [1334, 153] width 35 height 22
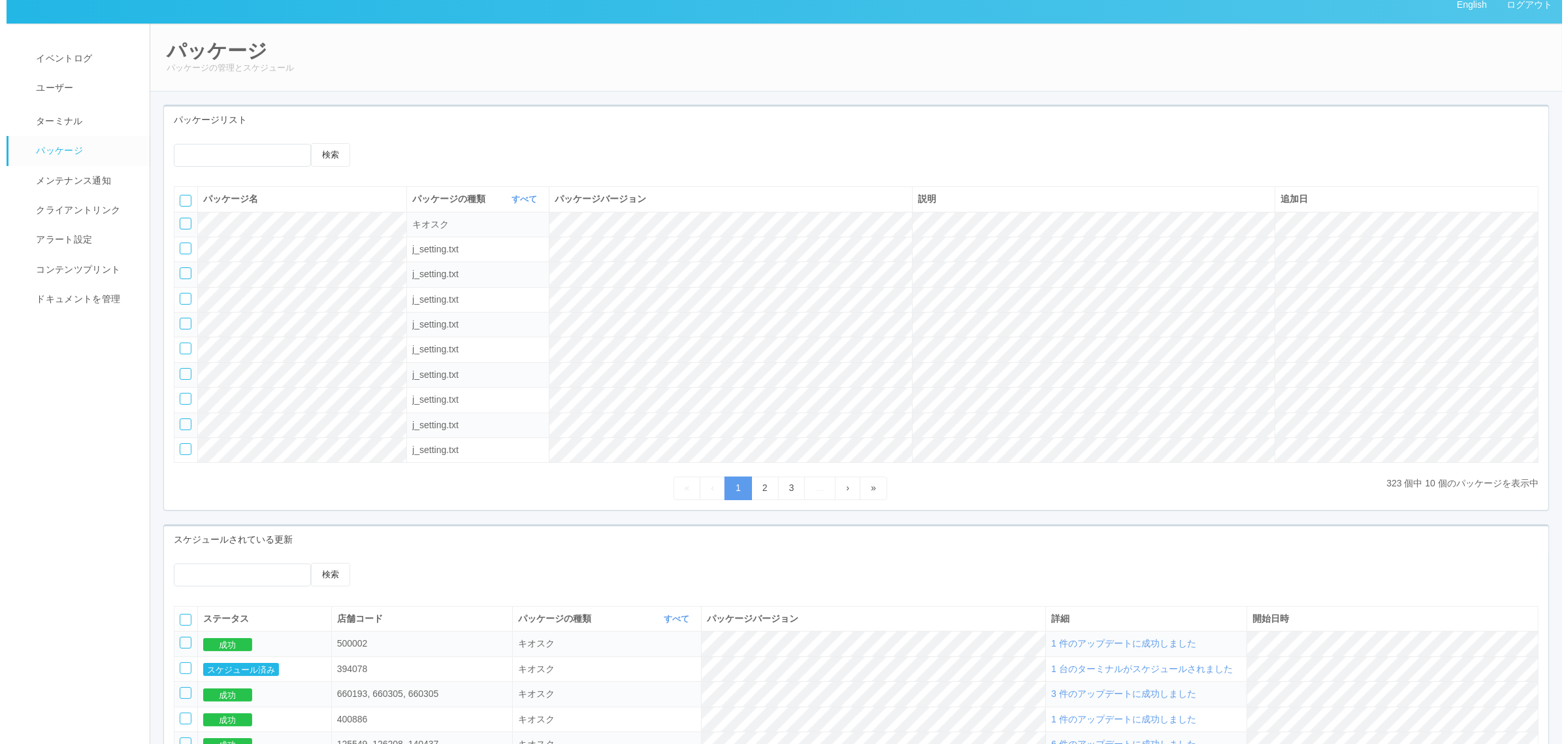
scroll to position [0, 0]
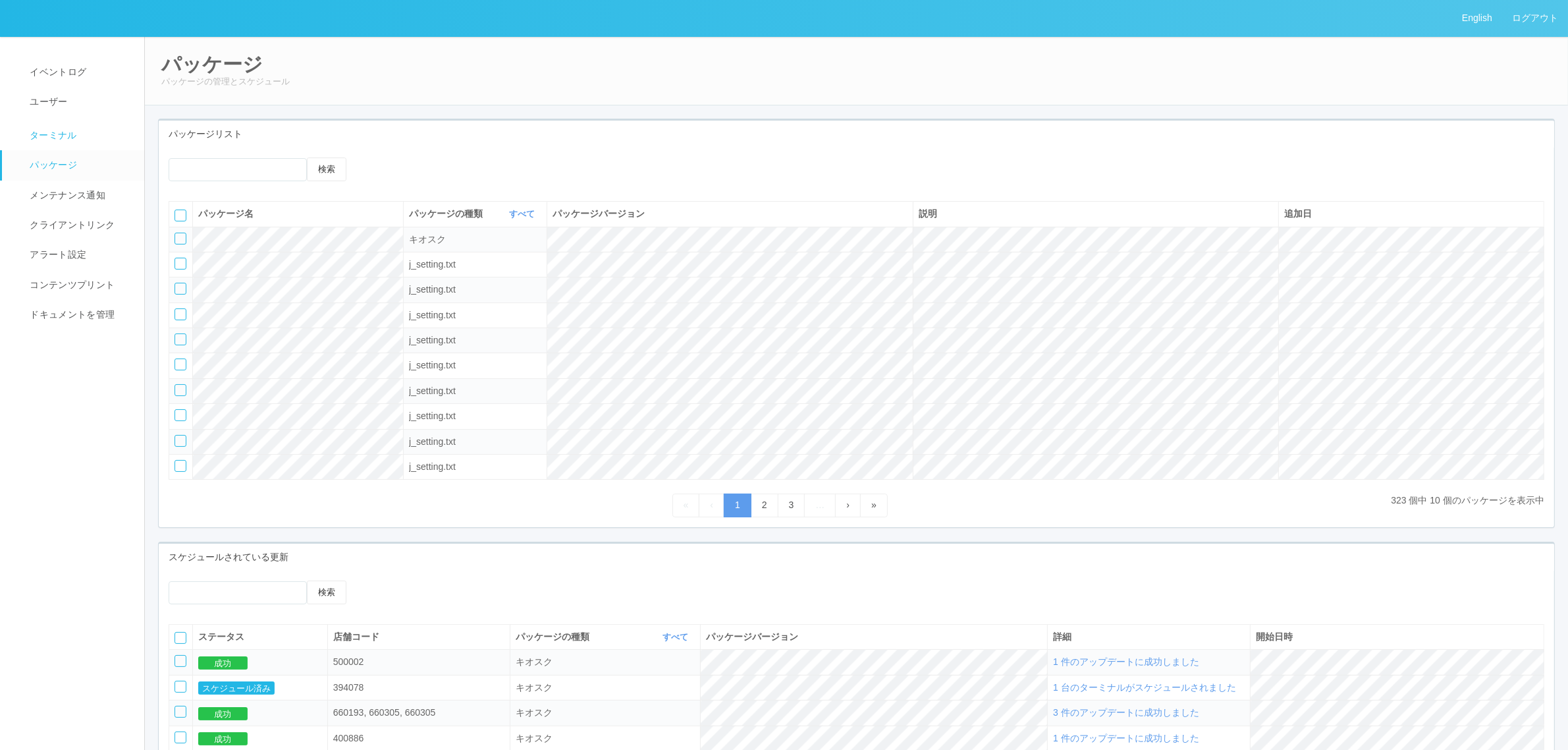
click at [80, 126] on link "ターミナル" at bounding box center [80, 133] width 154 height 33
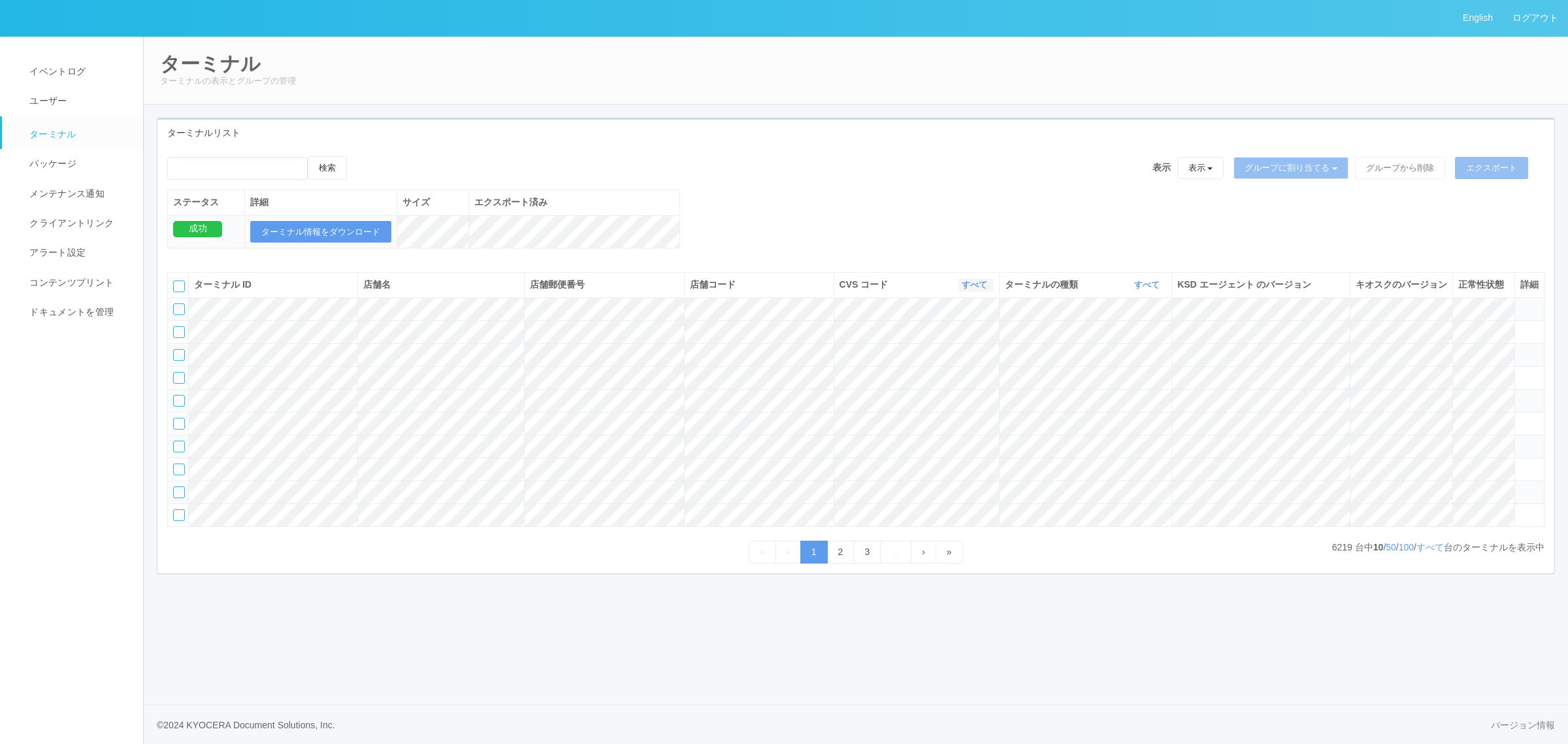
click at [974, 290] on link "すべて" at bounding box center [975, 284] width 29 height 10
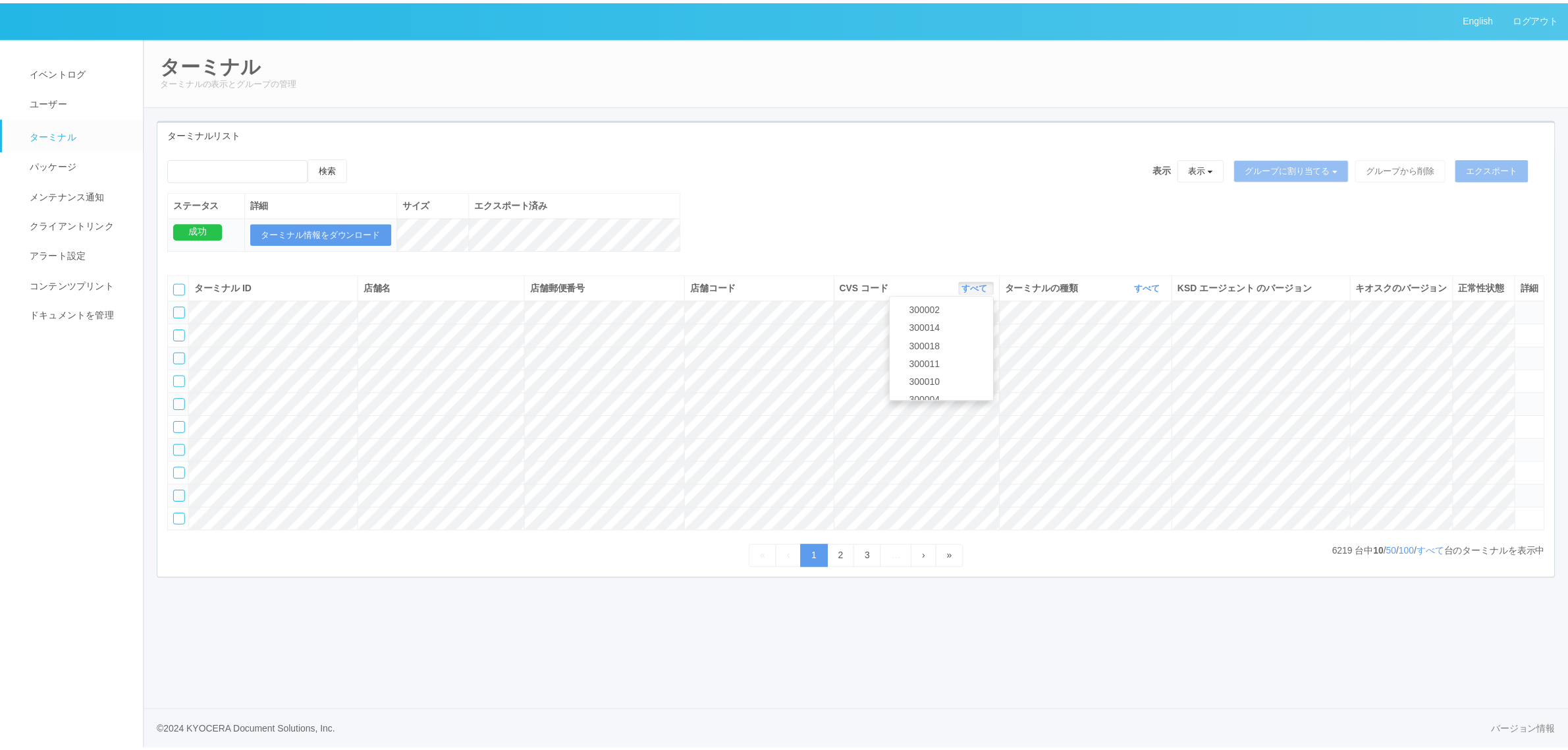
scroll to position [568, 0]
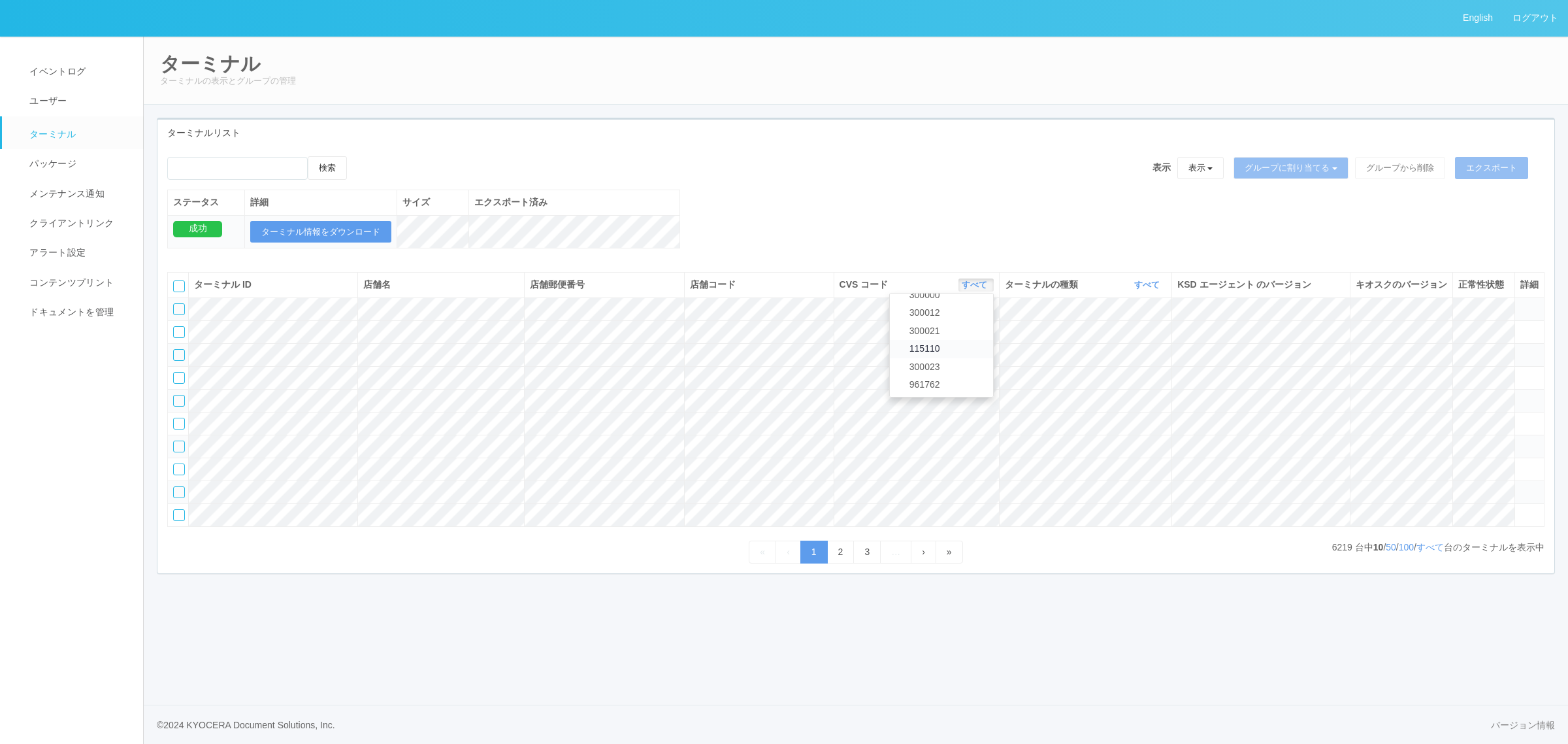
click at [953, 357] on link "115110" at bounding box center [941, 348] width 103 height 18
click at [1426, 552] on link "すべて" at bounding box center [1429, 547] width 27 height 11
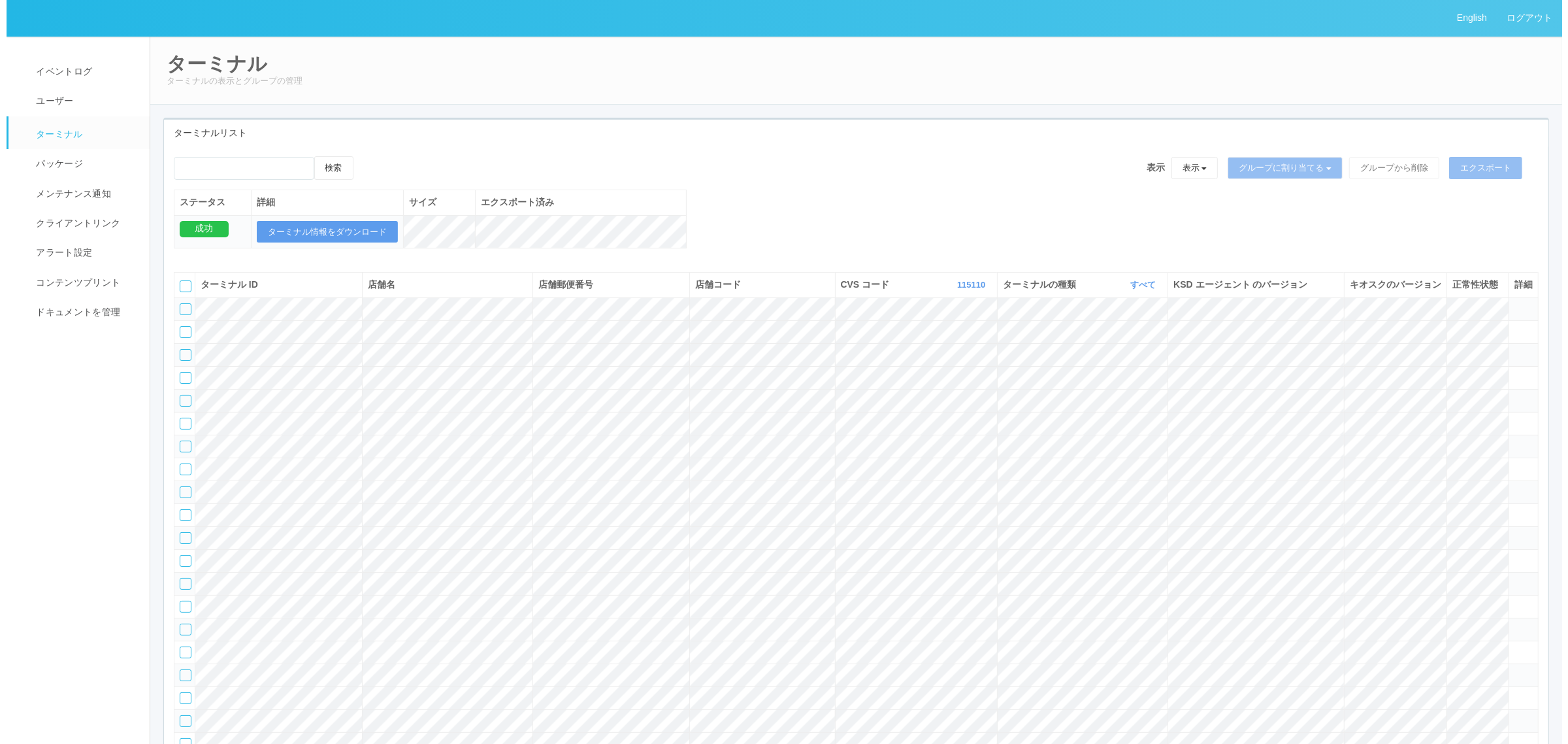
scroll to position [55599, 0]
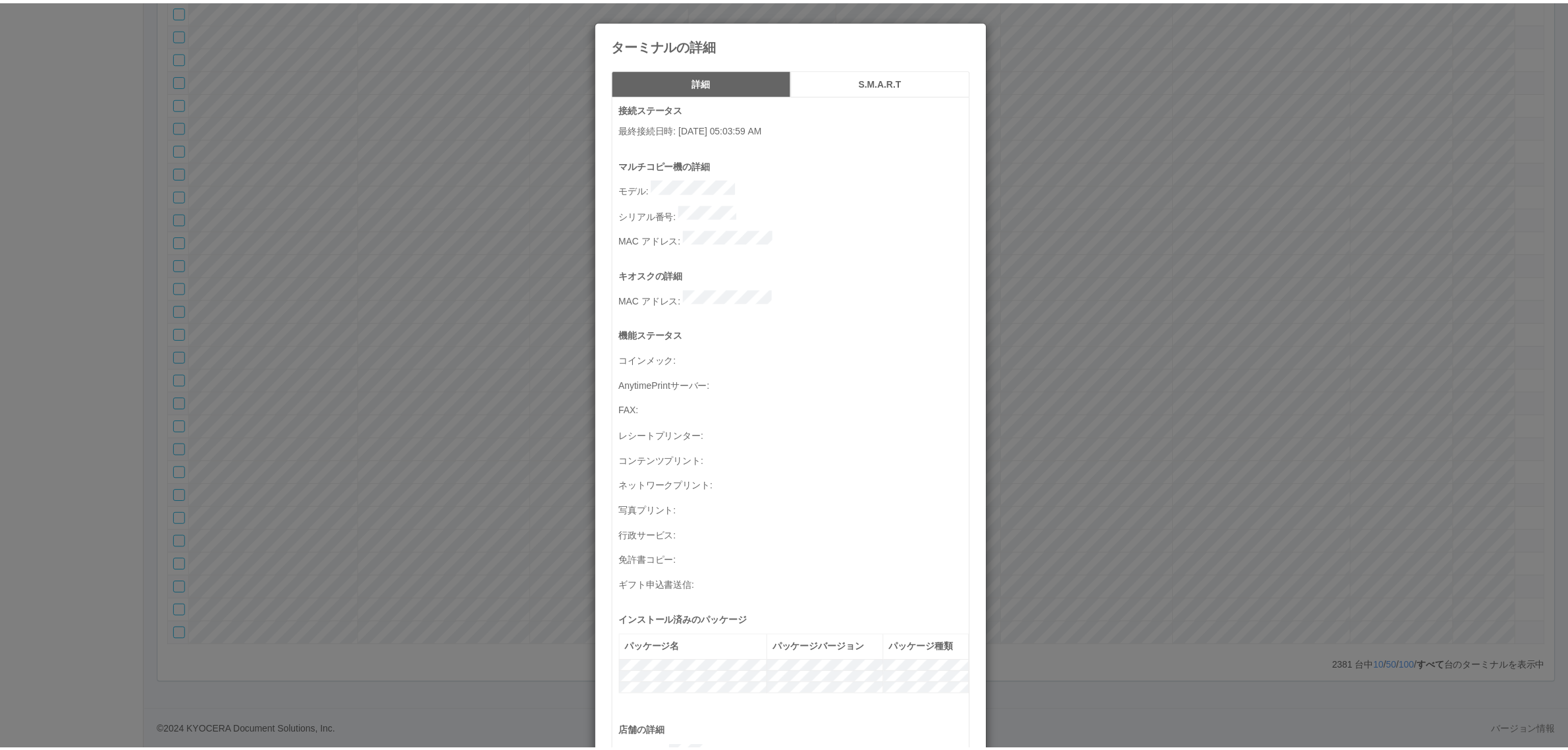
scroll to position [432, 0]
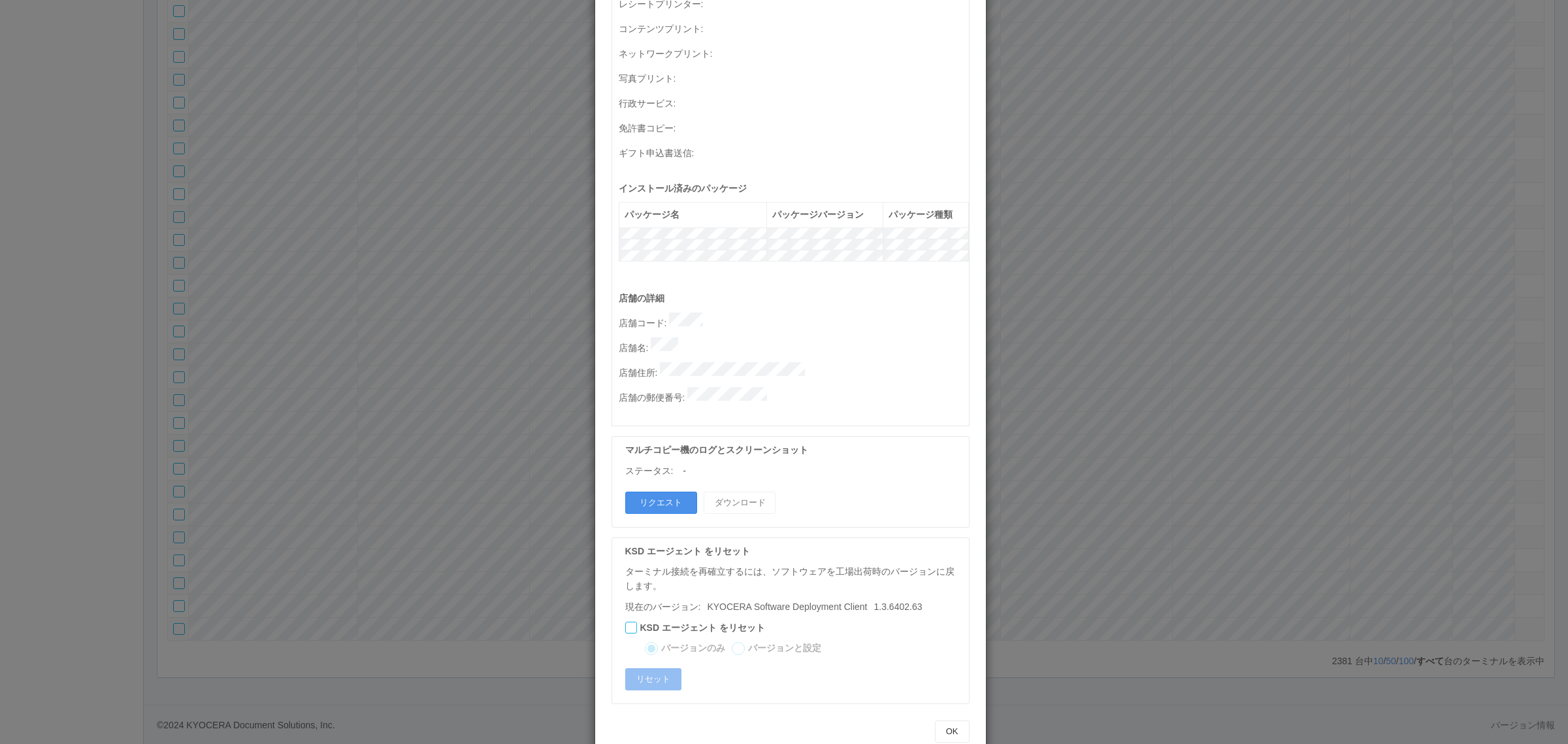
click at [659, 492] on button "リクエスト" at bounding box center [661, 502] width 72 height 22
drag, startPoint x: 1078, startPoint y: 210, endPoint x: 1036, endPoint y: 268, distance: 71.6
click at [1076, 211] on div "ターミナルの詳細 詳細 S.M.A.R.T 接続ステータス 最終接続日時 : 09/10/2025 05:03:59 AM マルチコピー機の詳細 モデル : …" at bounding box center [784, 372] width 1568 height 744
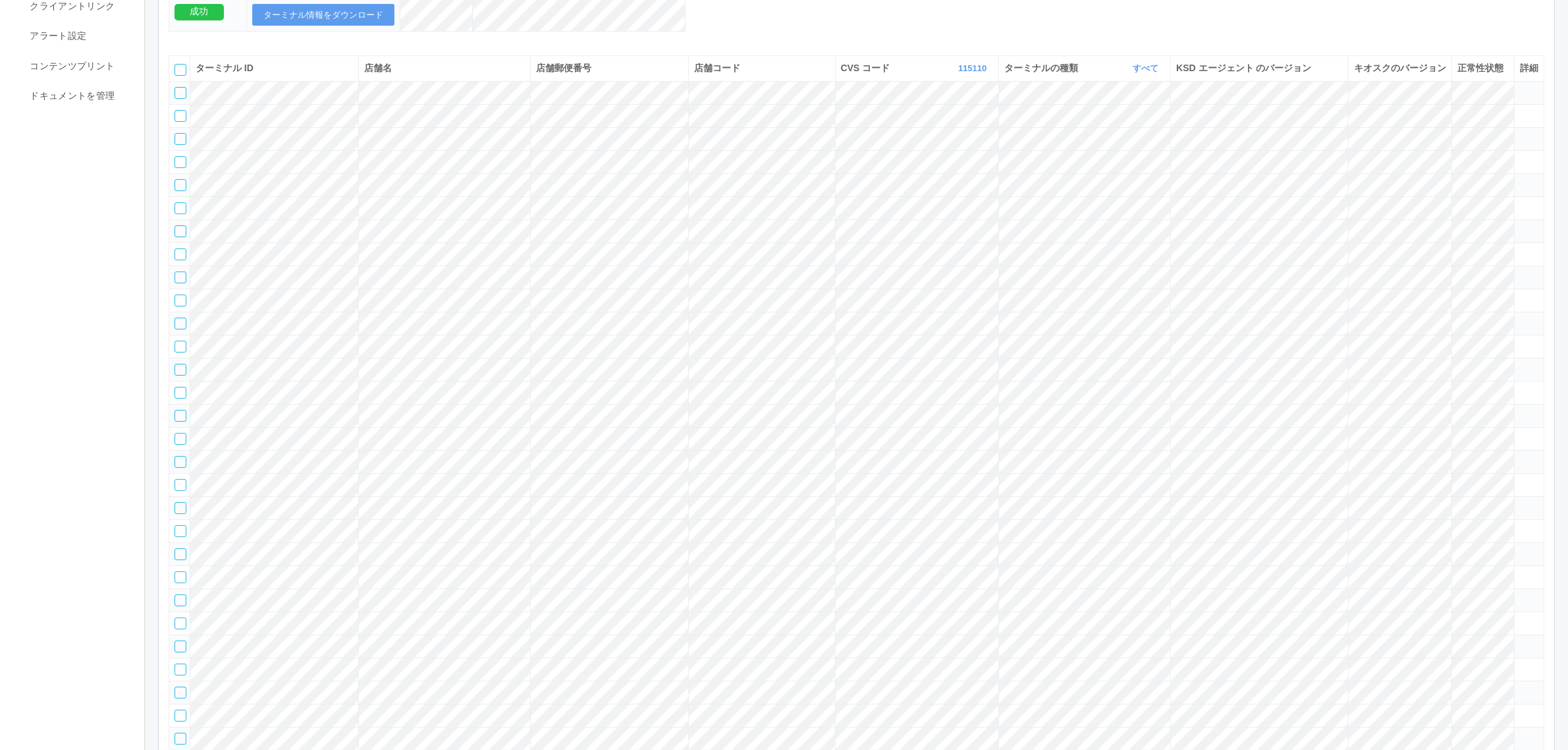
scroll to position [0, 0]
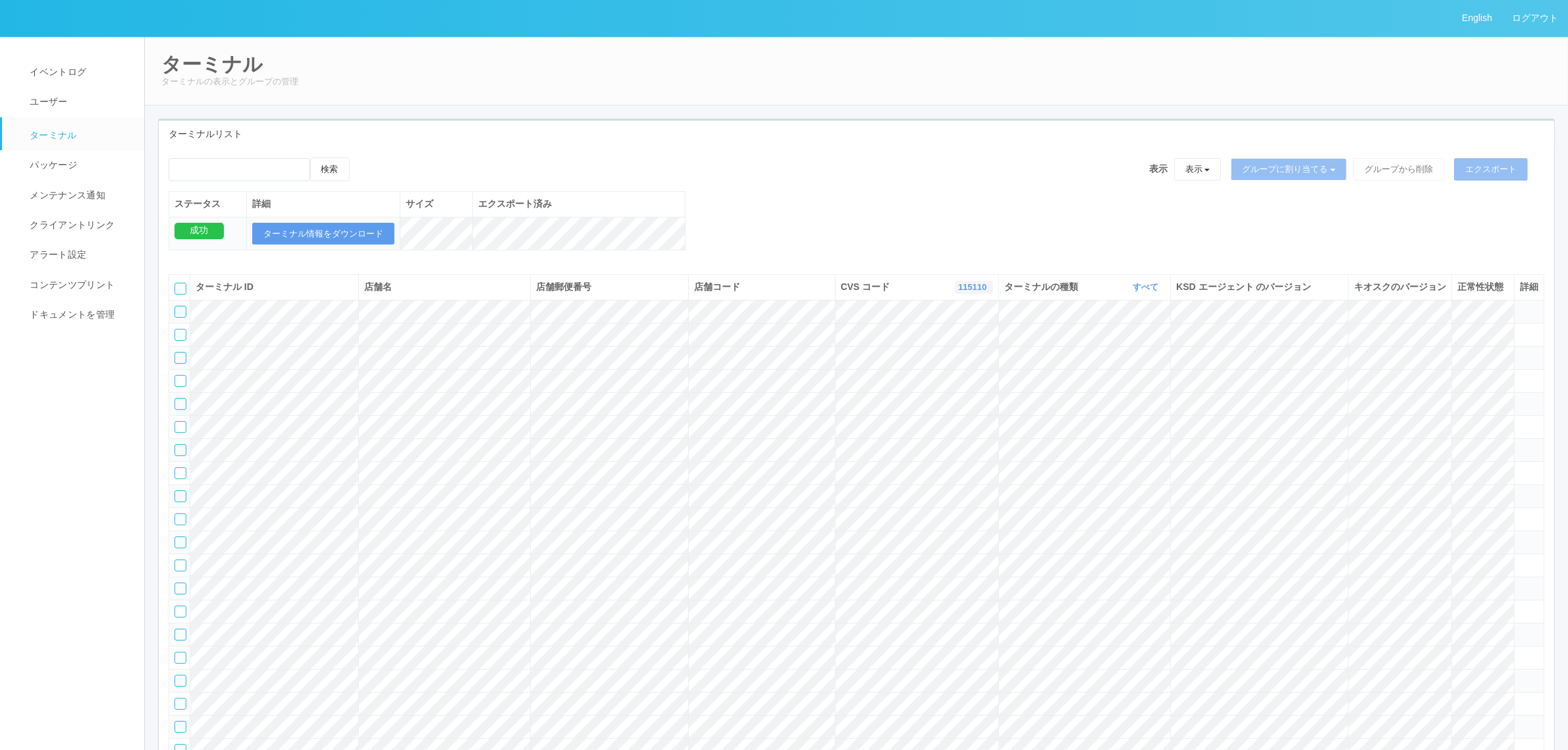
click at [968, 292] on link "115110" at bounding box center [974, 286] width 32 height 10
click at [956, 386] on link "300023" at bounding box center [940, 377] width 104 height 18
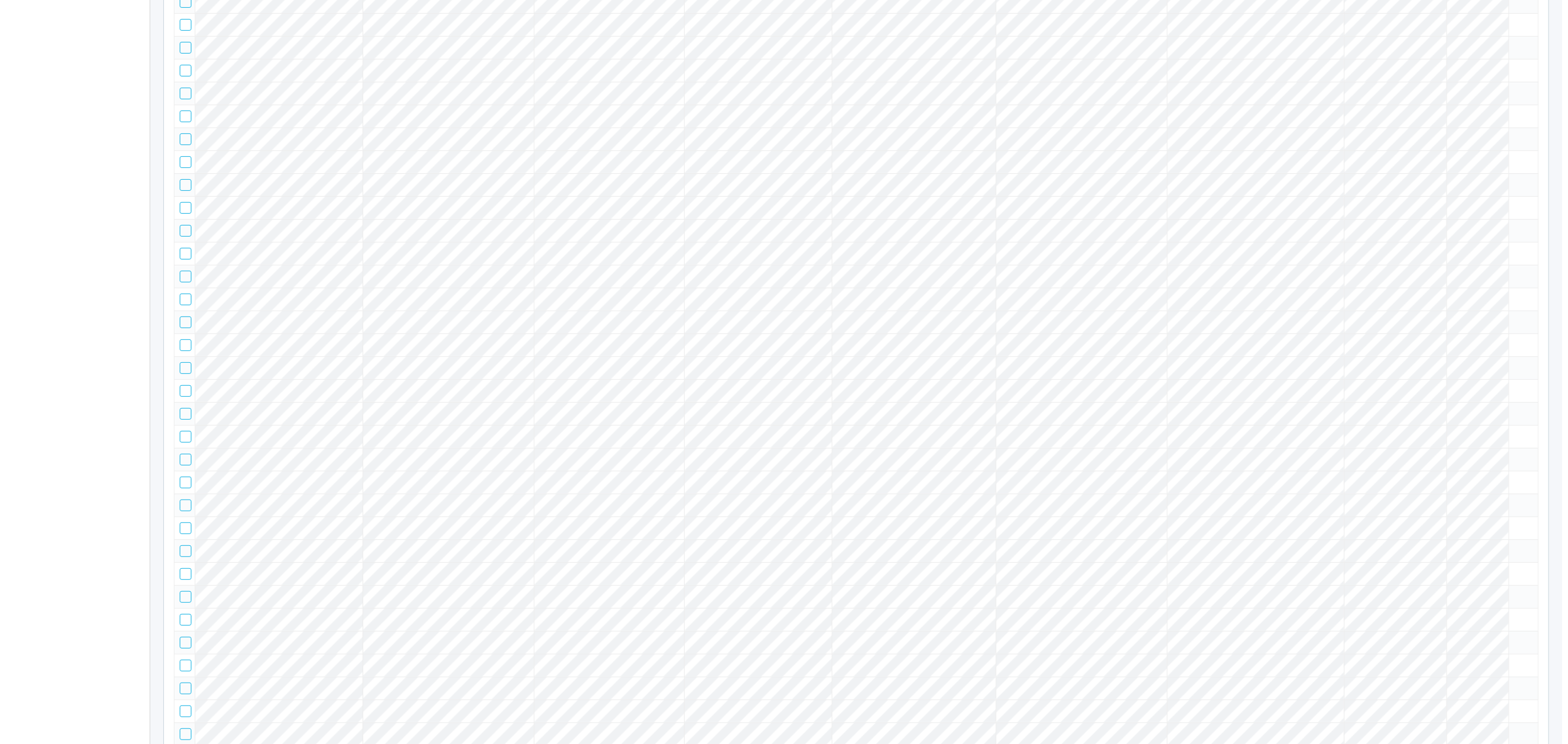
scroll to position [2001, 0]
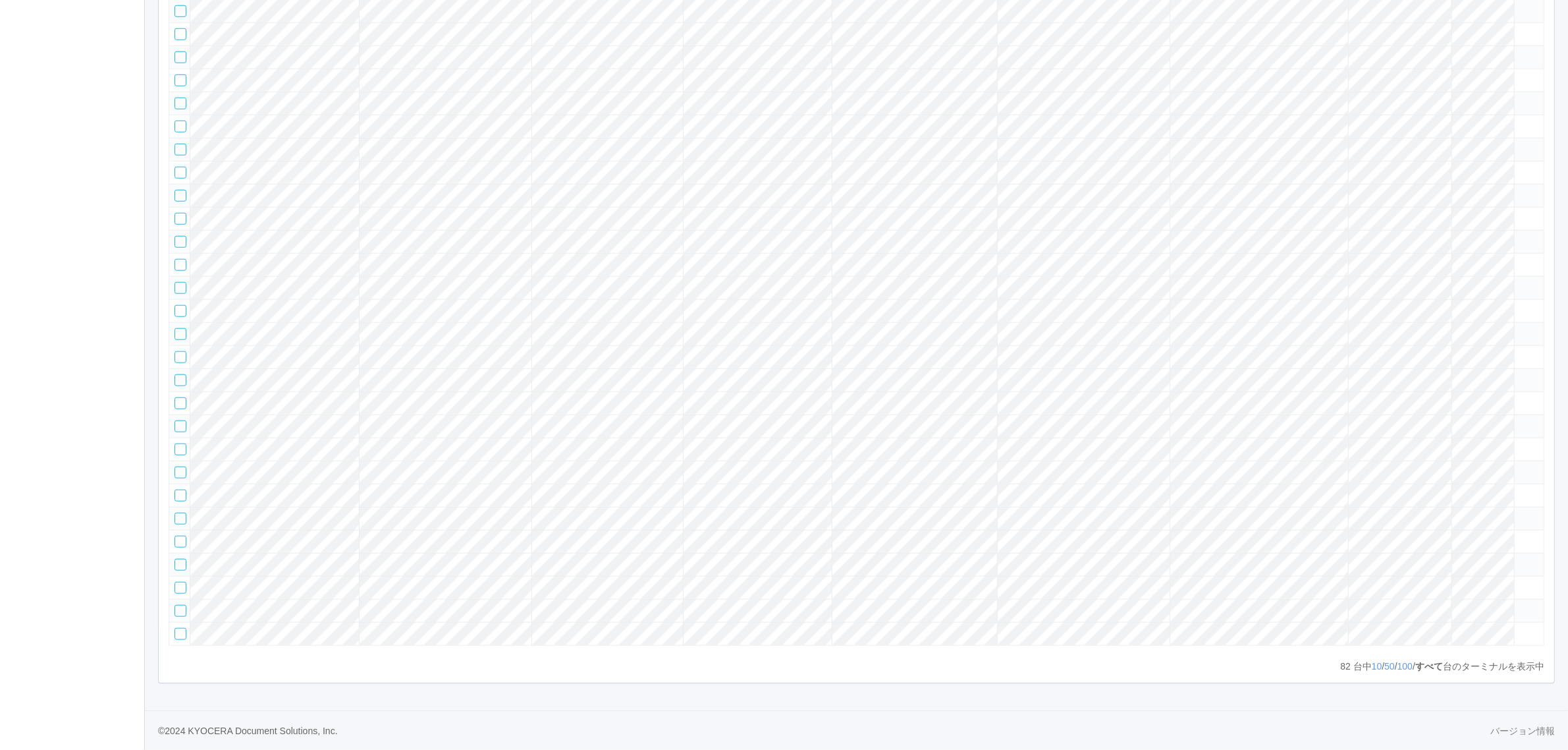
click at [1520, 374] on icon at bounding box center [1520, 374] width 0 height 0
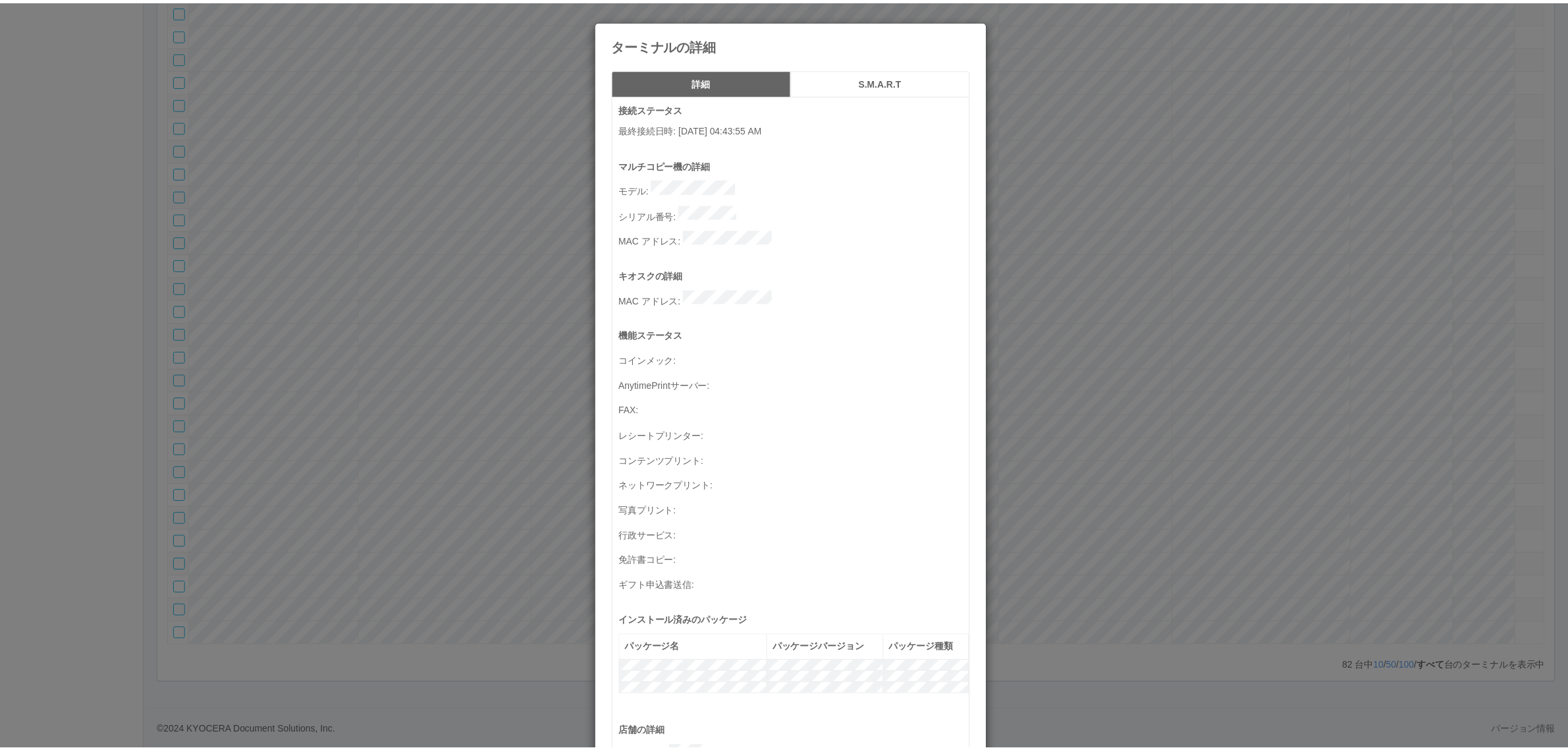
scroll to position [432, 0]
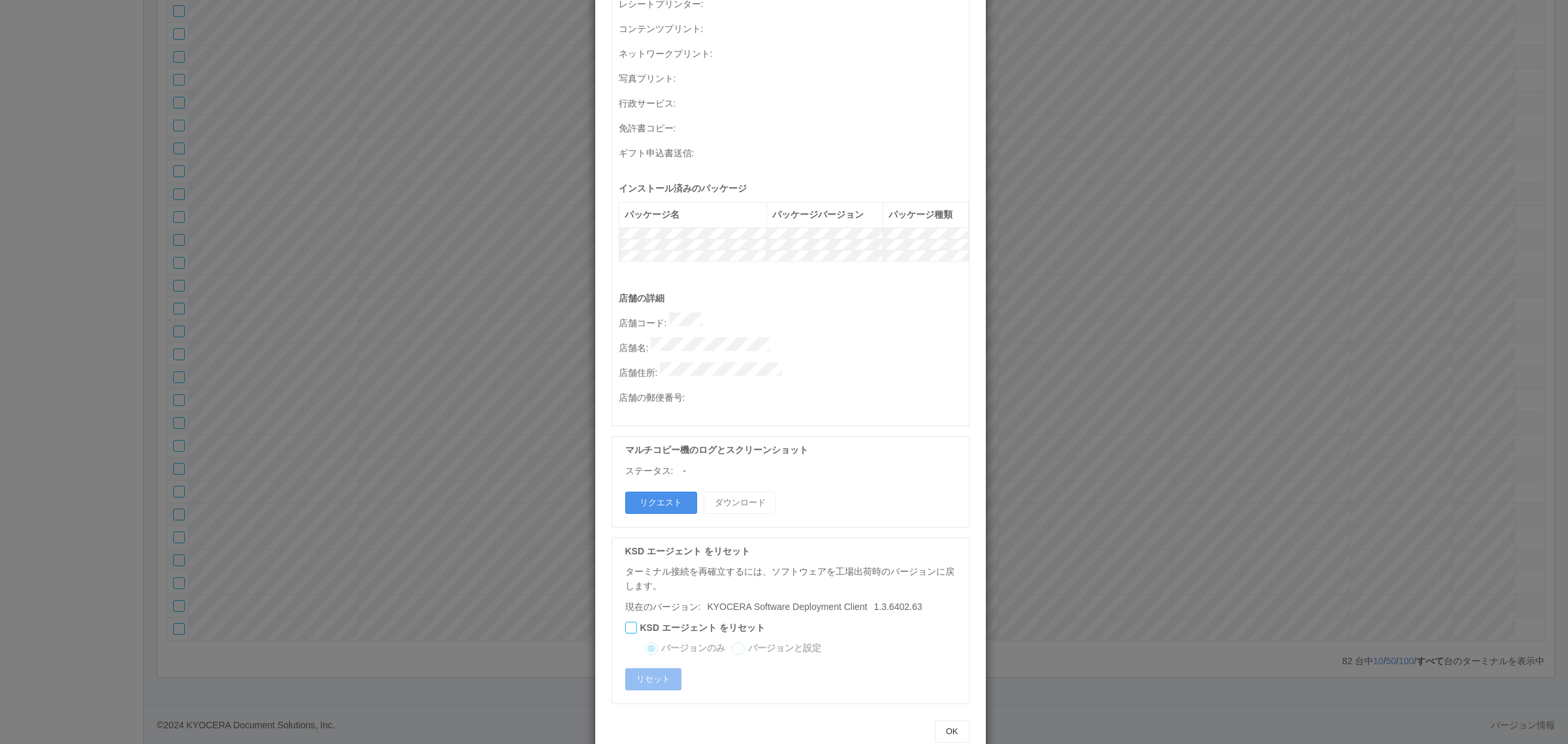
click at [655, 492] on button "リクエスト" at bounding box center [661, 502] width 72 height 22
click at [1196, 416] on div "ターミナルの詳細 詳細 S.M.A.R.T 接続ステータス 最終接続日時 : 09/10/2025 04:43:55 AM マルチコピー機の詳細 モデル : …" at bounding box center [784, 372] width 1568 height 744
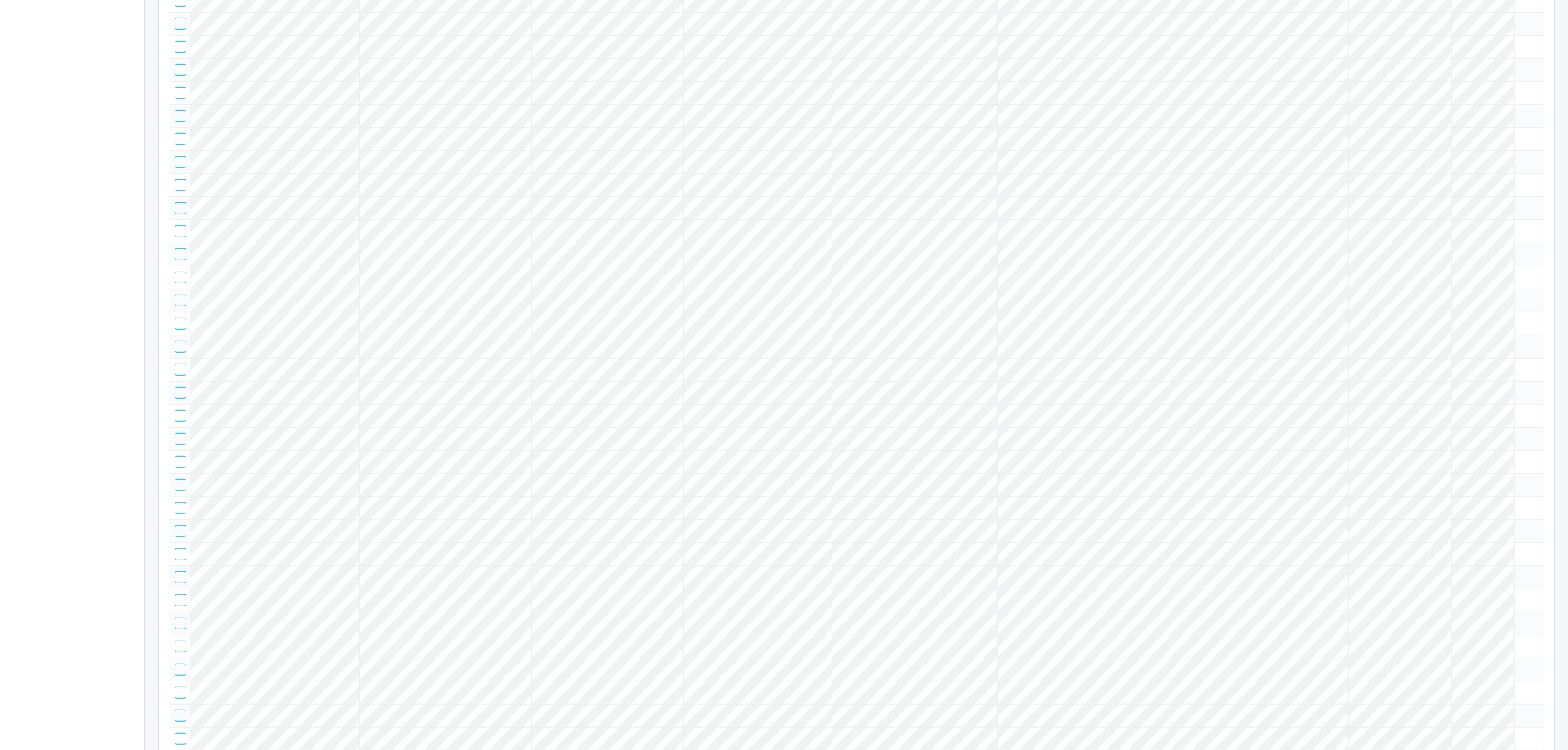
scroll to position [40, 0]
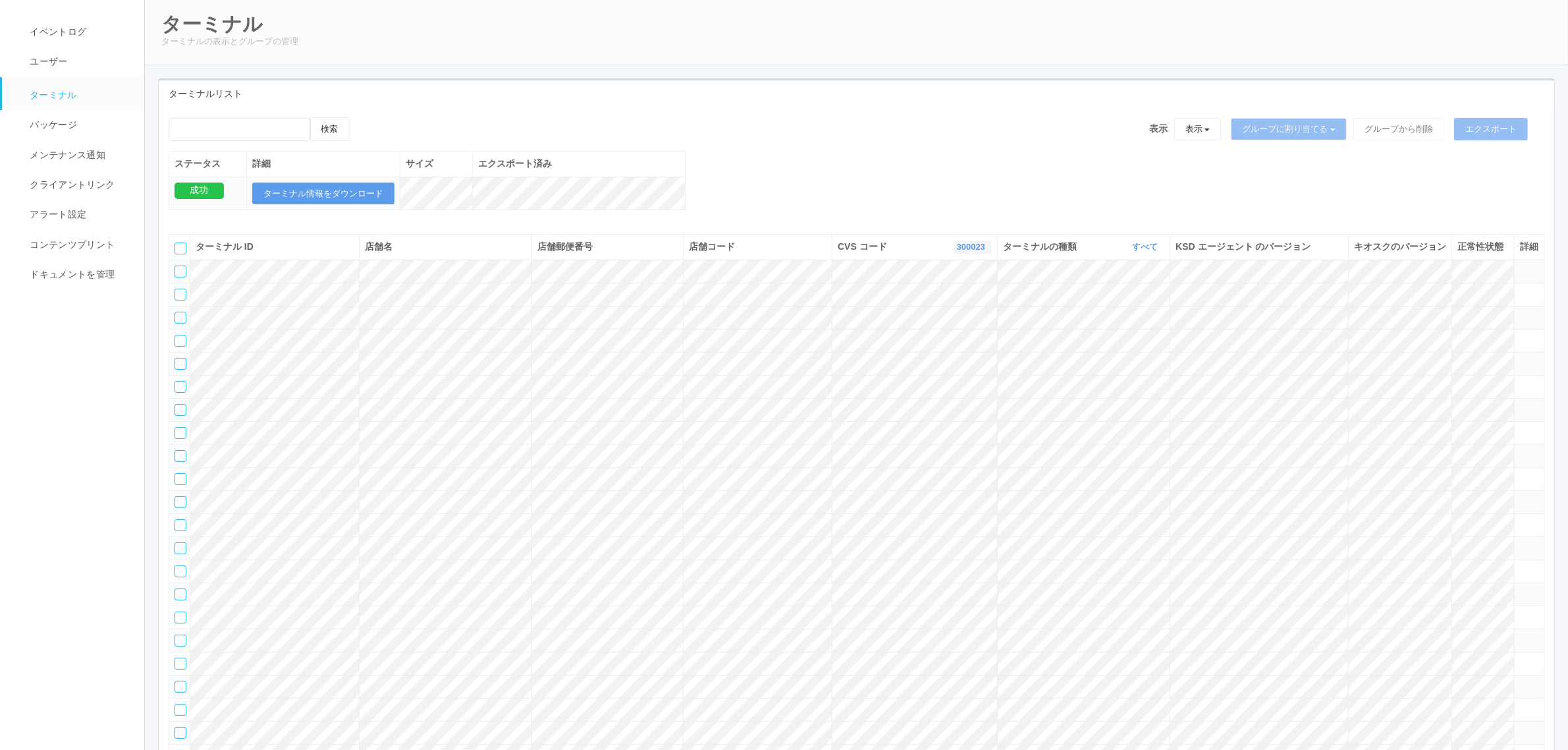
click at [966, 251] on link "300023" at bounding box center [972, 247] width 32 height 10
click at [960, 328] on link "115110" at bounding box center [938, 318] width 104 height 18
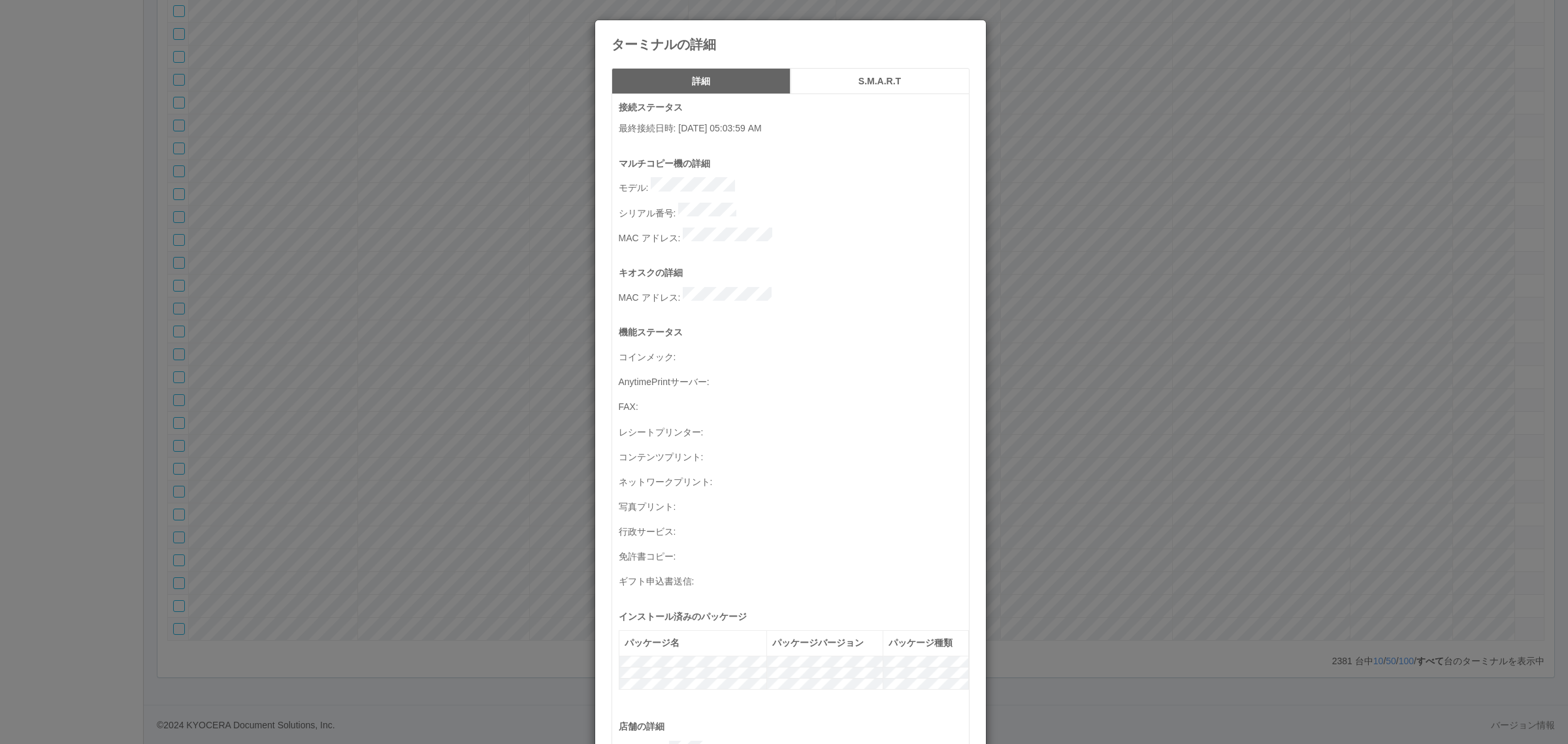
scroll to position [428, 0]
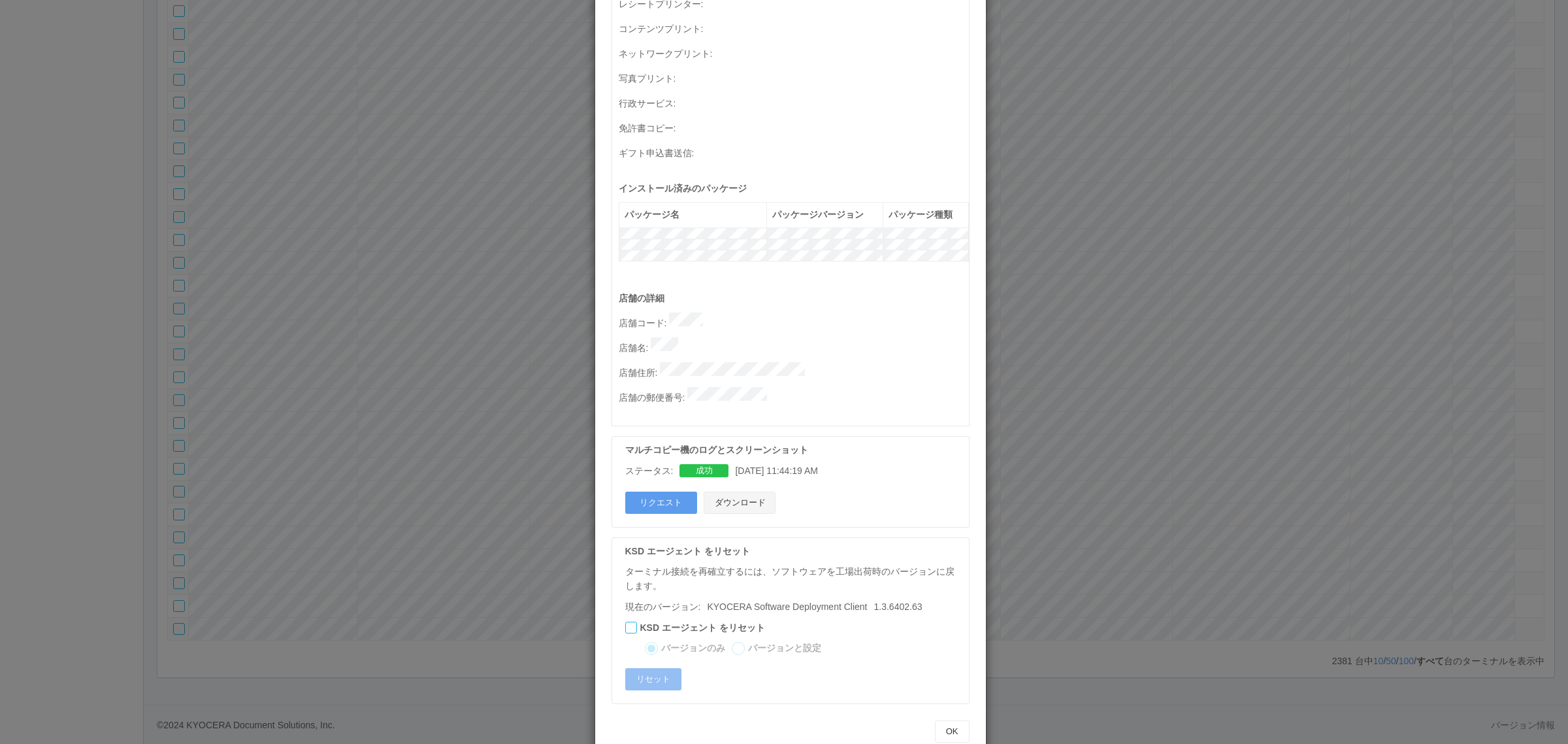
click at [742, 492] on button "ダウンロード" at bounding box center [739, 502] width 72 height 22
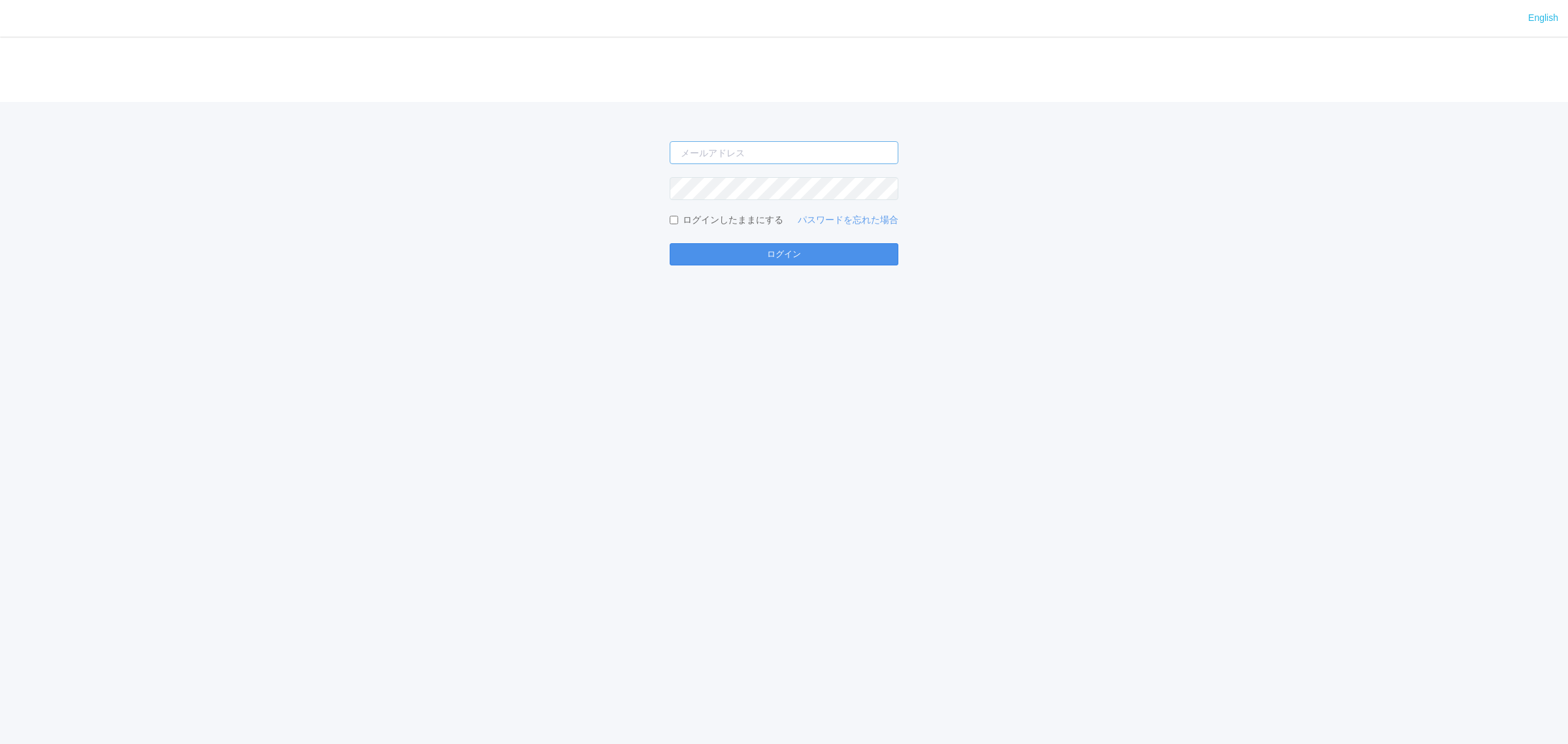
type input "[PERSON_NAME][EMAIL_ADDRESS][DOMAIN_NAME]"
click at [693, 246] on button "ログイン" at bounding box center [783, 254] width 228 height 22
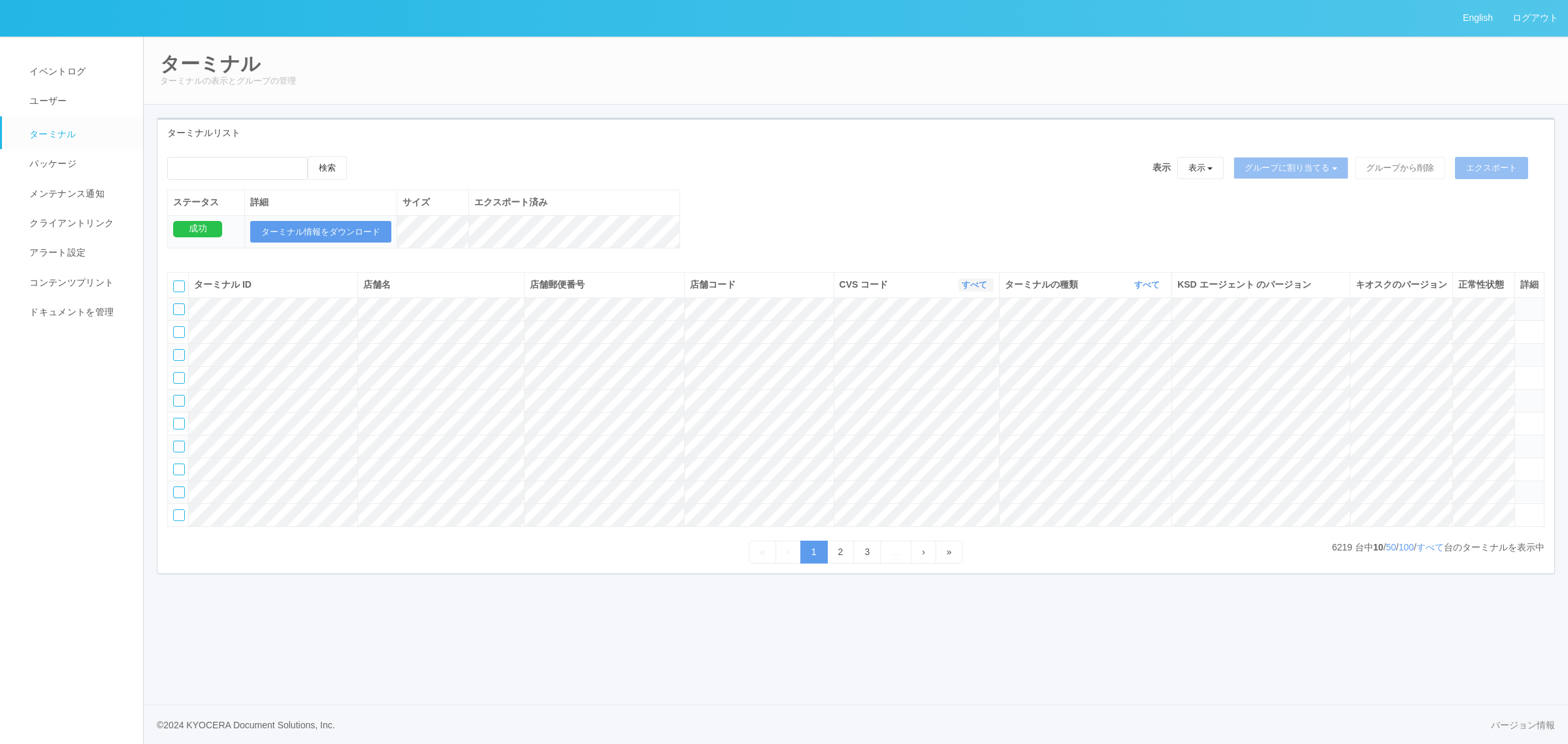
click at [987, 290] on icon "button" at bounding box center [988, 284] width 3 height 10
click at [958, 340] on link "300021" at bounding box center [941, 331] width 103 height 18
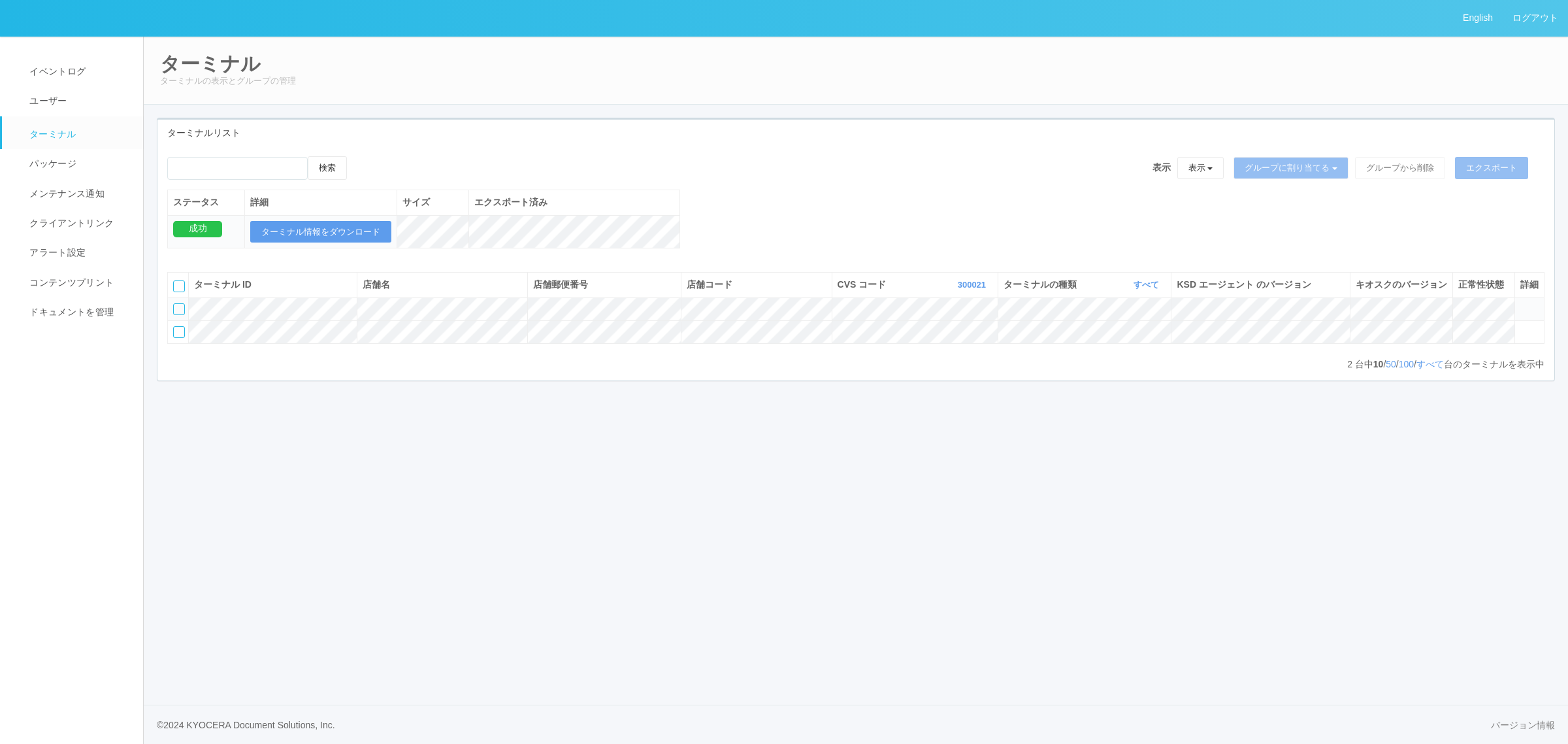
click at [921, 237] on div "検索 表示 表示 すべてのターミナル 未割り当てのターミナル グループを追加 グループ名を編集 アーカイブ済みのターミナル グループに割り当てる グループを追…" at bounding box center [855, 209] width 1397 height 106
drag, startPoint x: 974, startPoint y: 294, endPoint x: 969, endPoint y: 299, distance: 7.1
click at [971, 290] on link "300021" at bounding box center [973, 284] width 32 height 10
click at [830, 190] on div "検索 表示 表示 すべてのターミナル 未割り当てのターミナル グループを追加 グループ名を編集 アーカイブ済みのターミナル グループに割り当てる グループを追…" at bounding box center [855, 209] width 1397 height 106
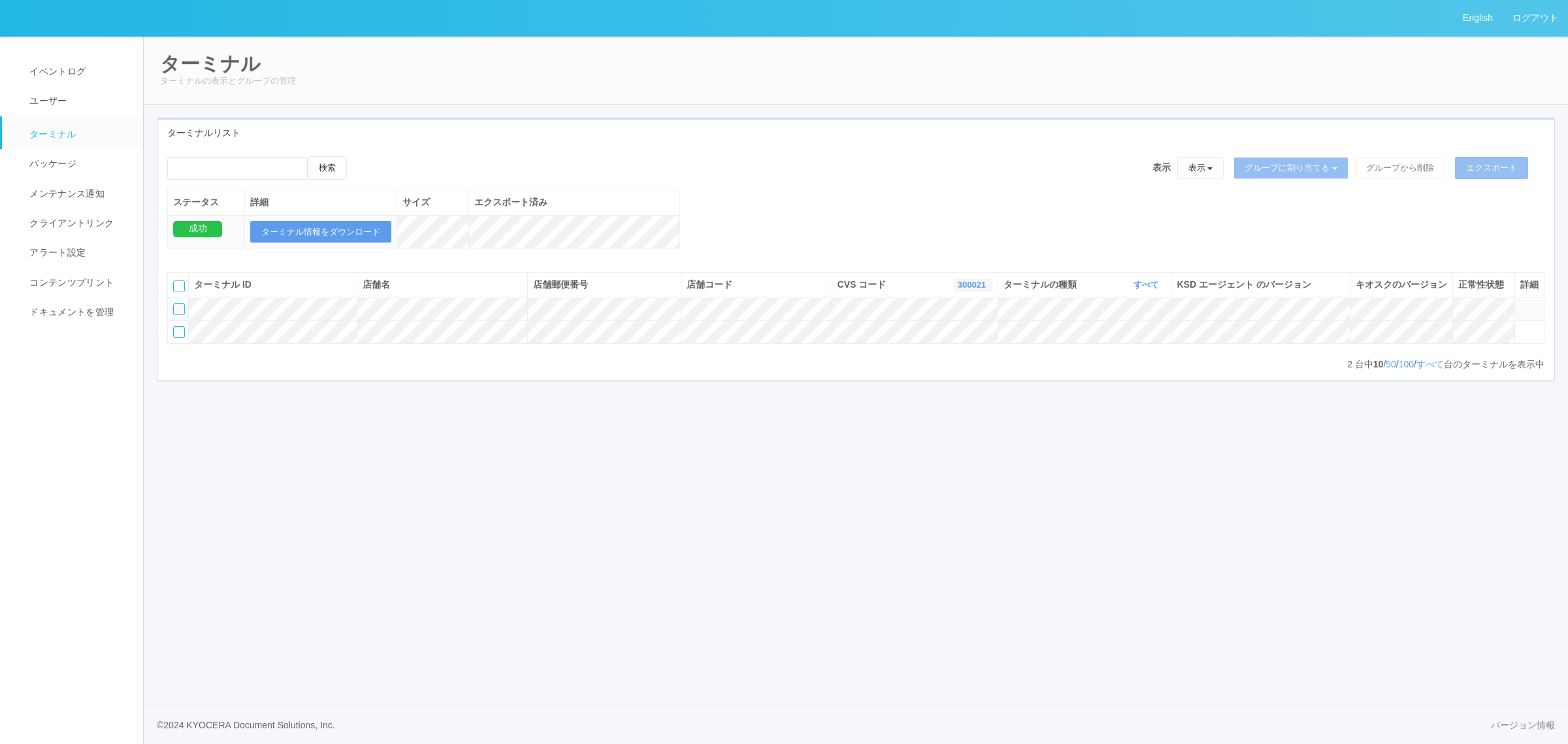
click at [960, 290] on link "300021" at bounding box center [973, 284] width 32 height 10
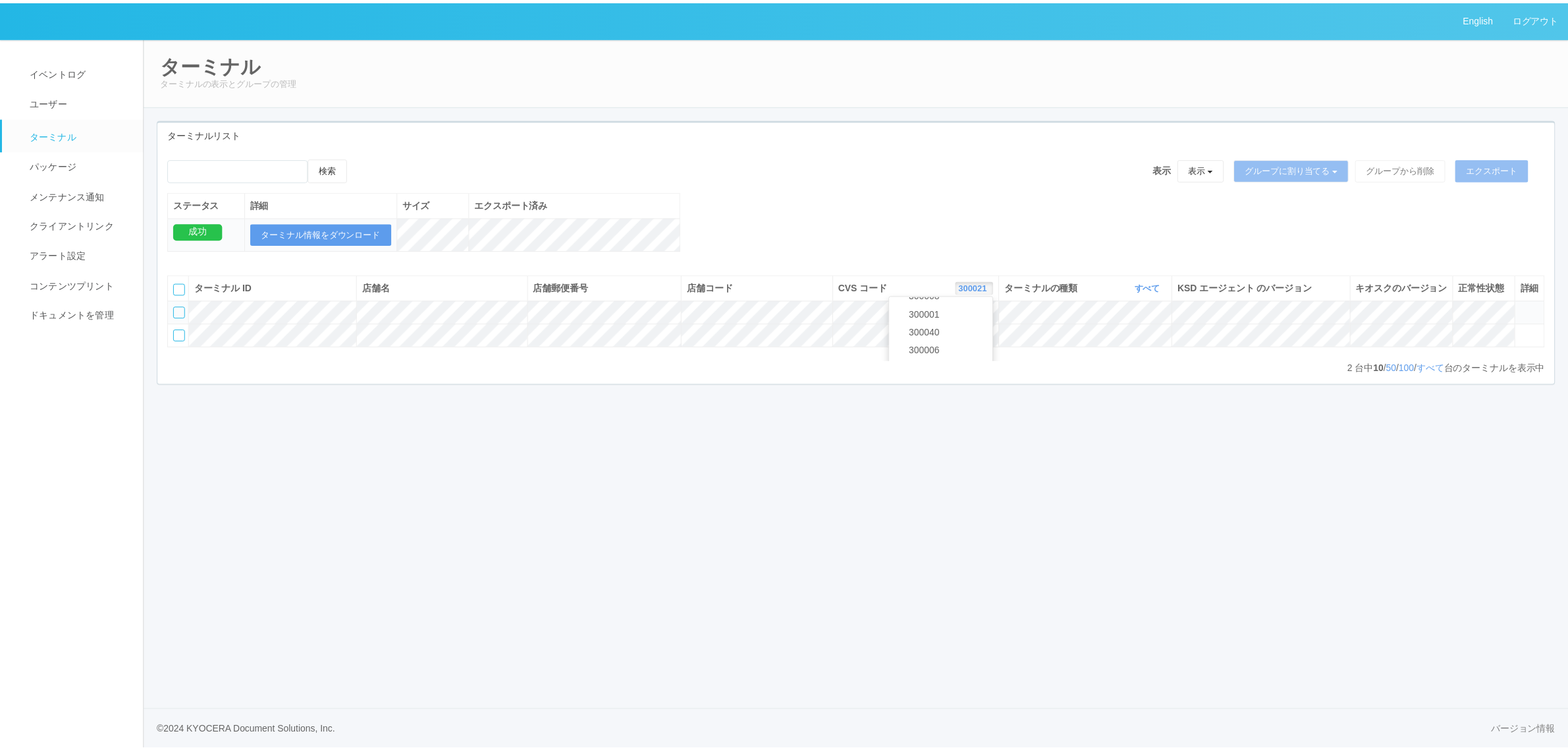
scroll to position [568, 0]
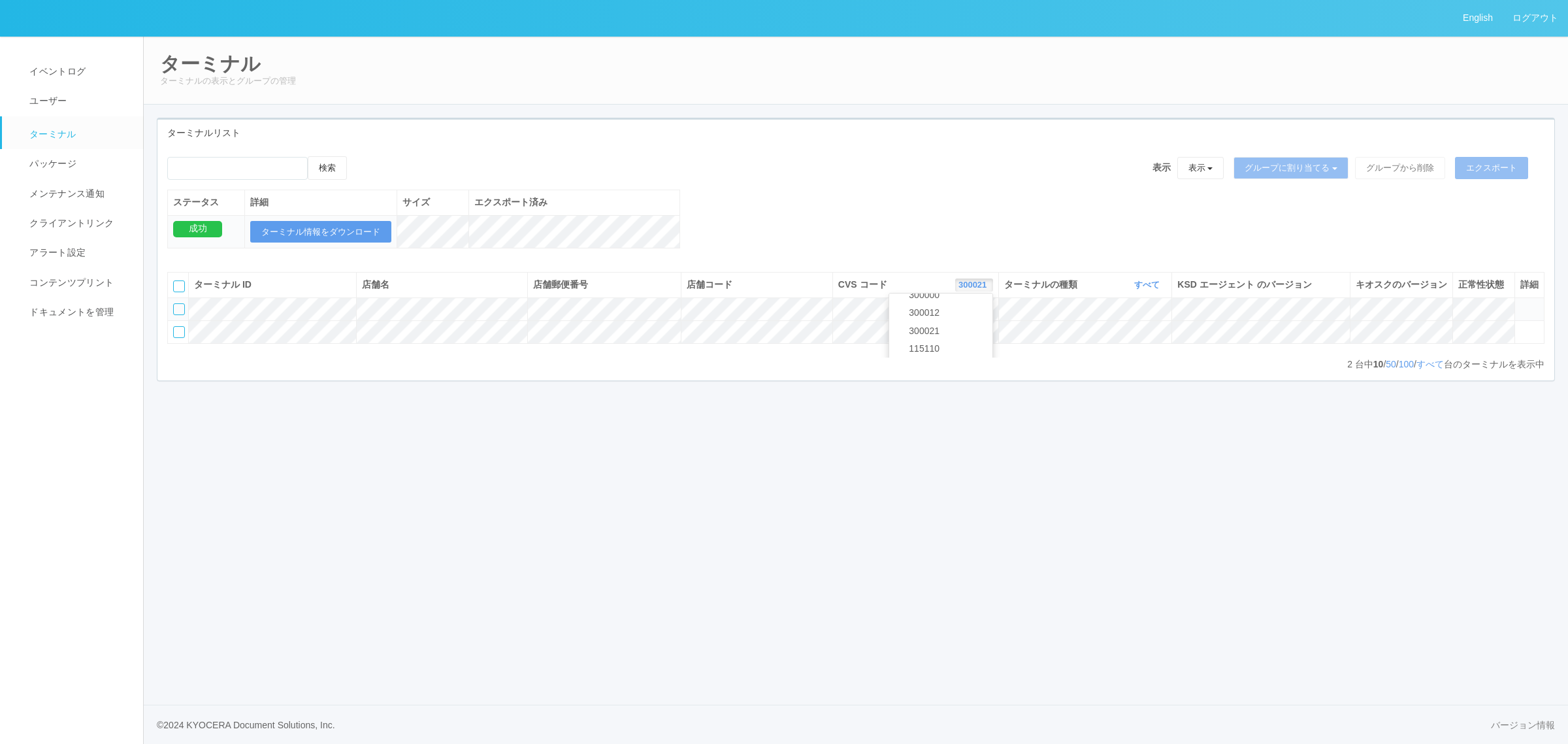
click at [961, 375] on link "300023" at bounding box center [940, 367] width 103 height 18
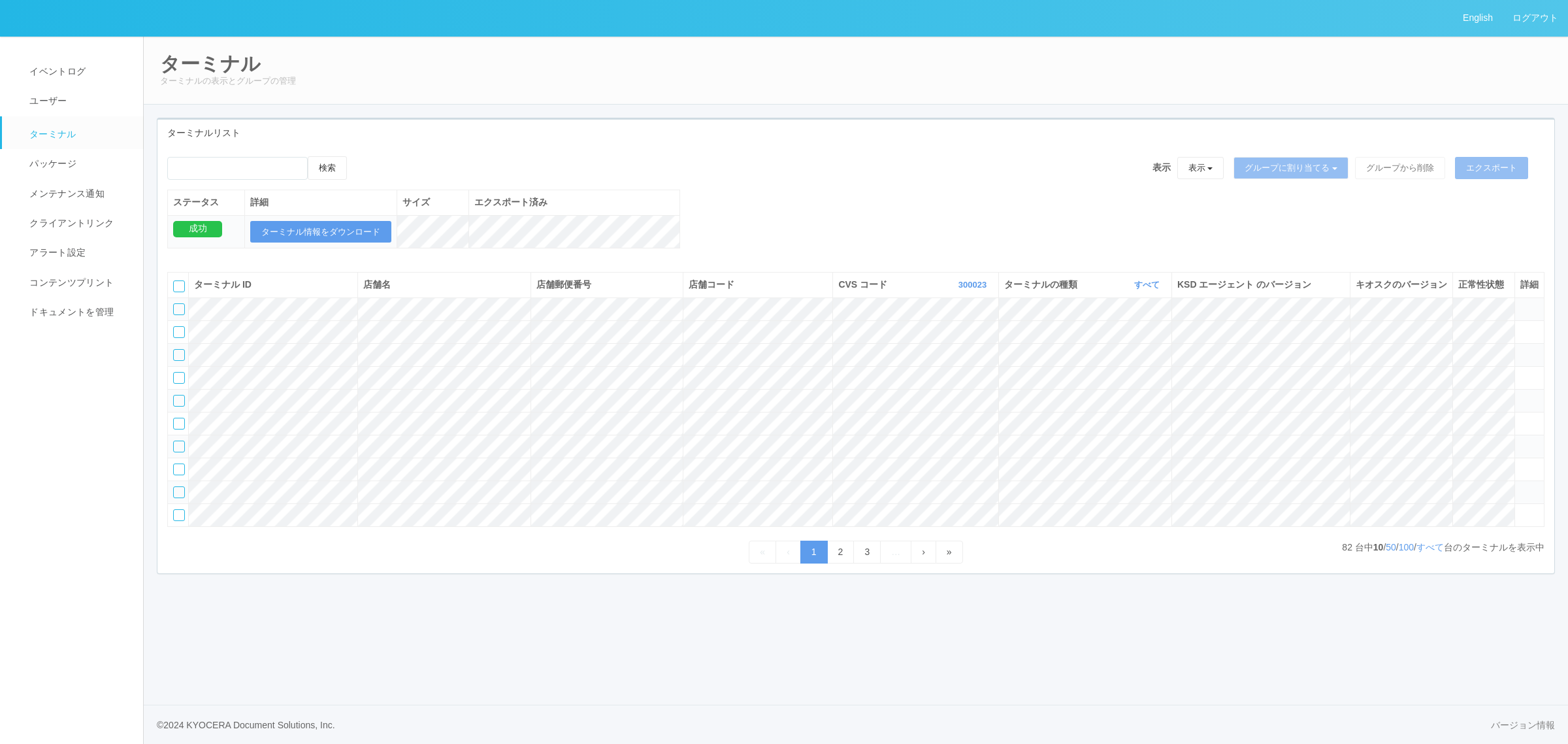
click at [977, 241] on div "検索 表示 表示 すべてのターミナル 未割り当てのターミナル グループを追加 グループ名を編集 アーカイブ済みのターミナル グループに割り当てる グループを追…" at bounding box center [855, 209] width 1397 height 106
click at [1150, 290] on link "すべて" at bounding box center [1148, 284] width 29 height 10
click at [1121, 348] on link "キオスク" at bounding box center [1113, 339] width 103 height 18
click at [1434, 552] on link "すべて" at bounding box center [1429, 547] width 27 height 11
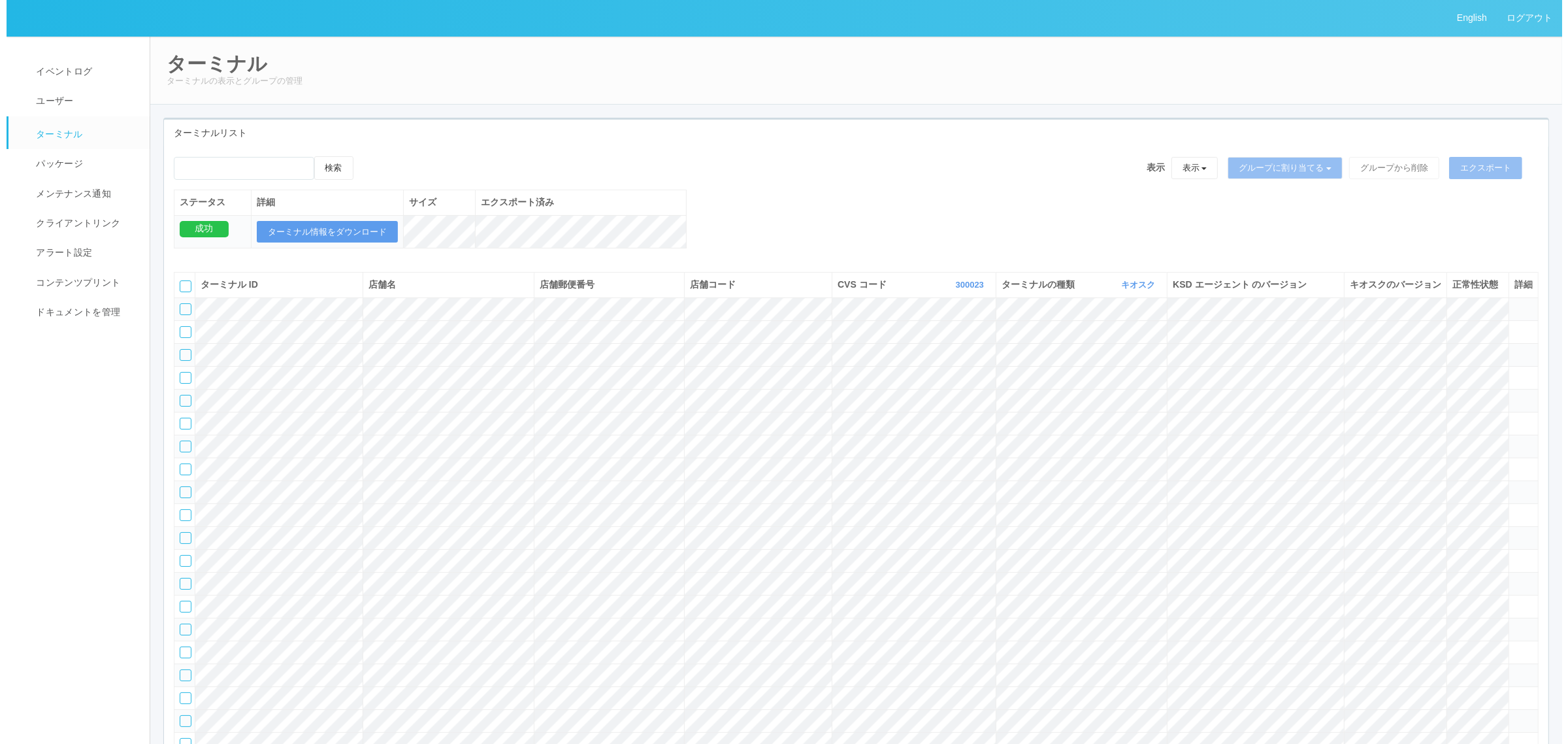
scroll to position [871, 0]
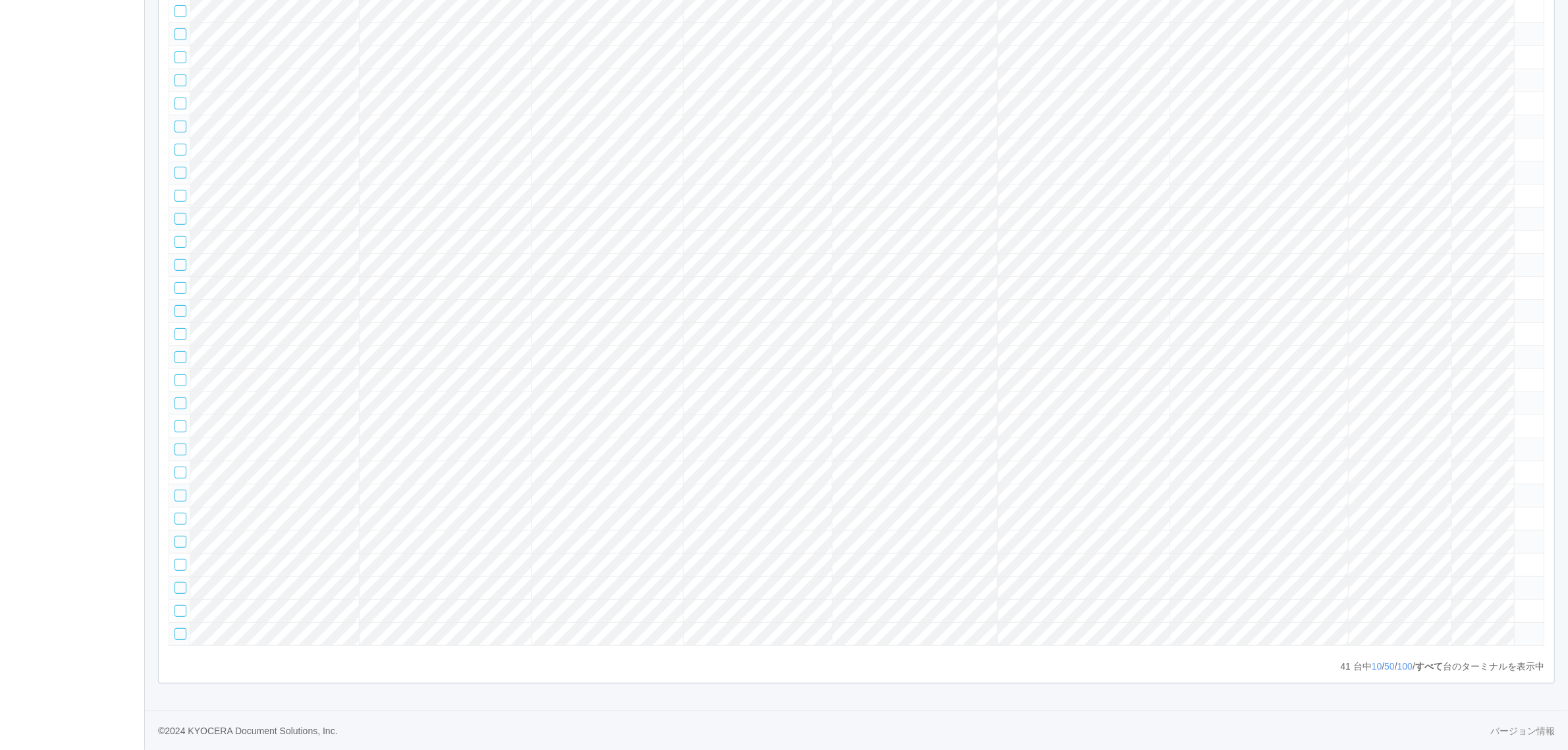
click at [1493, 507] on tr at bounding box center [857, 518] width 1375 height 23
click at [1520, 513] on icon at bounding box center [1520, 513] width 0 height 0
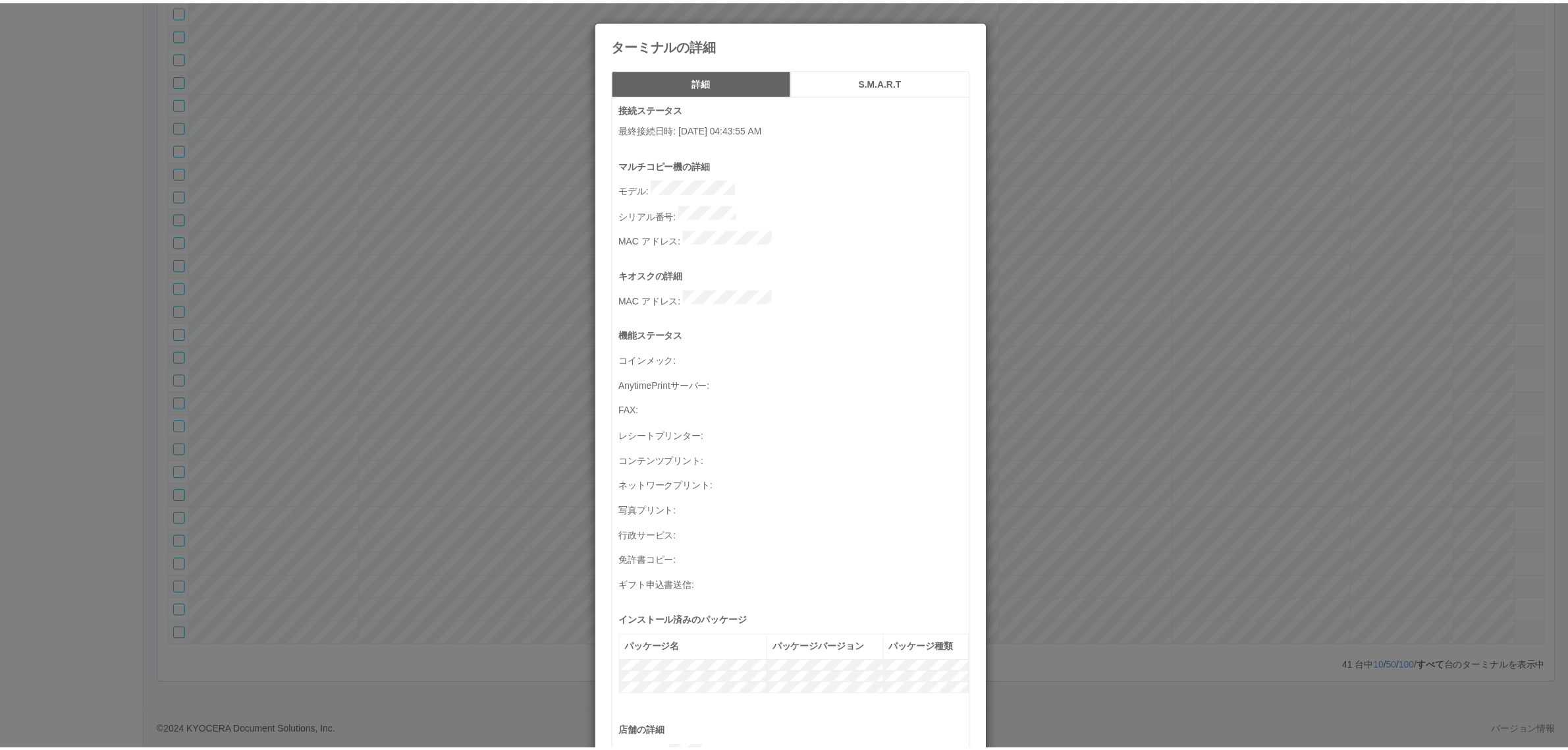
scroll to position [432, 0]
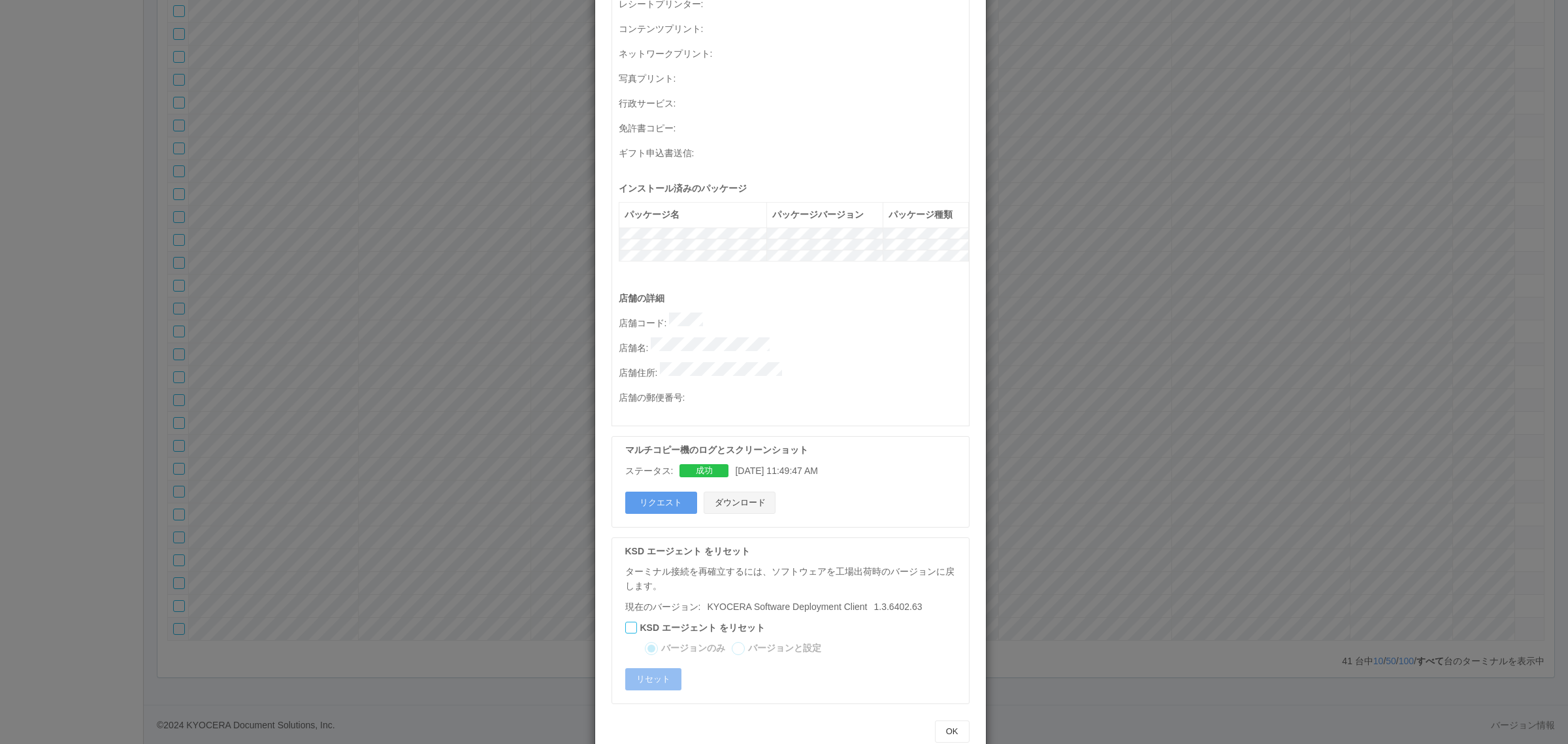
click at [735, 492] on button "ダウンロード" at bounding box center [739, 502] width 72 height 22
click at [518, 257] on div "ターミナルの詳細 詳細 S.M.A.R.T 接続ステータス 最終接続日時 : 09/10/2025 04:43:55 AM マルチコピー機の詳細 モデル : …" at bounding box center [784, 372] width 1568 height 744
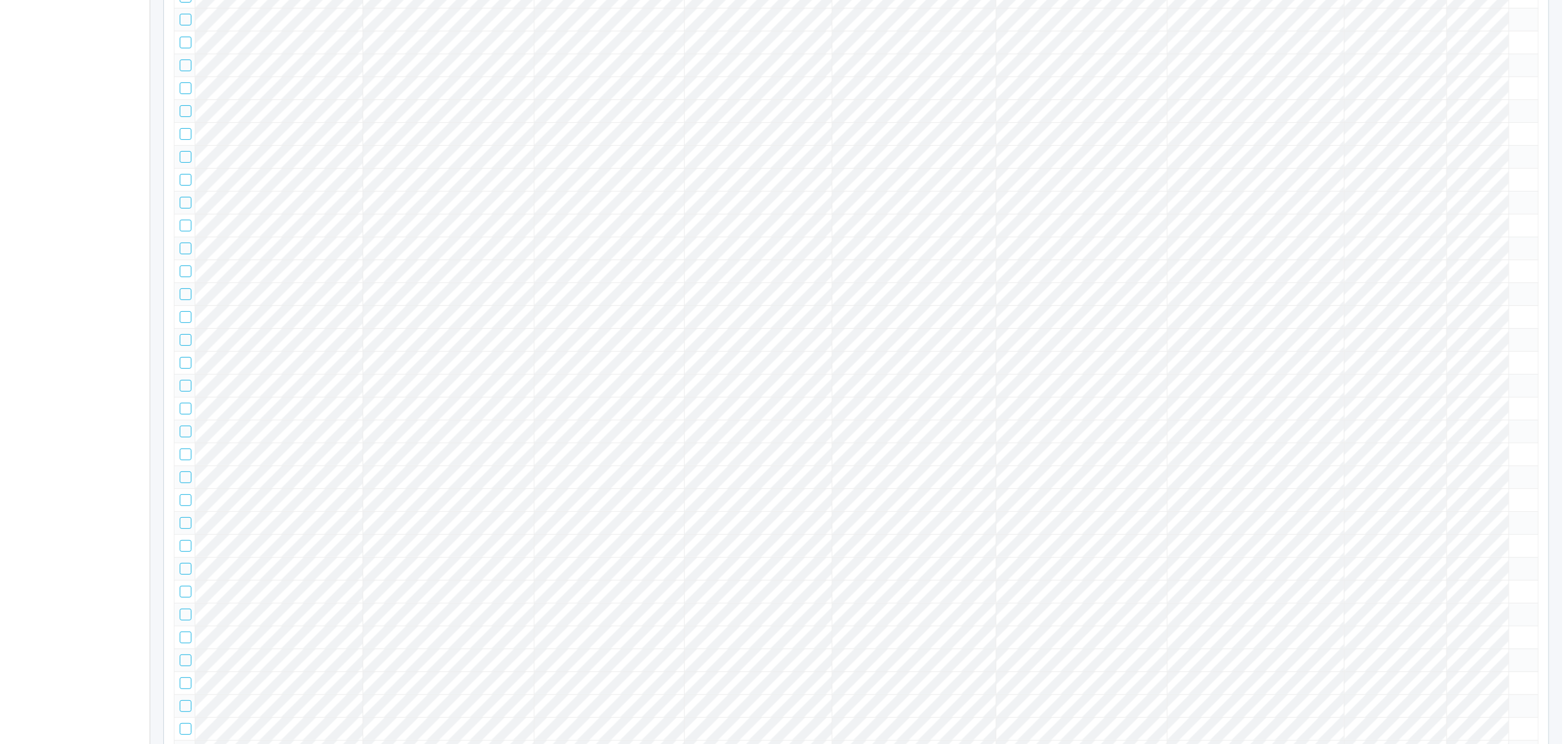
scroll to position [0, 0]
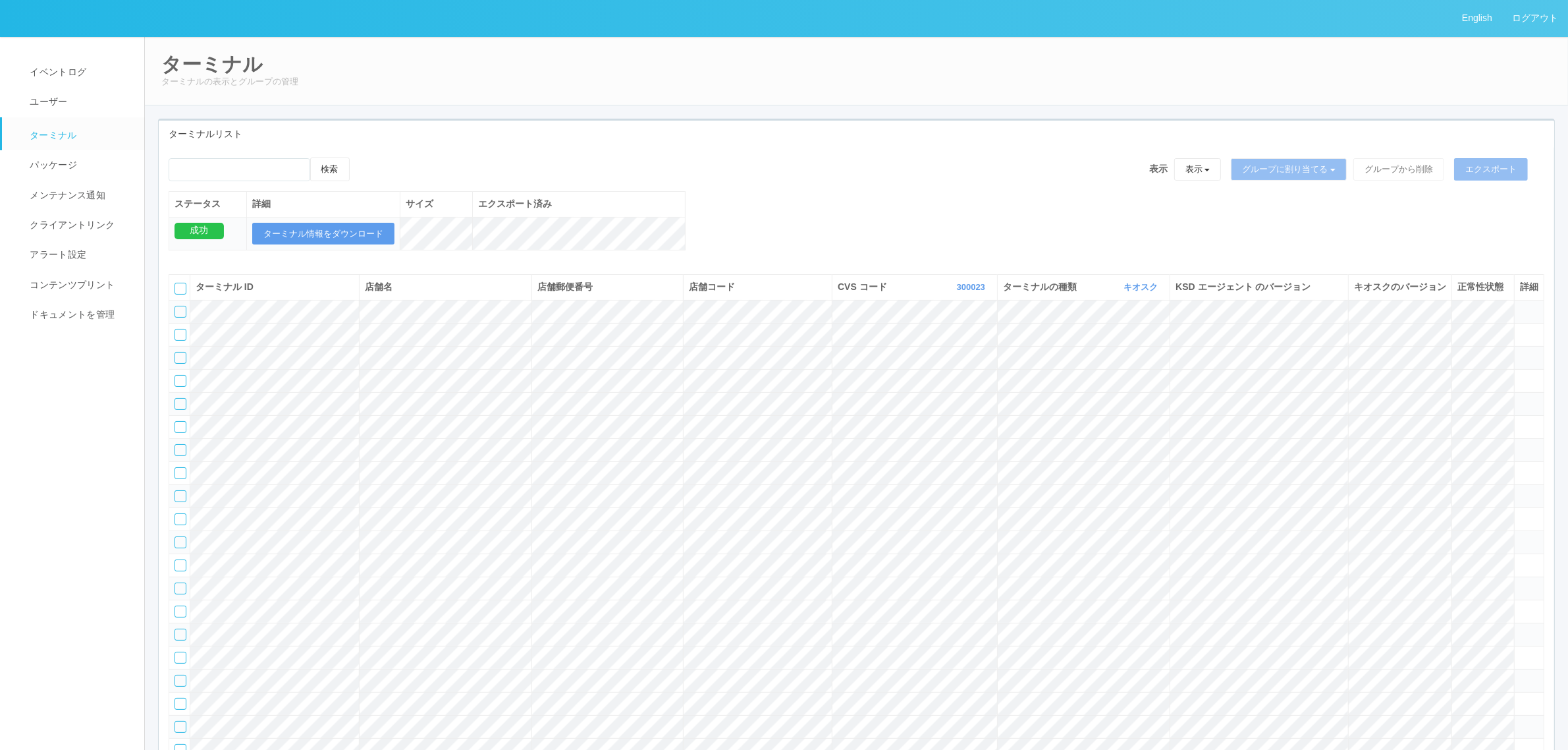
click at [1404, 392] on tr at bounding box center [857, 381] width 1375 height 23
click at [1520, 375] on icon at bounding box center [1520, 375] width 0 height 0
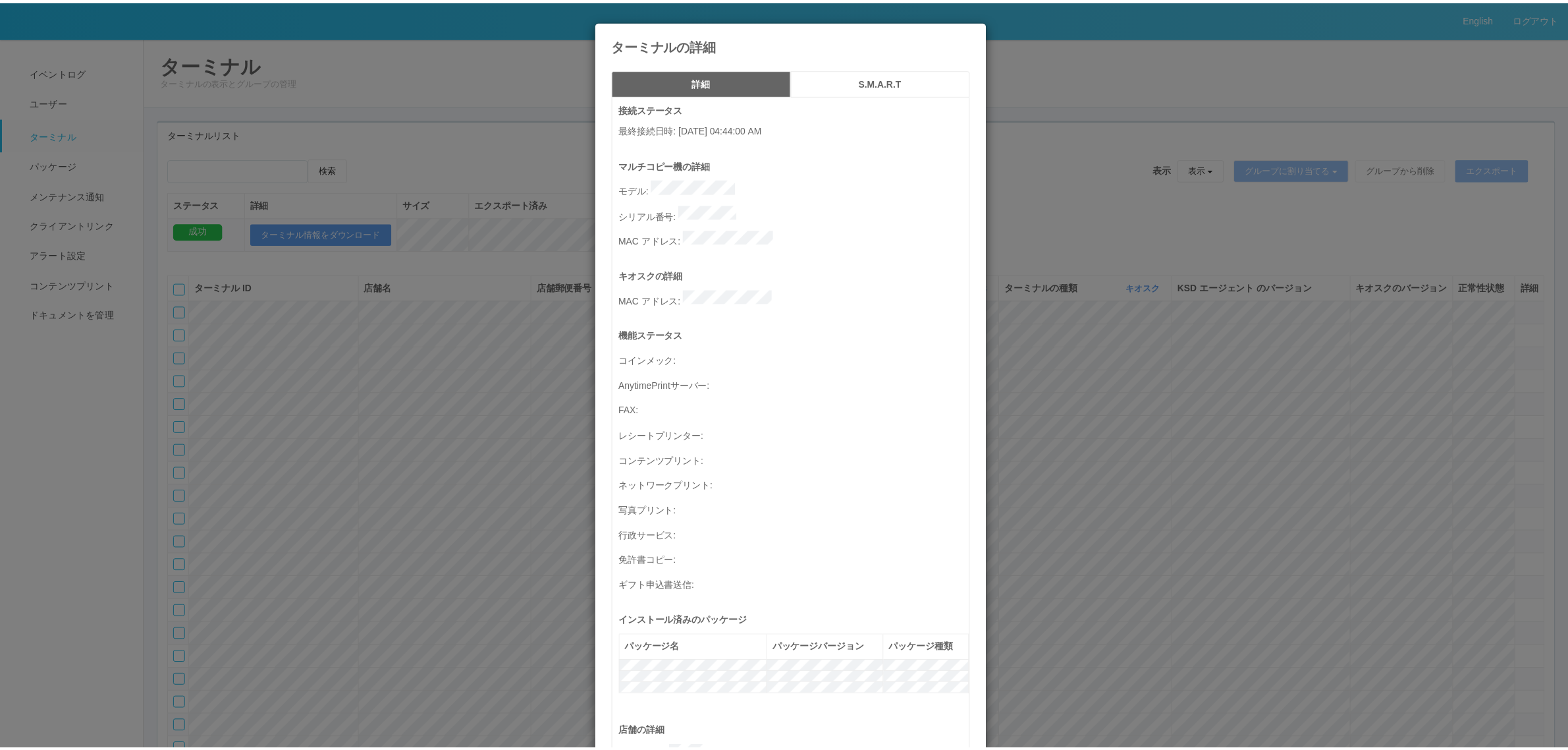
scroll to position [432, 0]
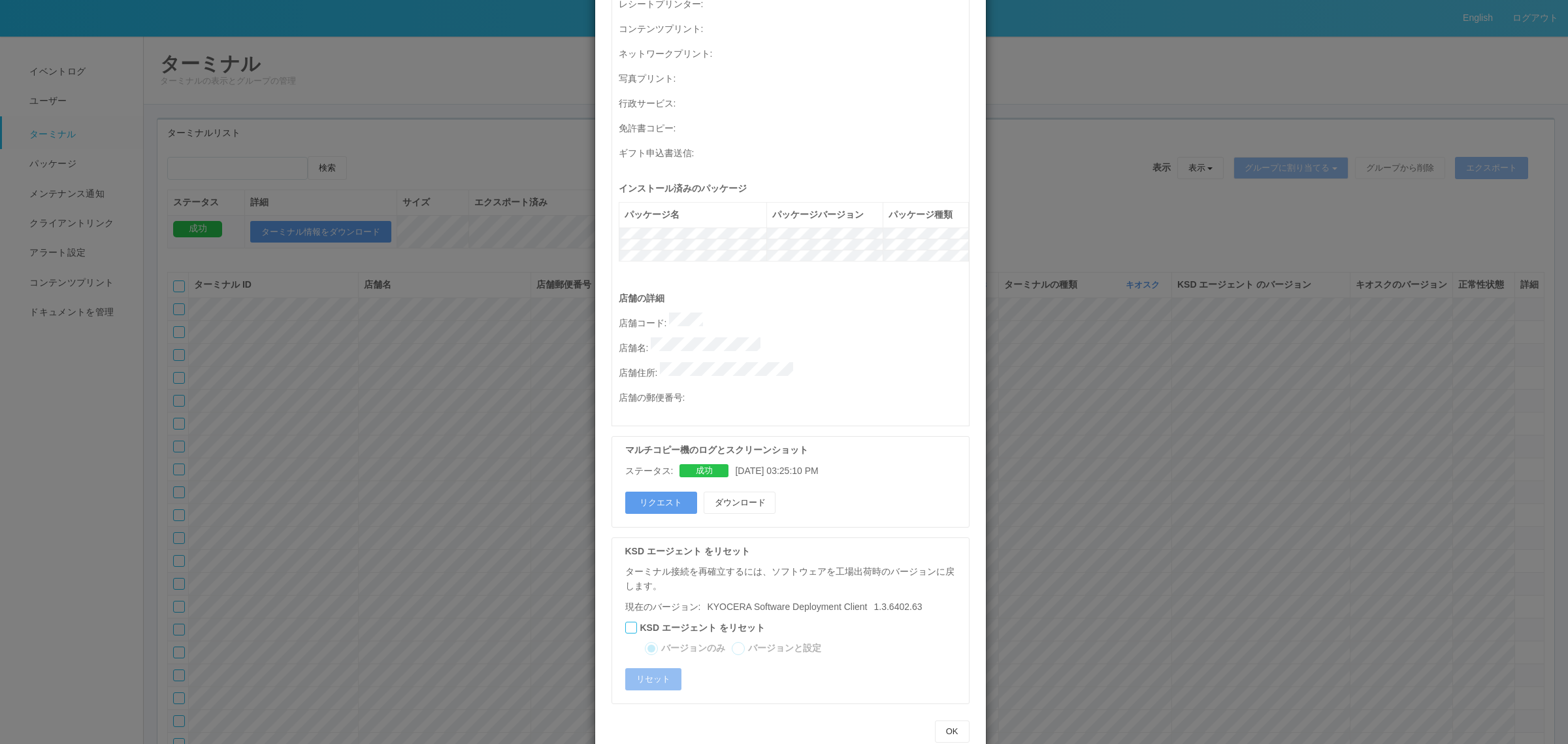
click at [448, 362] on div "ターミナルの詳細 詳細 S.M.A.R.T 接続ステータス 最終接続日時 : 09/10/2025 04:44:00 AM マルチコピー機の詳細 モデル : …" at bounding box center [784, 372] width 1568 height 744
